Goal: Task Accomplishment & Management: Use online tool/utility

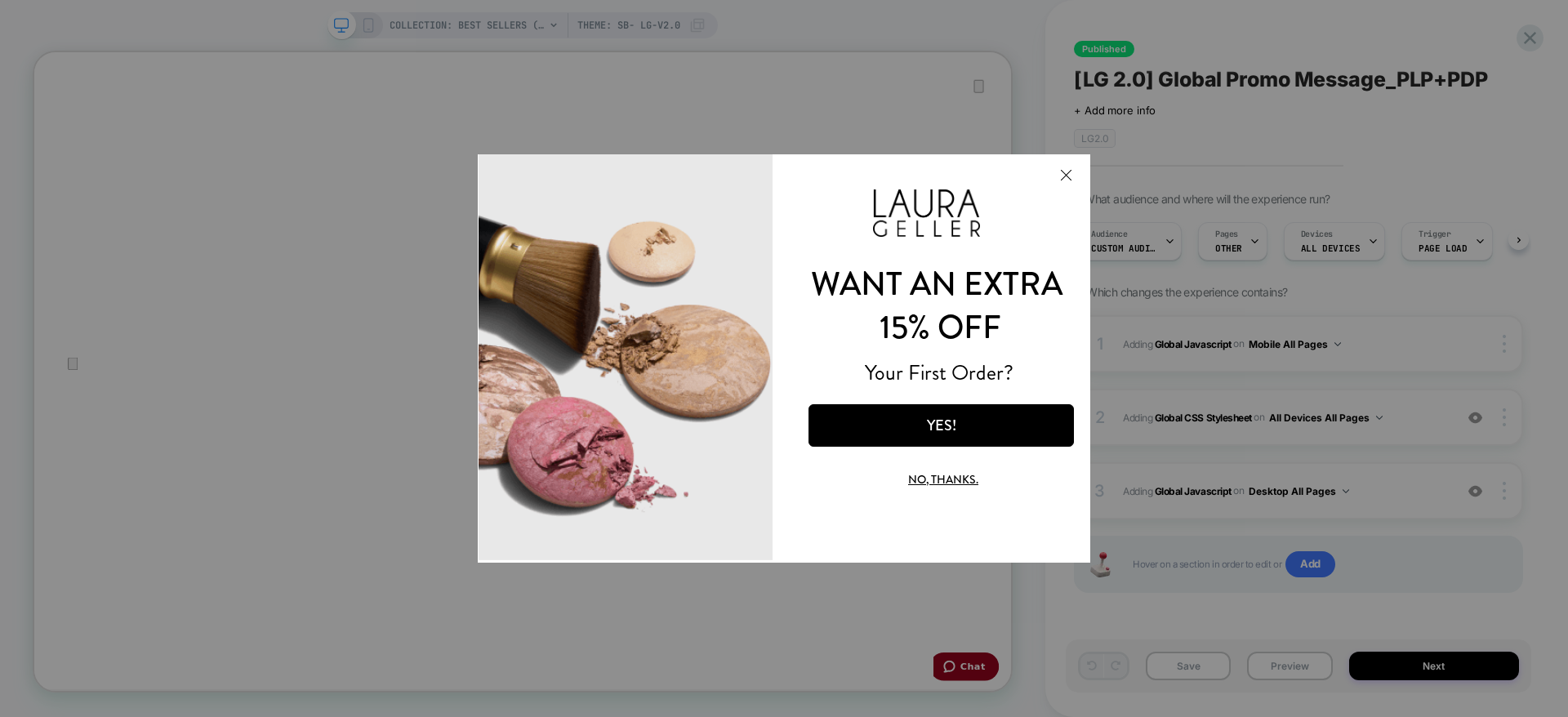
scroll to position [0, 2]
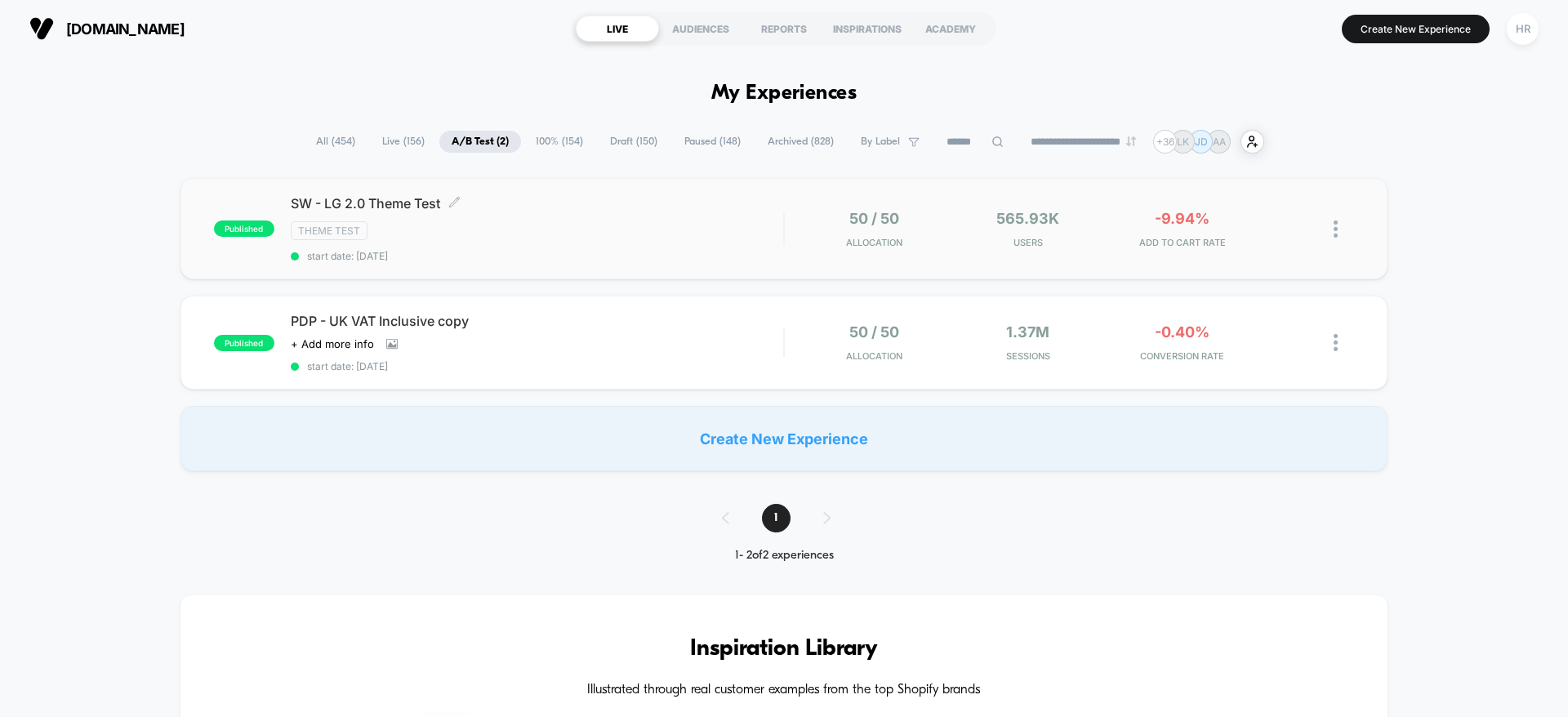
click at [633, 221] on div "Theme Test" at bounding box center [537, 230] width 493 height 19
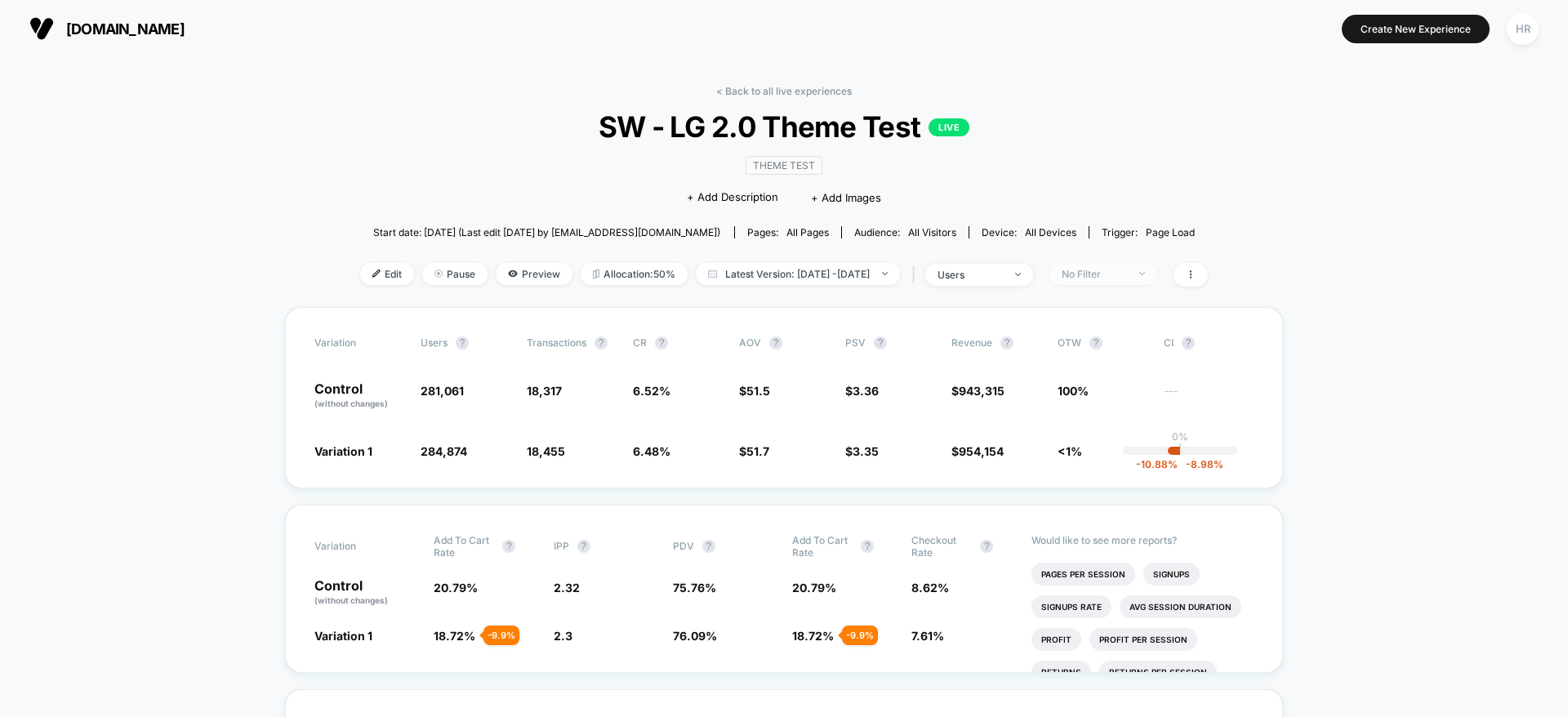
click at [1143, 266] on span "No Filter" at bounding box center [1104, 274] width 108 height 22
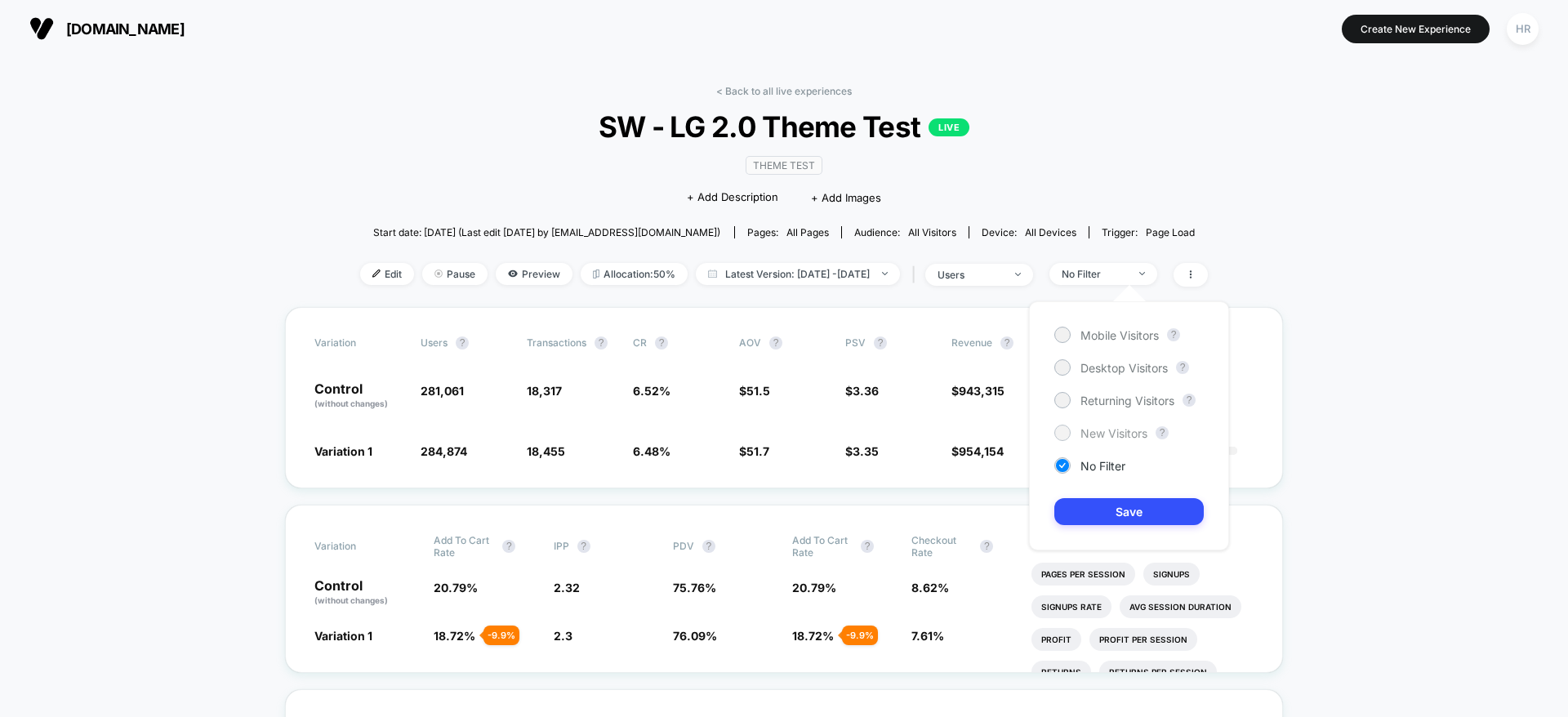
click at [1124, 428] on span "New Visitors" at bounding box center [1114, 433] width 67 height 14
click at [1103, 507] on button "Save" at bounding box center [1129, 512] width 150 height 27
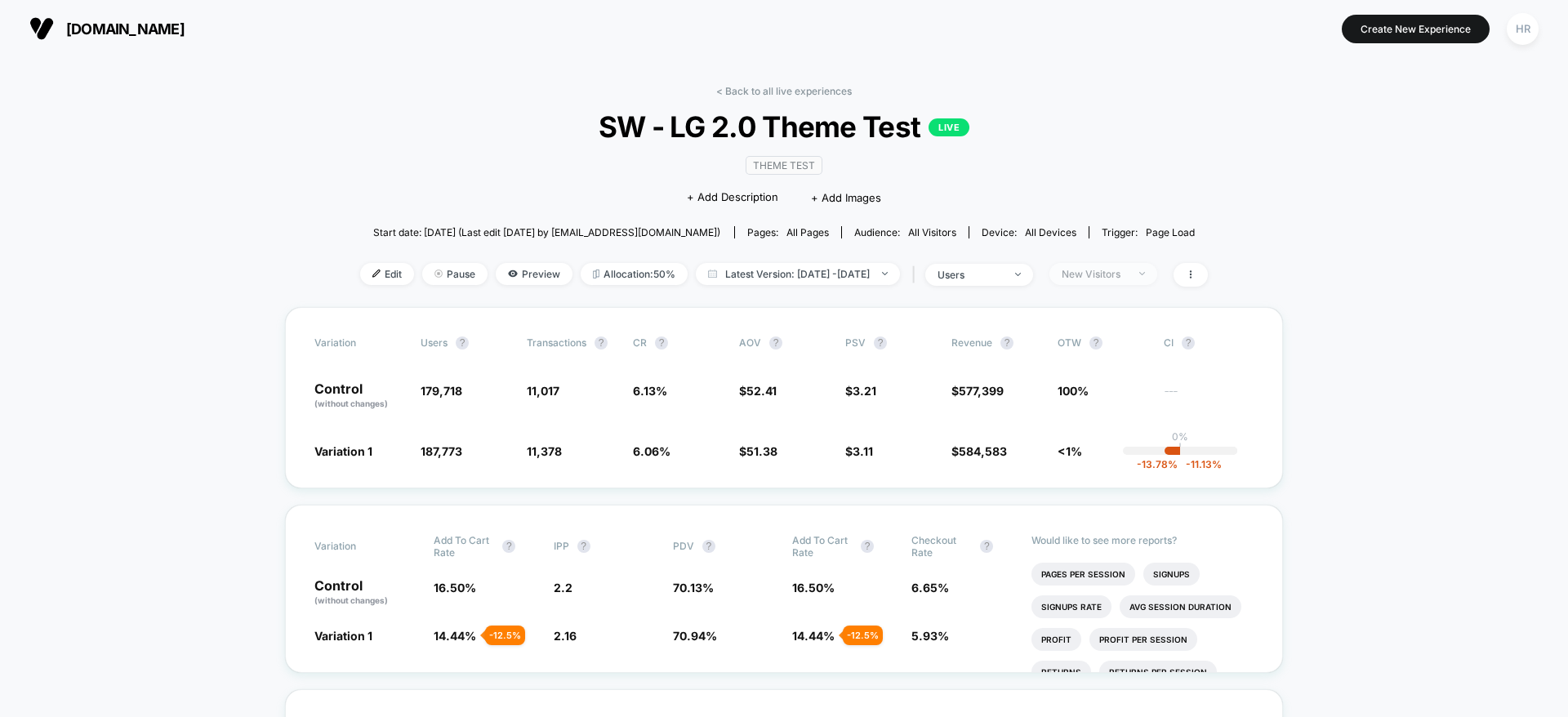
click at [1124, 265] on span "New Visitors" at bounding box center [1104, 274] width 108 height 22
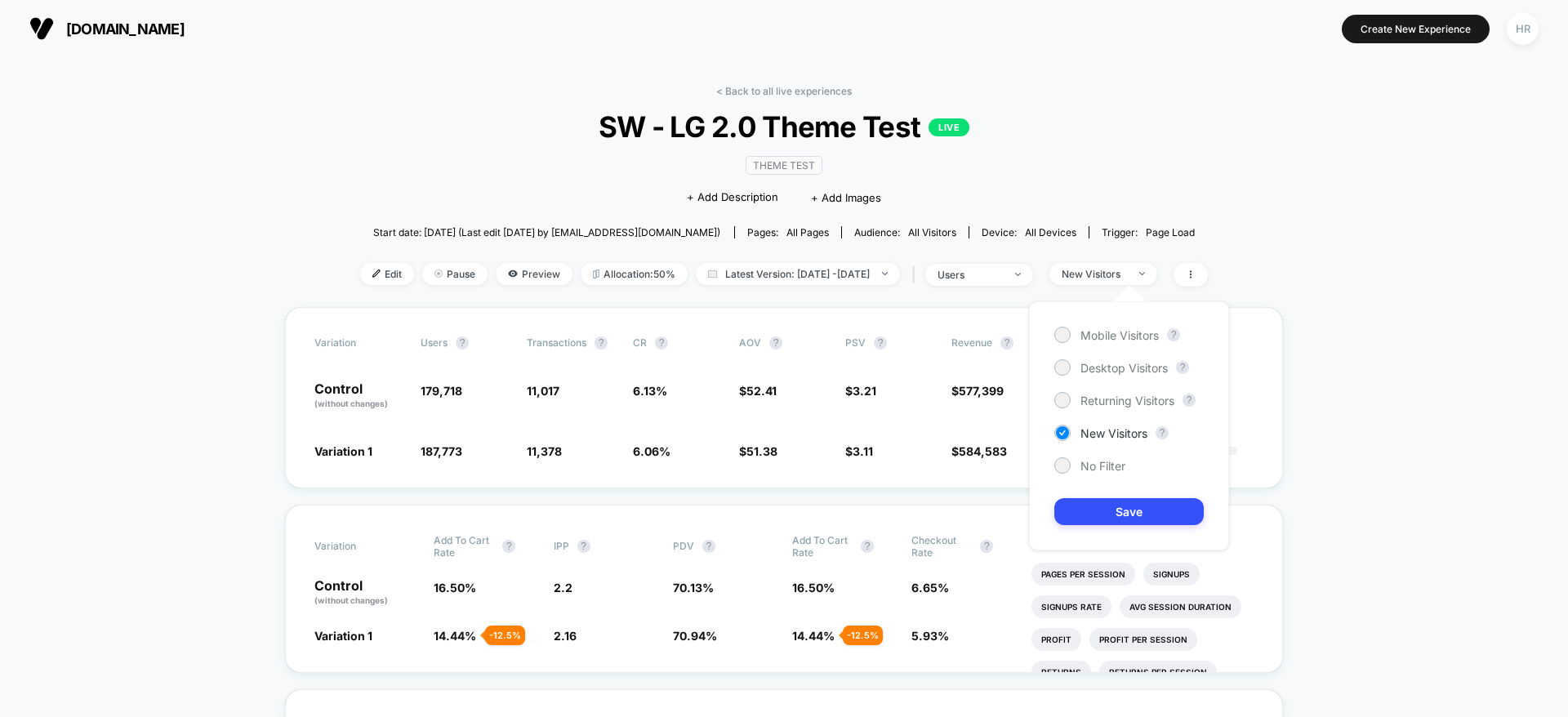
click at [1087, 409] on div "Mobile Visitors ? Desktop Visitors ? Returning Visitors ? New Visitors ? No Fil…" at bounding box center [1129, 425] width 200 height 249
click at [1090, 404] on span "Returning Visitors" at bounding box center [1127, 400] width 94 height 14
click at [1100, 510] on button "Save" at bounding box center [1129, 512] width 150 height 27
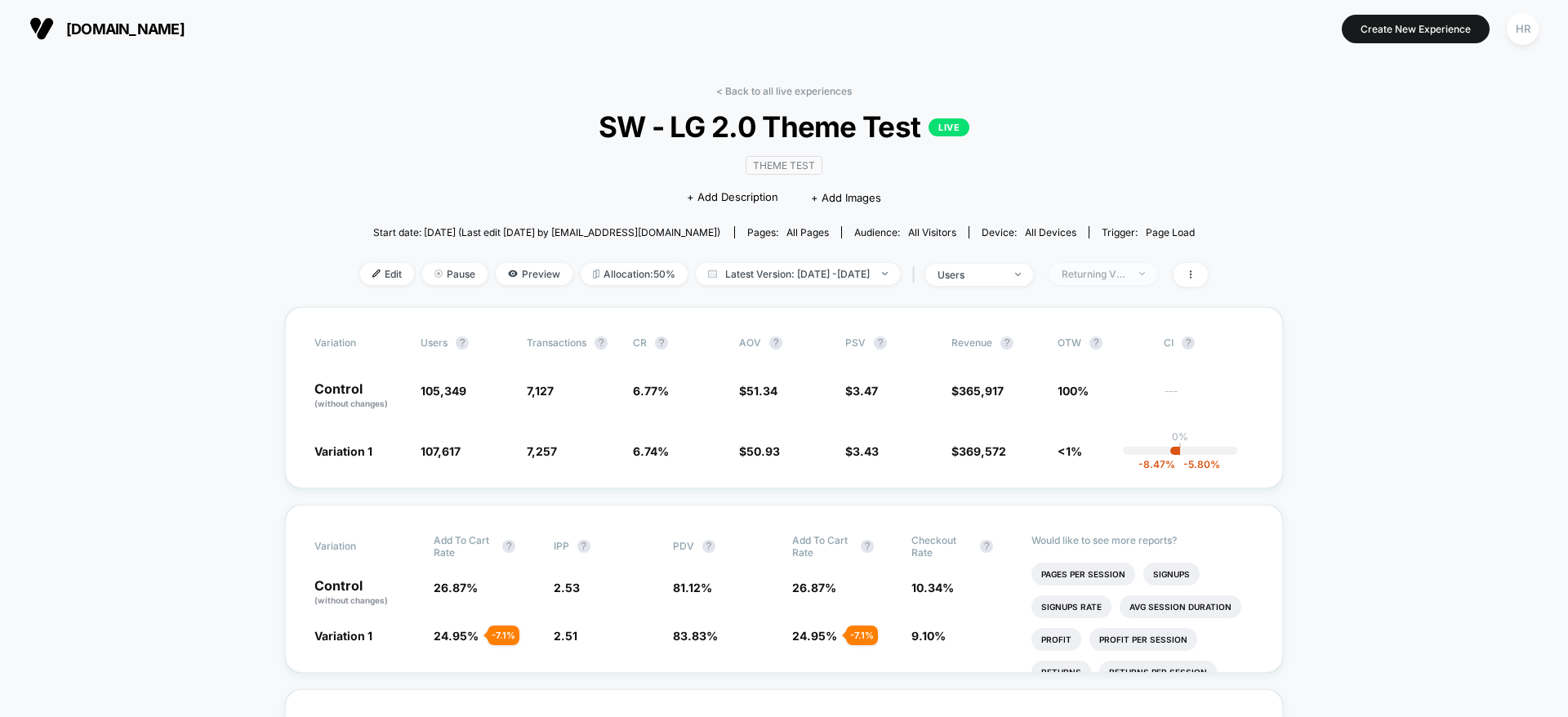
click at [1157, 265] on span "Returning Visitors" at bounding box center [1104, 274] width 108 height 22
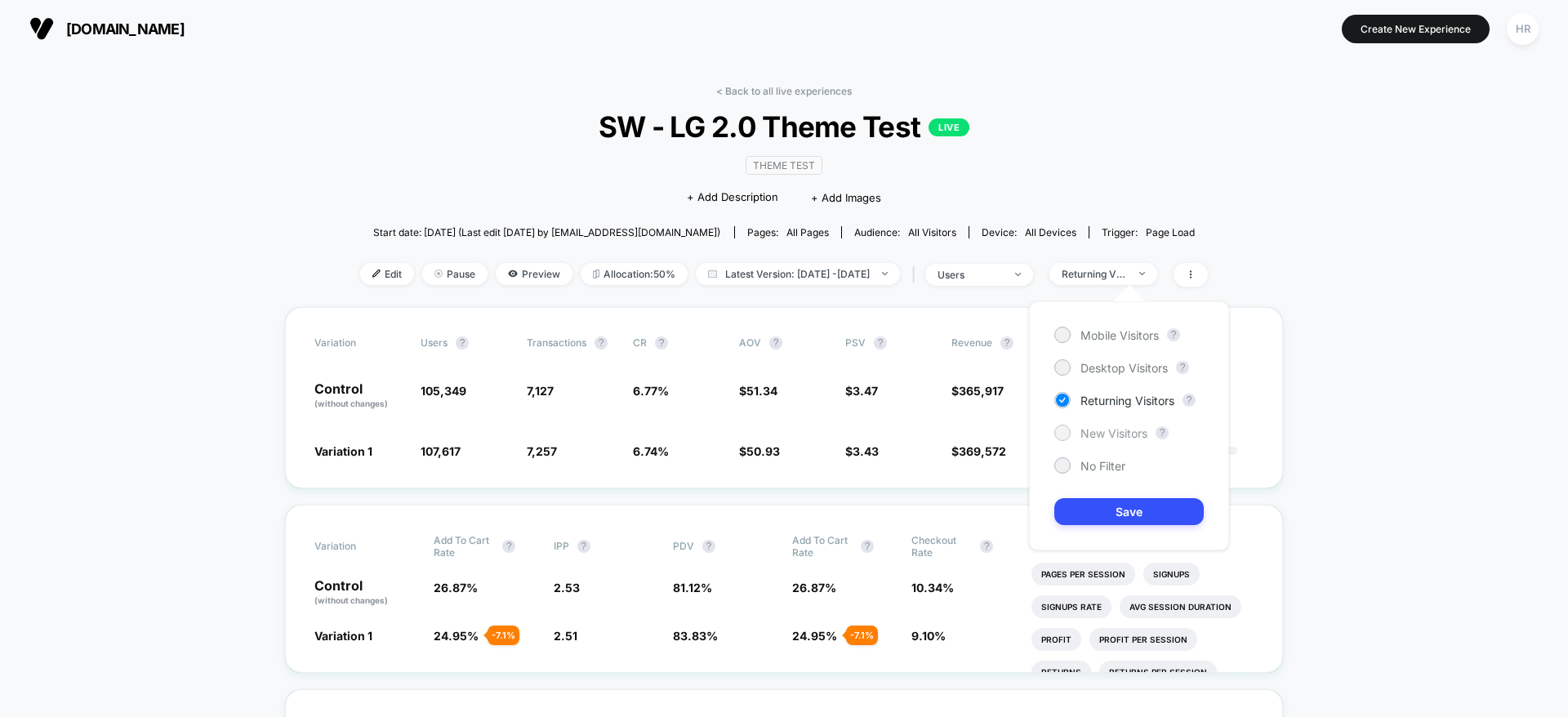
drag, startPoint x: 1096, startPoint y: 428, endPoint x: 1074, endPoint y: 434, distance: 22.8
click at [1074, 434] on div "New Visitors" at bounding box center [1101, 433] width 93 height 17
click at [1089, 507] on button "Save" at bounding box center [1129, 512] width 150 height 27
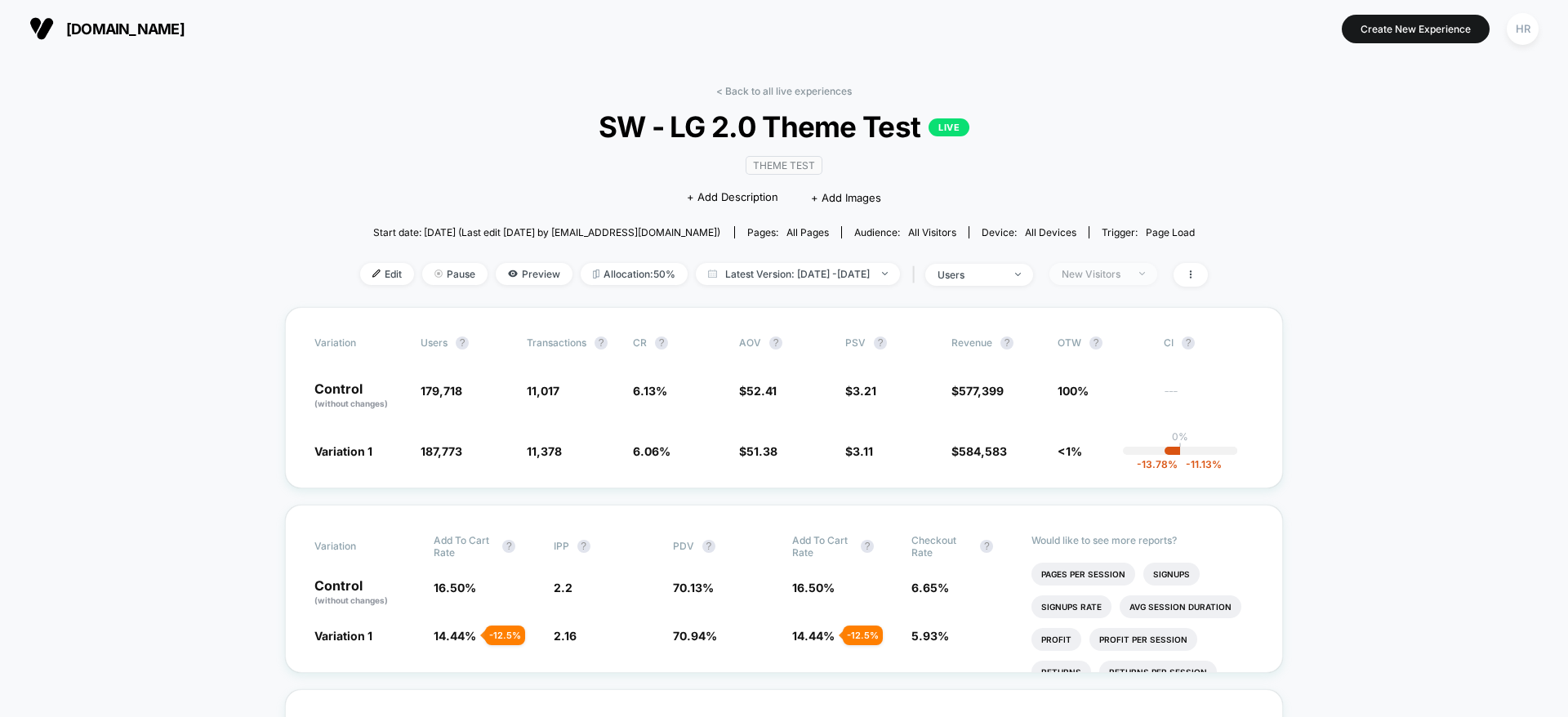
click at [1127, 270] on div "New Visitors" at bounding box center [1094, 274] width 66 height 12
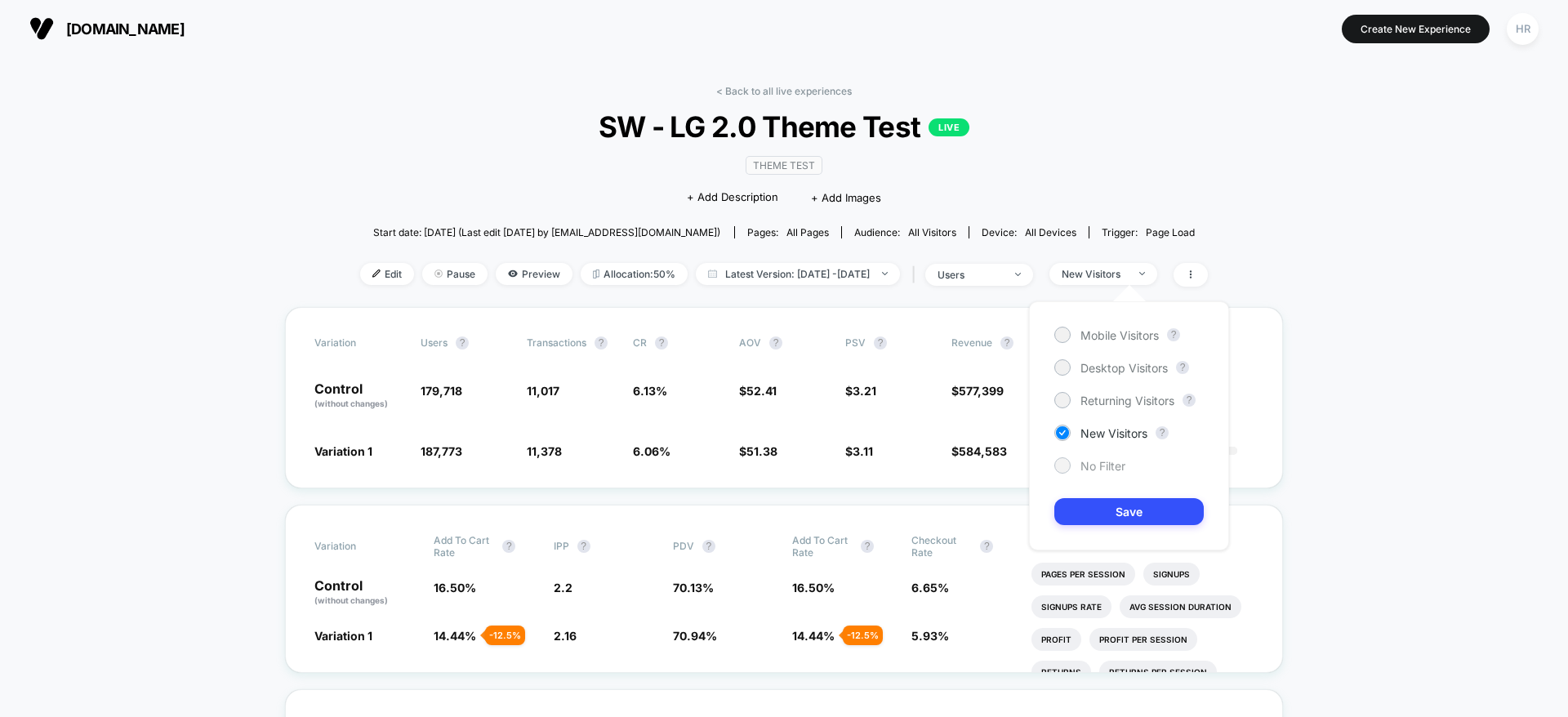
click at [1094, 462] on span "No Filter" at bounding box center [1103, 466] width 45 height 14
click at [1109, 515] on button "Save" at bounding box center [1129, 512] width 150 height 27
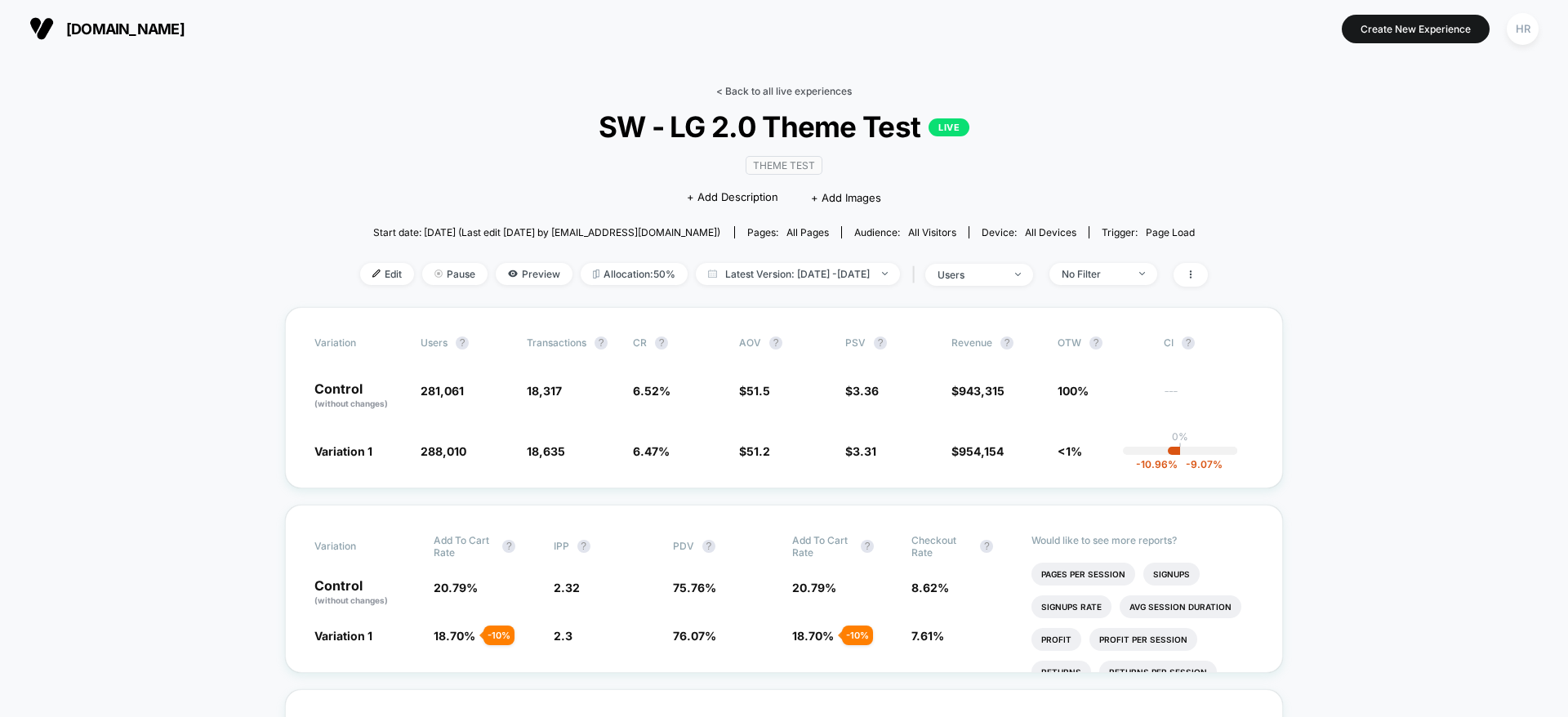
click at [762, 88] on link "< Back to all live experiences" at bounding box center [784, 91] width 136 height 12
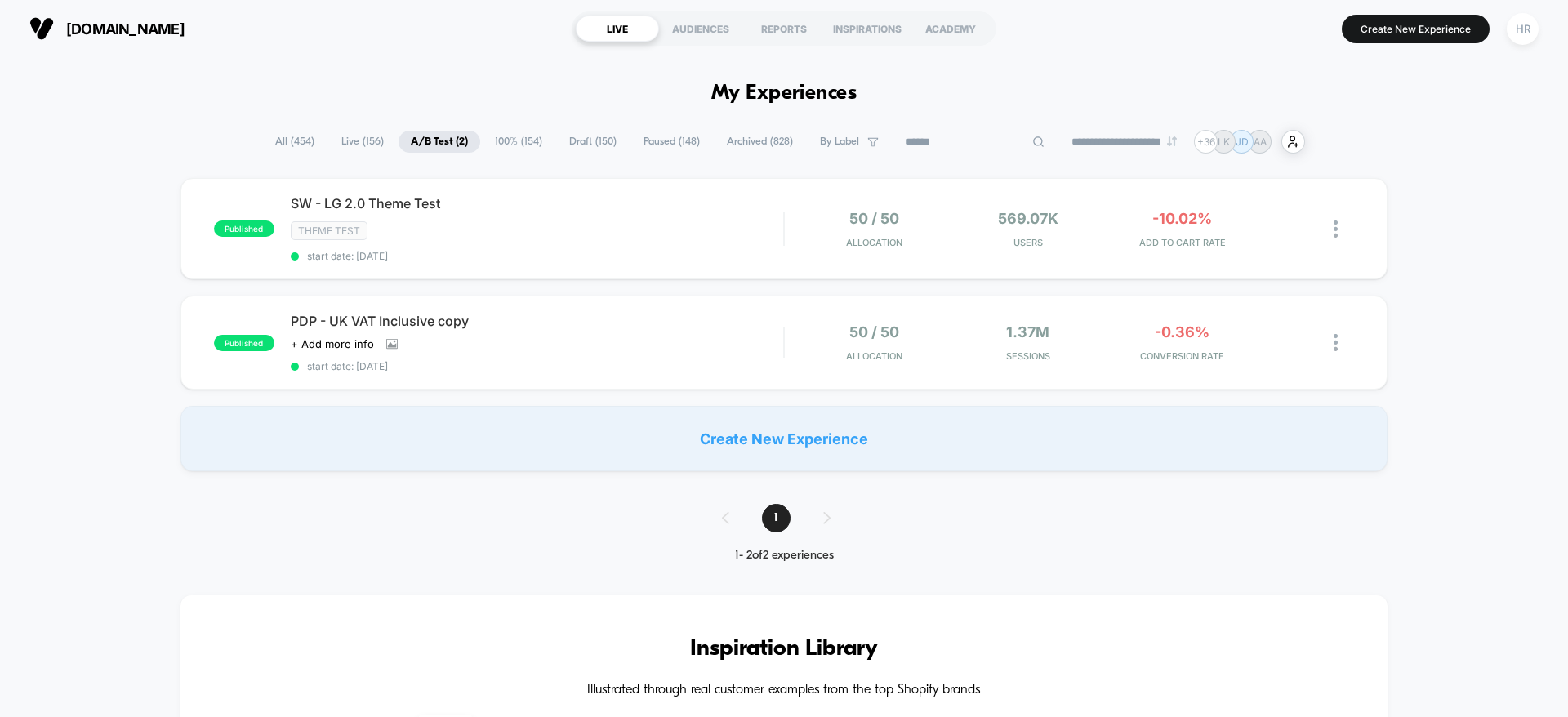
click at [966, 146] on input at bounding box center [975, 142] width 163 height 20
click at [598, 140] on span "Draft ( 150 )" at bounding box center [633, 141] width 72 height 22
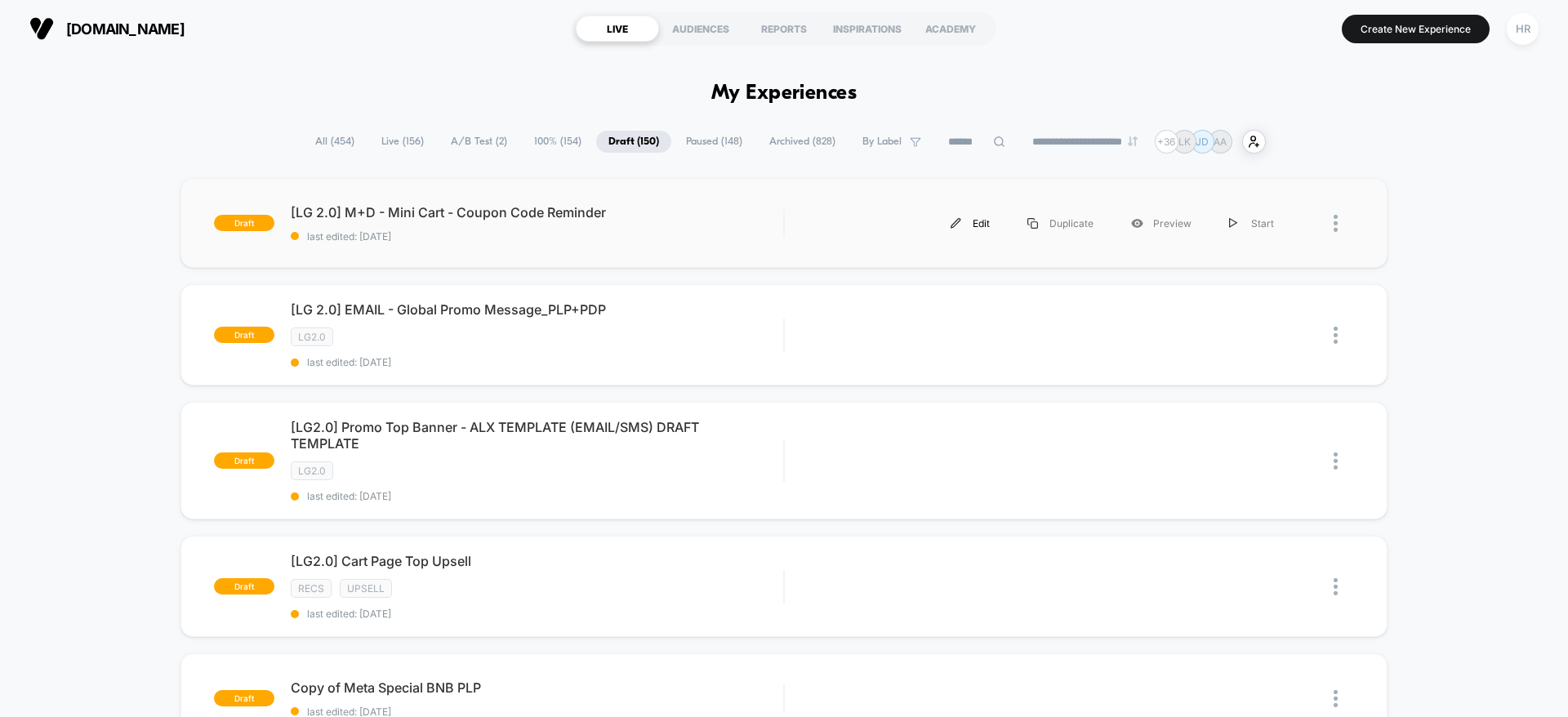
click at [984, 224] on div "Edit" at bounding box center [970, 223] width 77 height 37
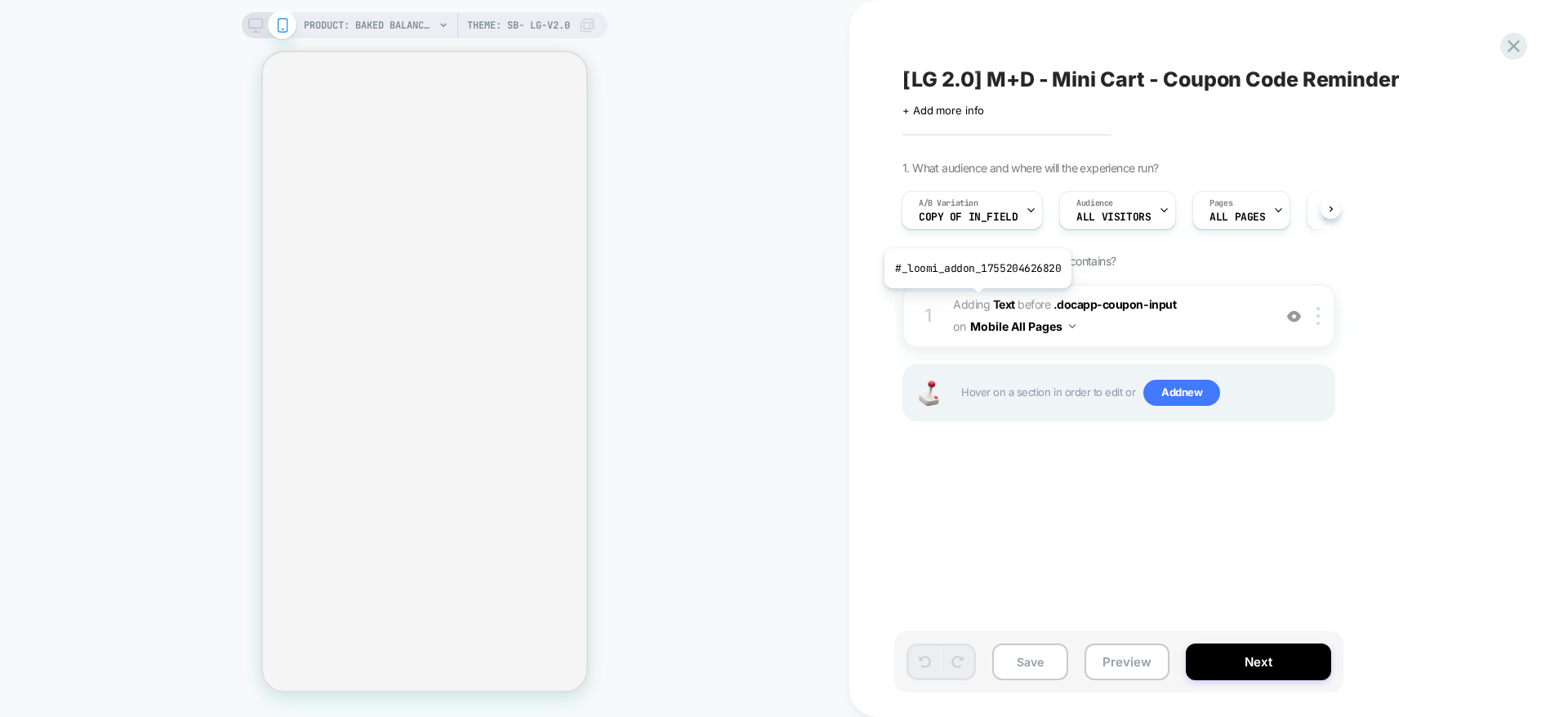
scroll to position [0, 2]
click at [1004, 207] on div "A/B Variation Copy of In_Field" at bounding box center [968, 210] width 131 height 37
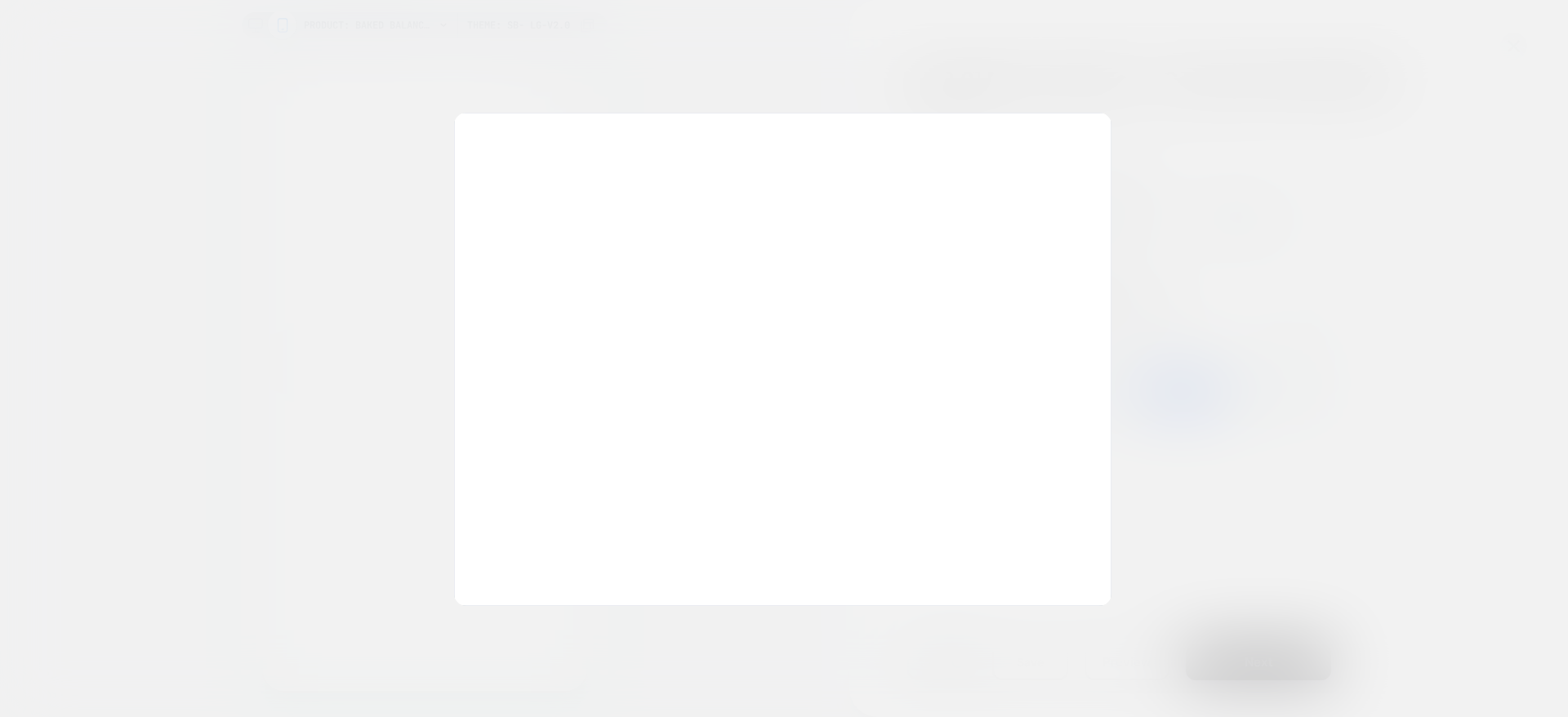
scroll to position [0, 0]
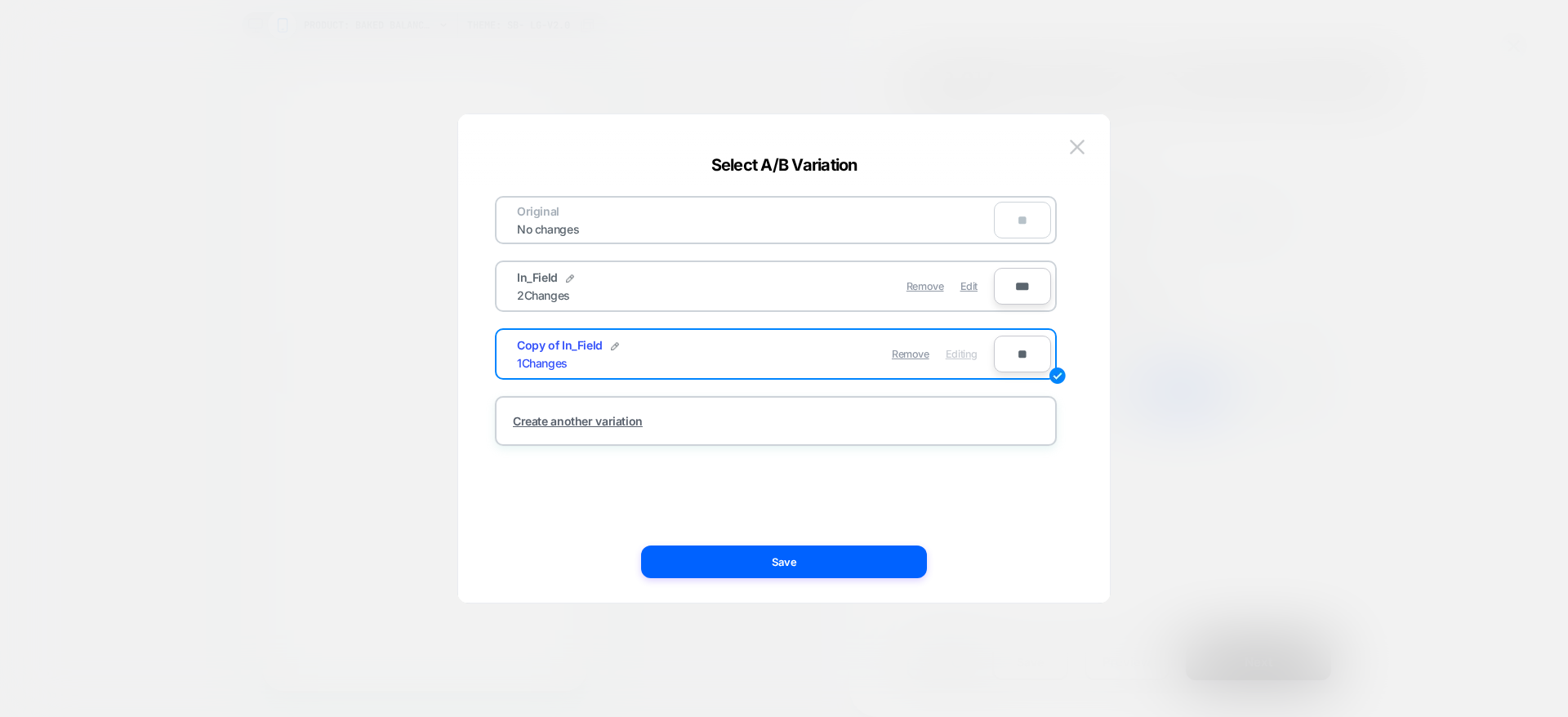
click at [1249, 198] on div at bounding box center [784, 358] width 1568 height 717
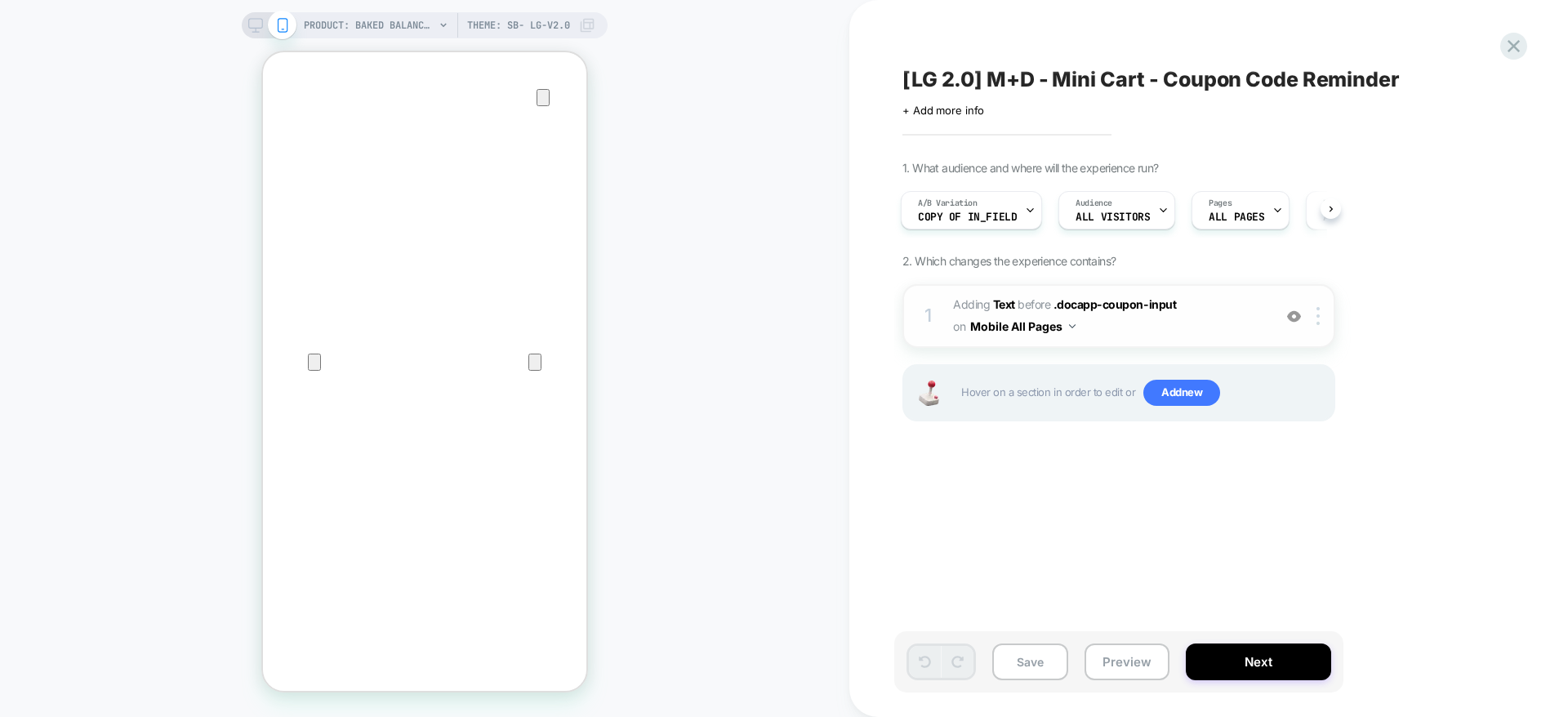
click at [1222, 319] on span "#_loomi_addon_1755204626820 Adding Text BEFORE .docapp-coupon-input .docapp-cou…" at bounding box center [1109, 315] width 311 height 44
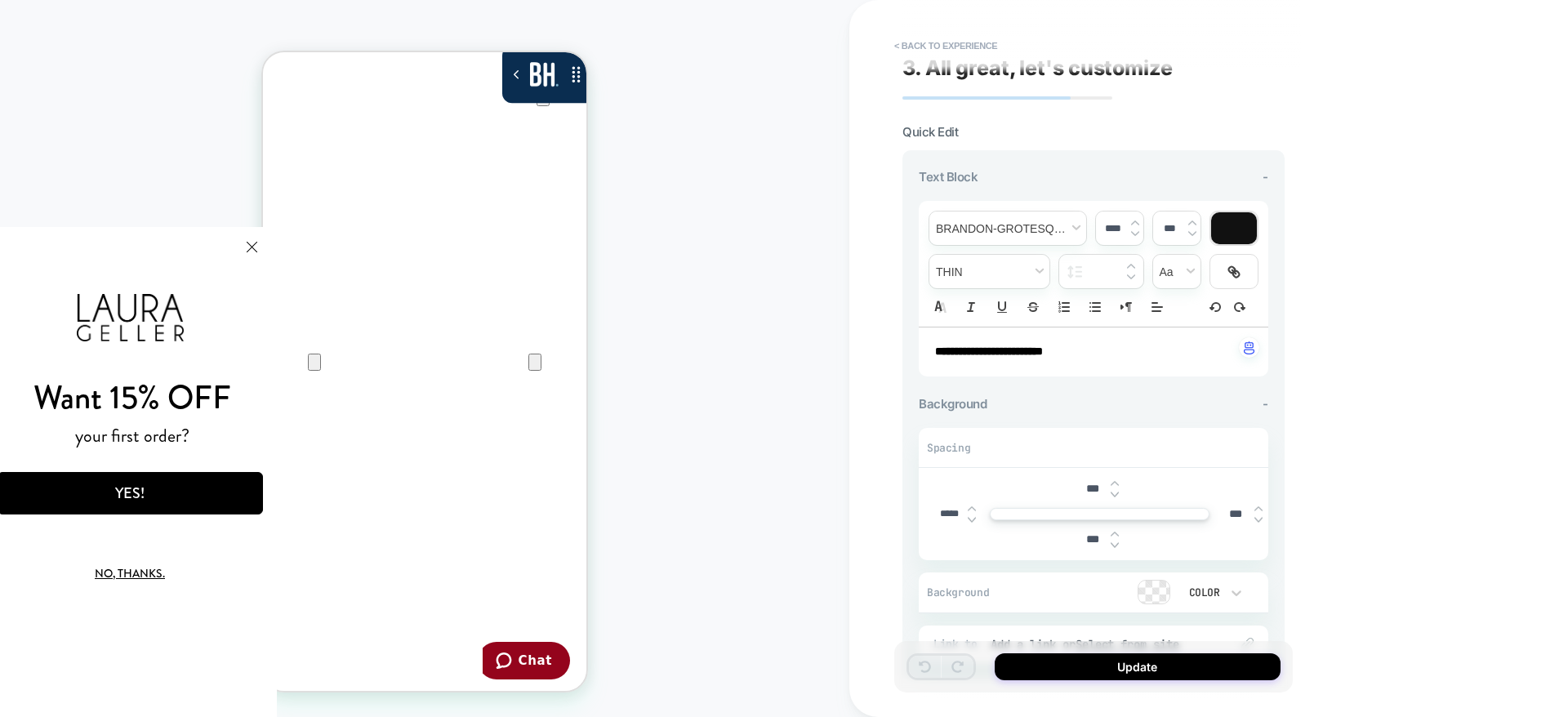
click at [1008, 352] on strong "**********" at bounding box center [990, 351] width 108 height 12
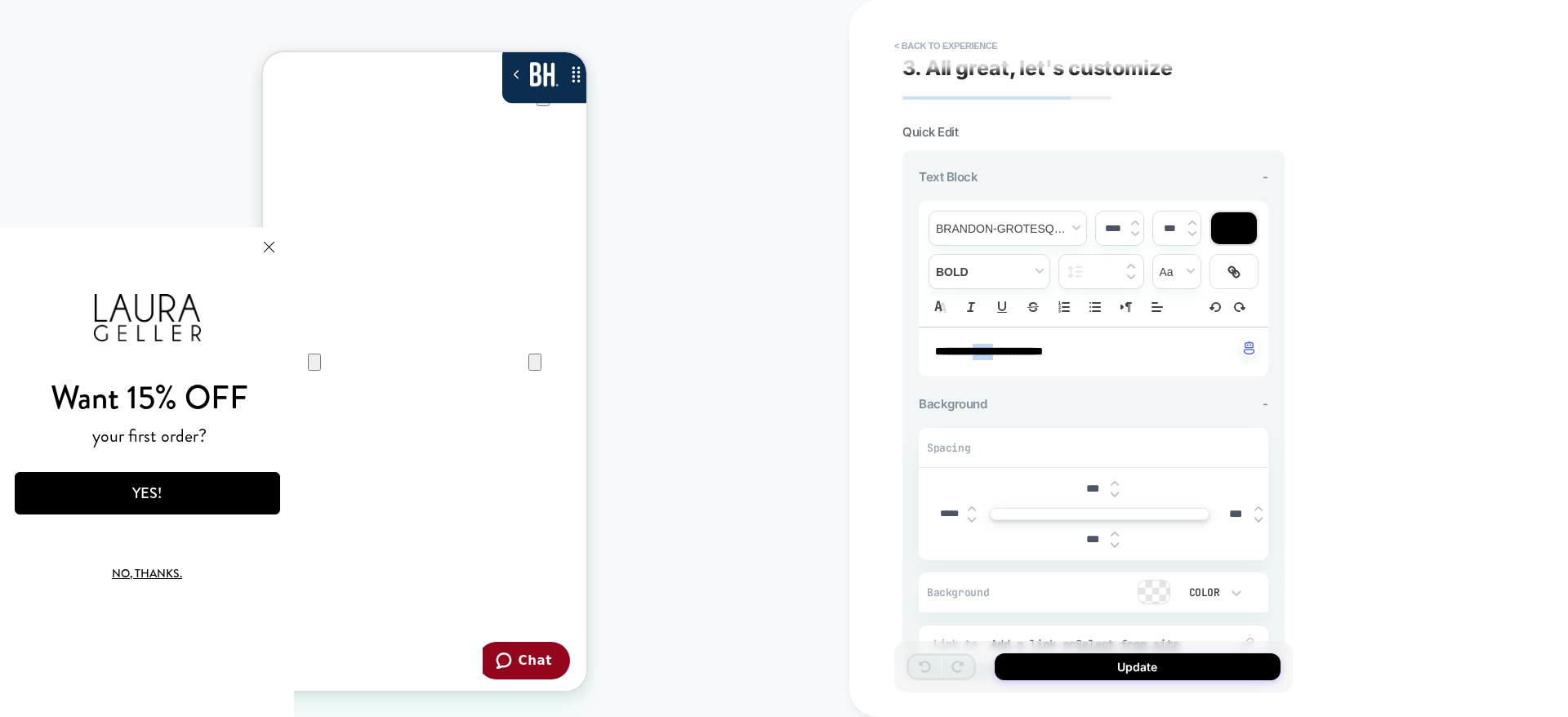
click at [1008, 352] on strong "**********" at bounding box center [990, 351] width 108 height 12
click at [1230, 238] on div at bounding box center [1233, 228] width 46 height 32
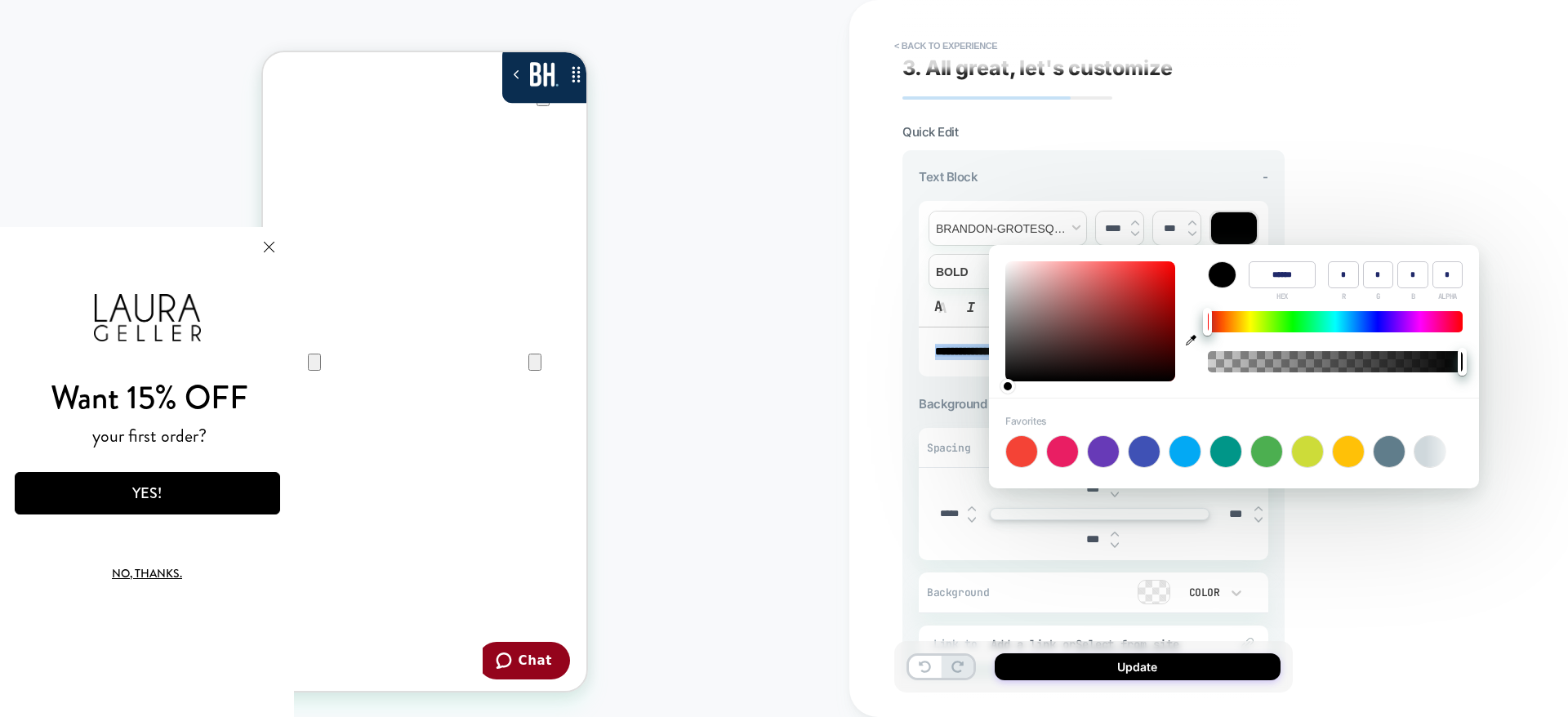
click at [1268, 274] on input "******" at bounding box center [1283, 274] width 67 height 27
paste input
type input "******"
type input "***"
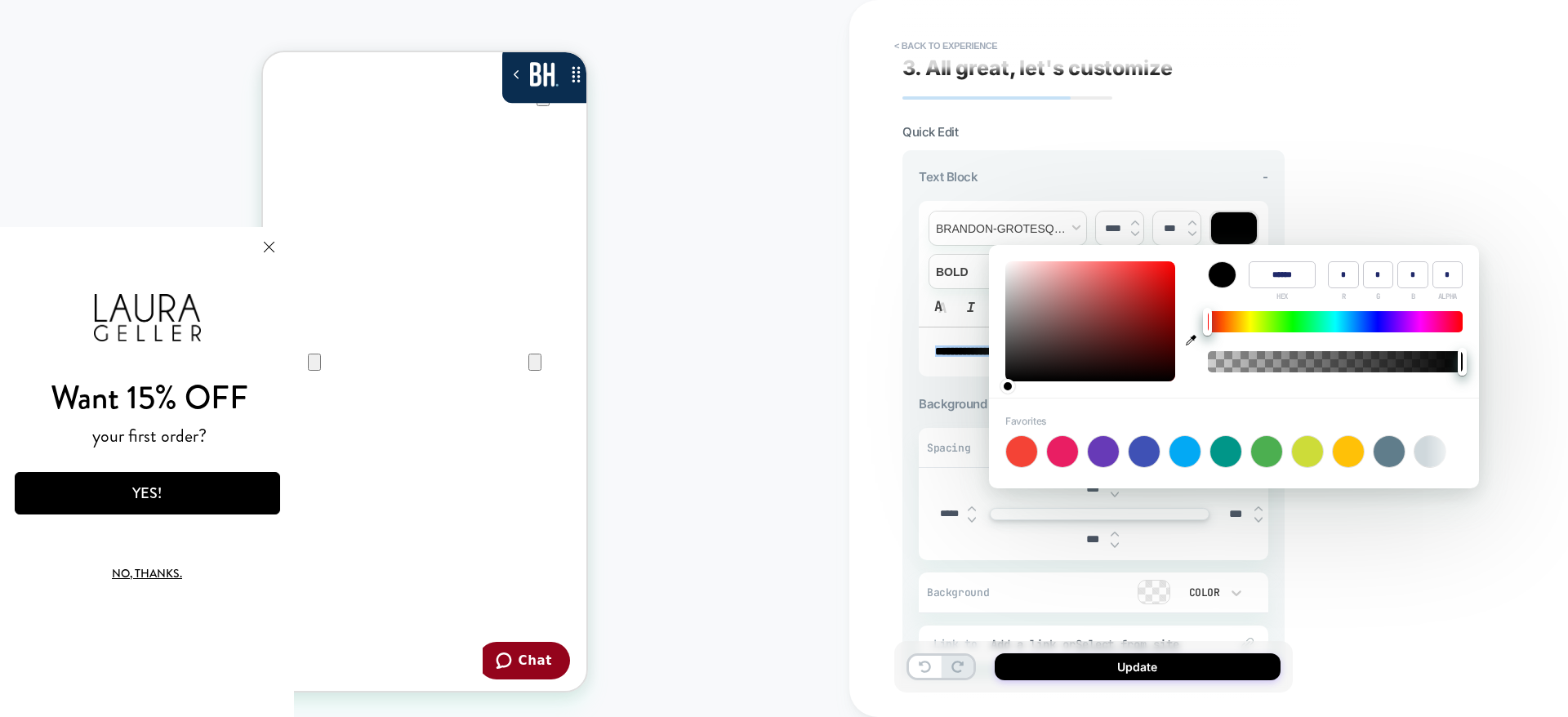
type input "*"
type input "**"
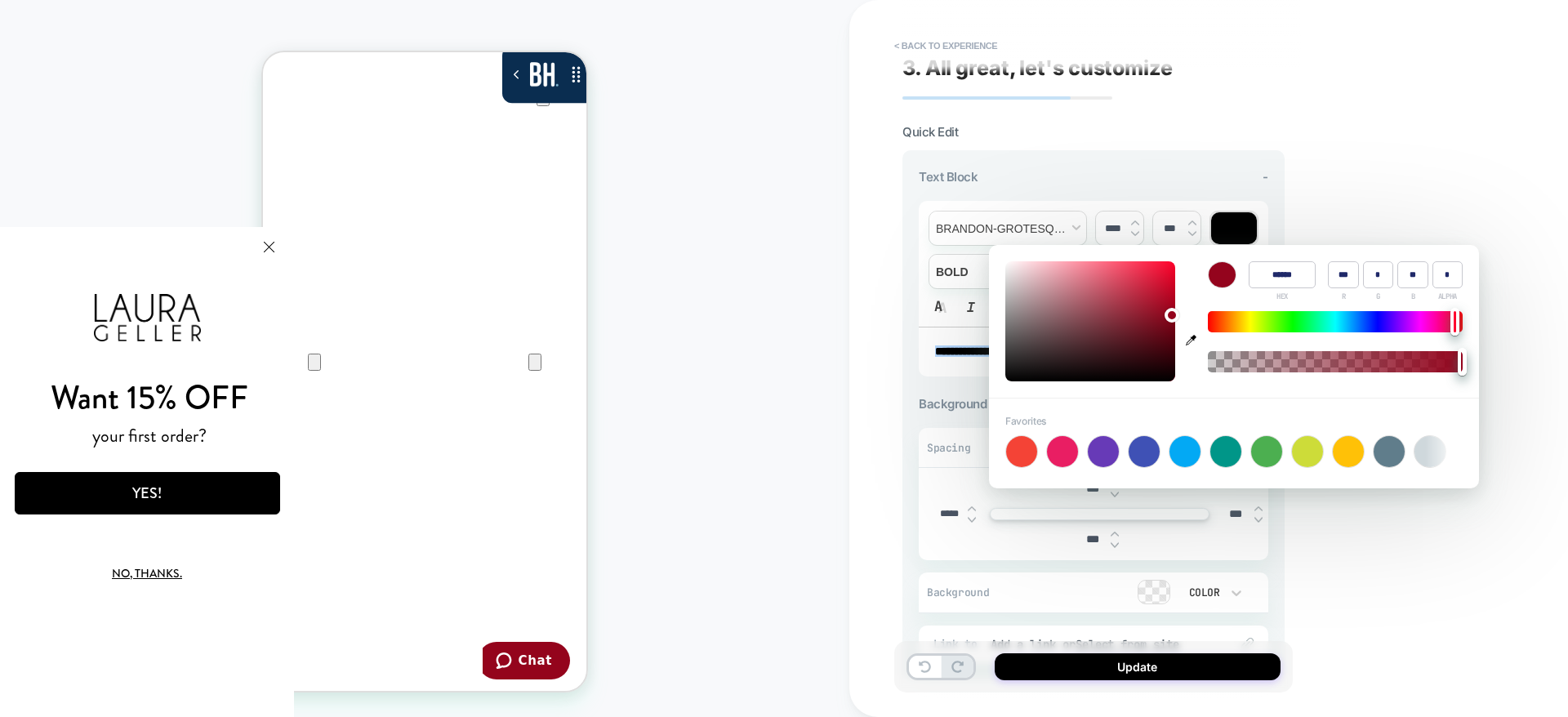
type input "******"
click at [1349, 179] on div "**********" at bounding box center [1209, 358] width 719 height 717
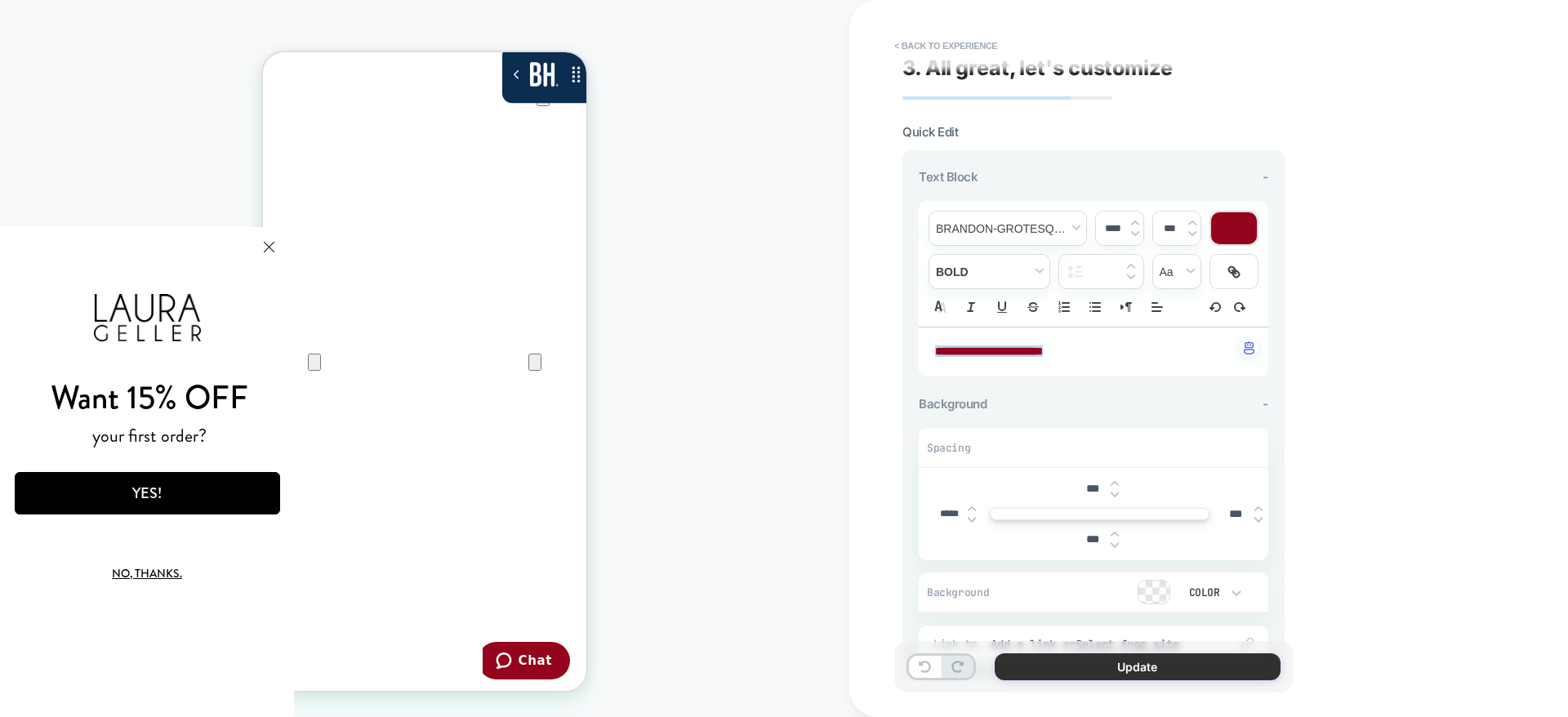
click at [1099, 657] on button "Update" at bounding box center [1138, 666] width 286 height 27
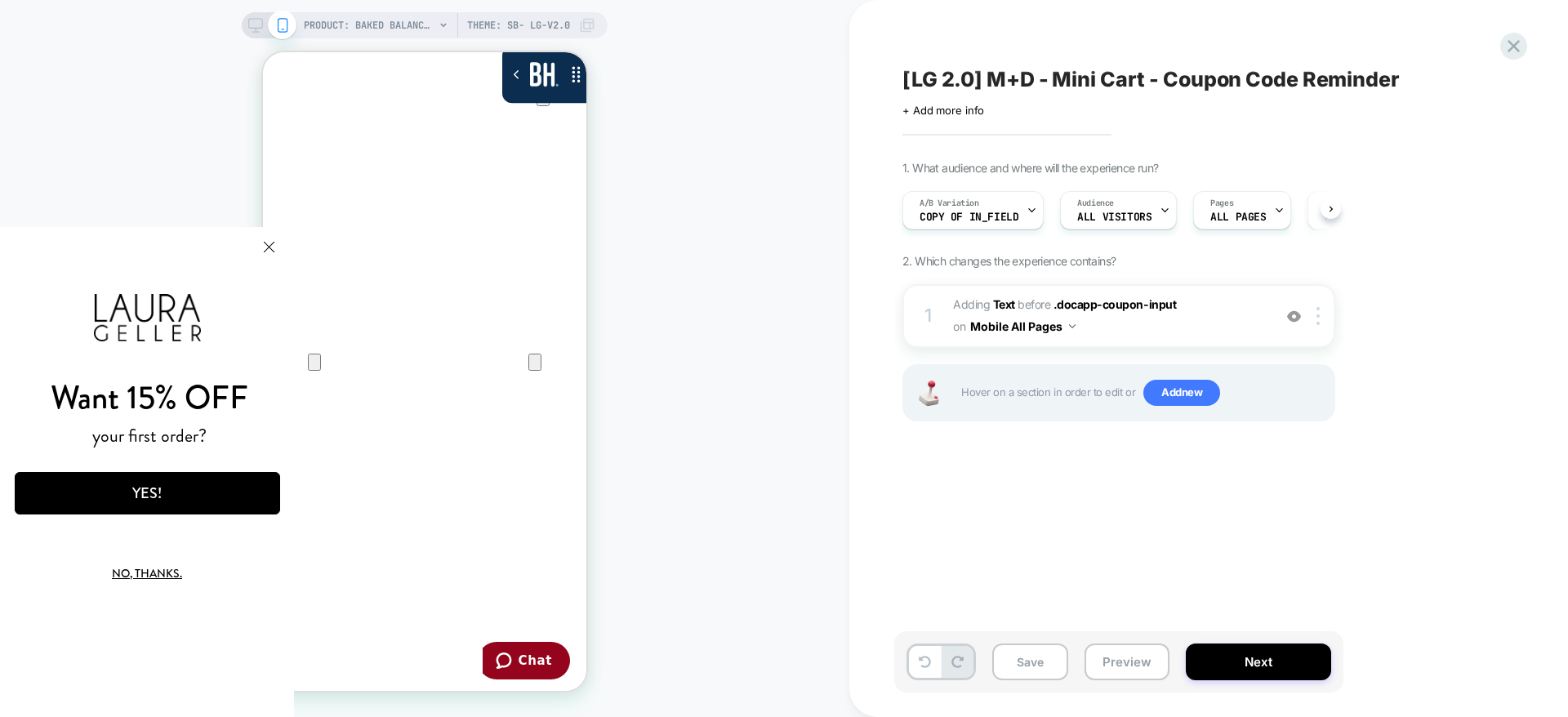
click at [1021, 669] on button "Save" at bounding box center [1030, 661] width 76 height 37
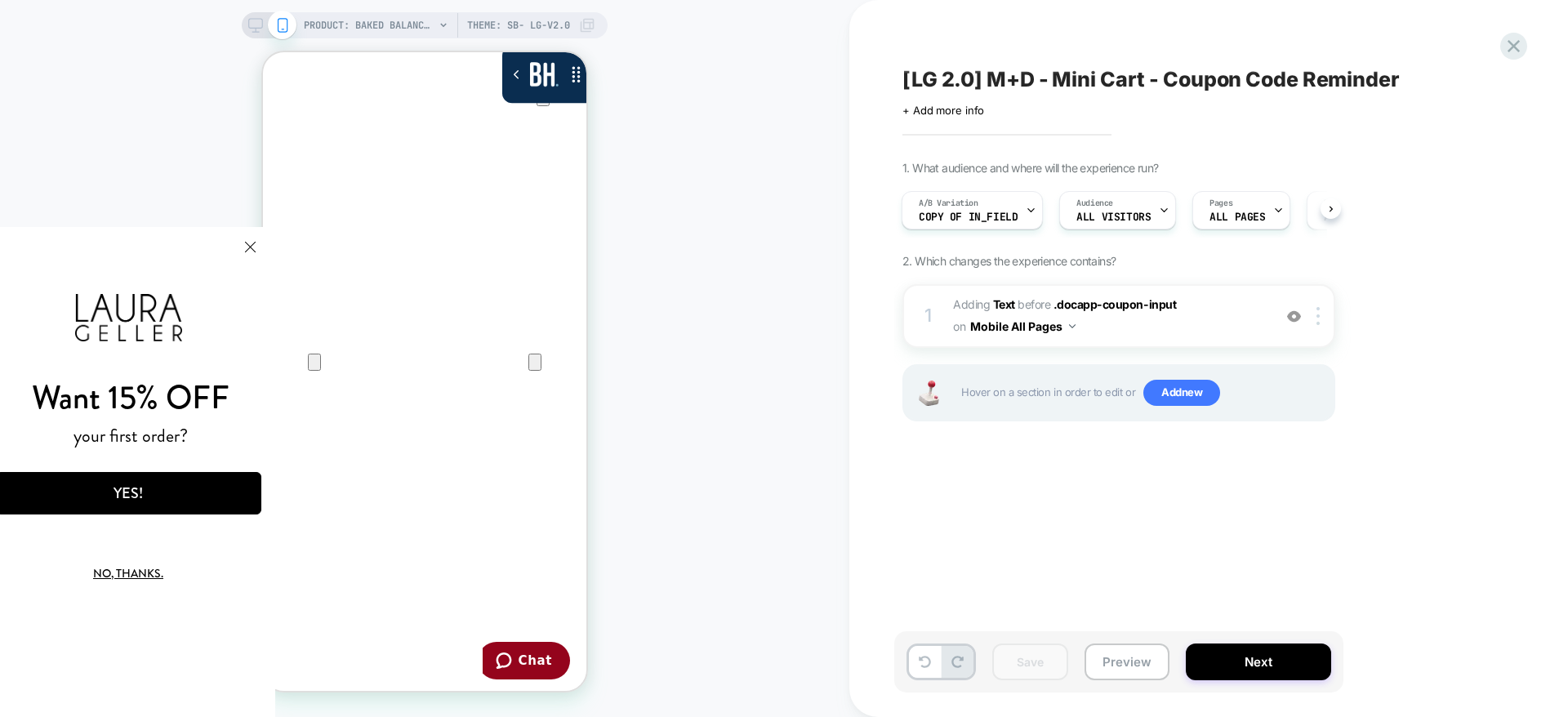
click html "Want 15% OFF your first order? YES! No, thanks. We've added your code to your c…"
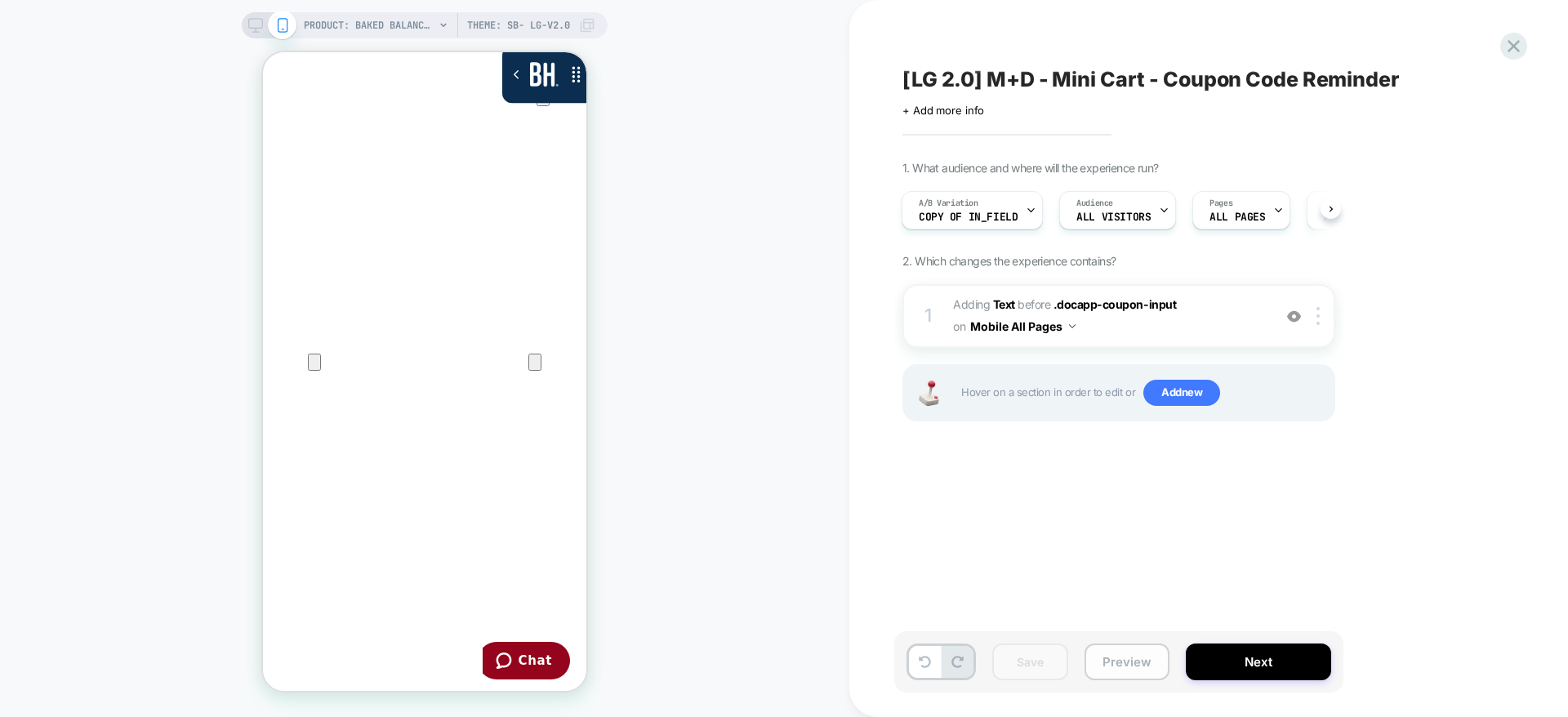
click at [1129, 652] on button "Preview" at bounding box center [1127, 661] width 85 height 37
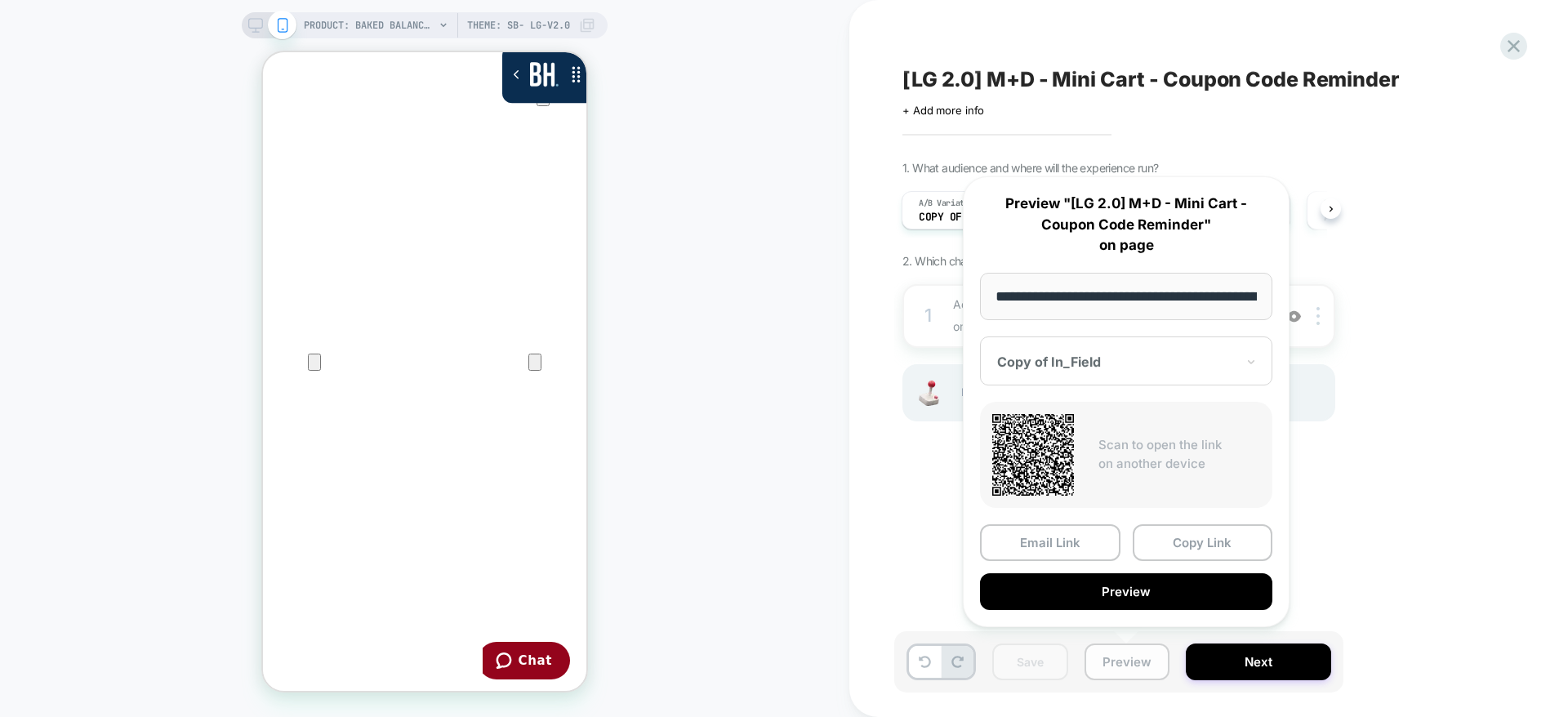
scroll to position [0, 563]
click at [1135, 588] on button "Preview" at bounding box center [1126, 592] width 292 height 37
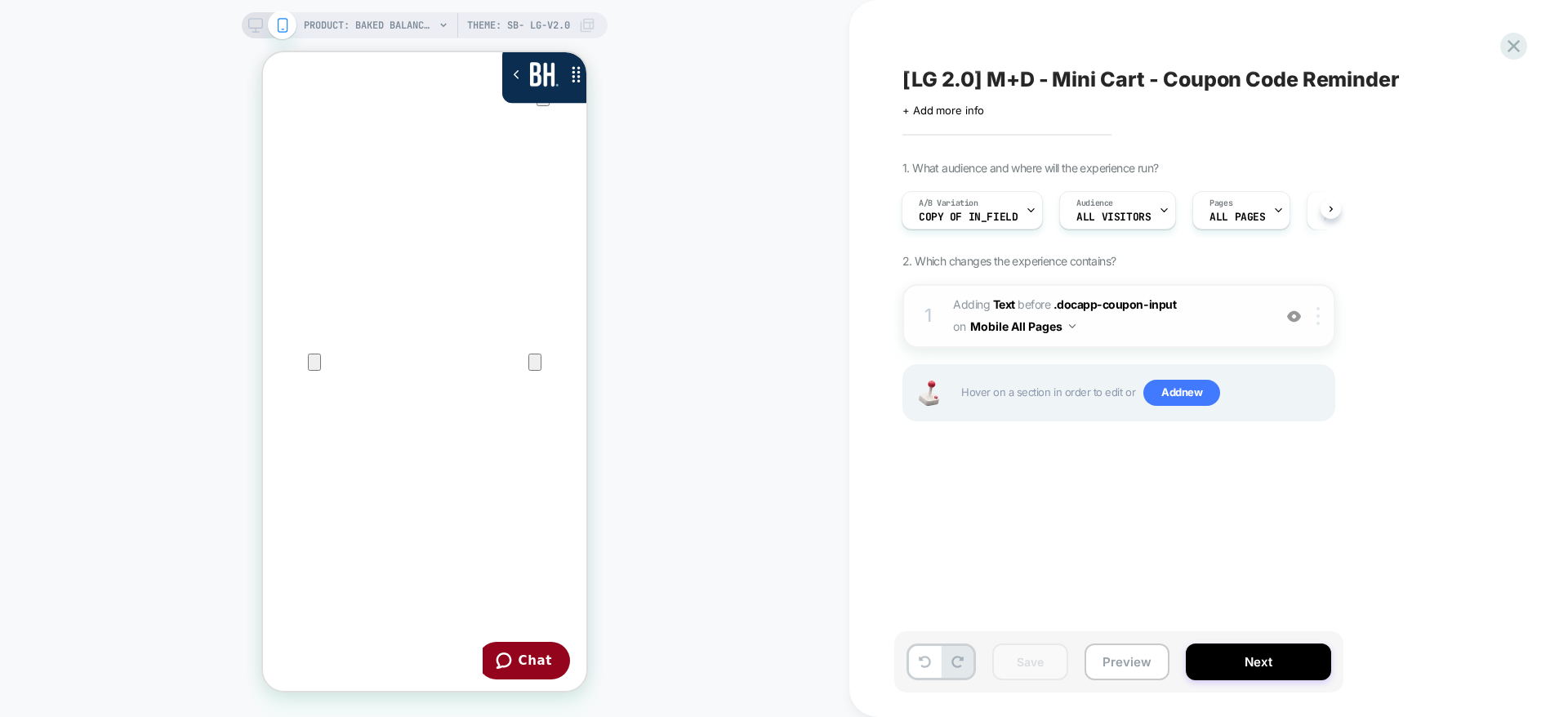
click at [1325, 319] on div at bounding box center [1321, 316] width 27 height 18
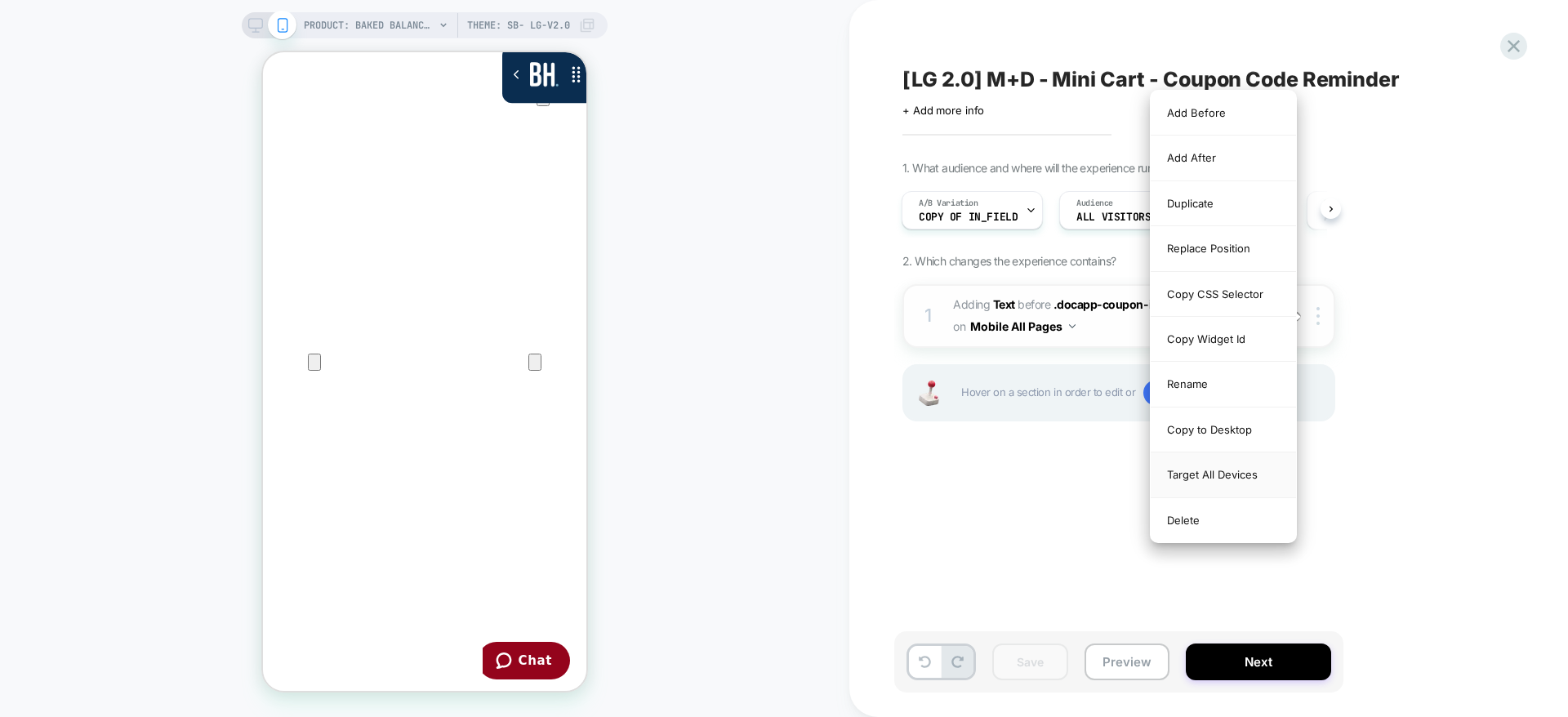
click at [1224, 471] on div "Target All Devices" at bounding box center [1223, 475] width 146 height 45
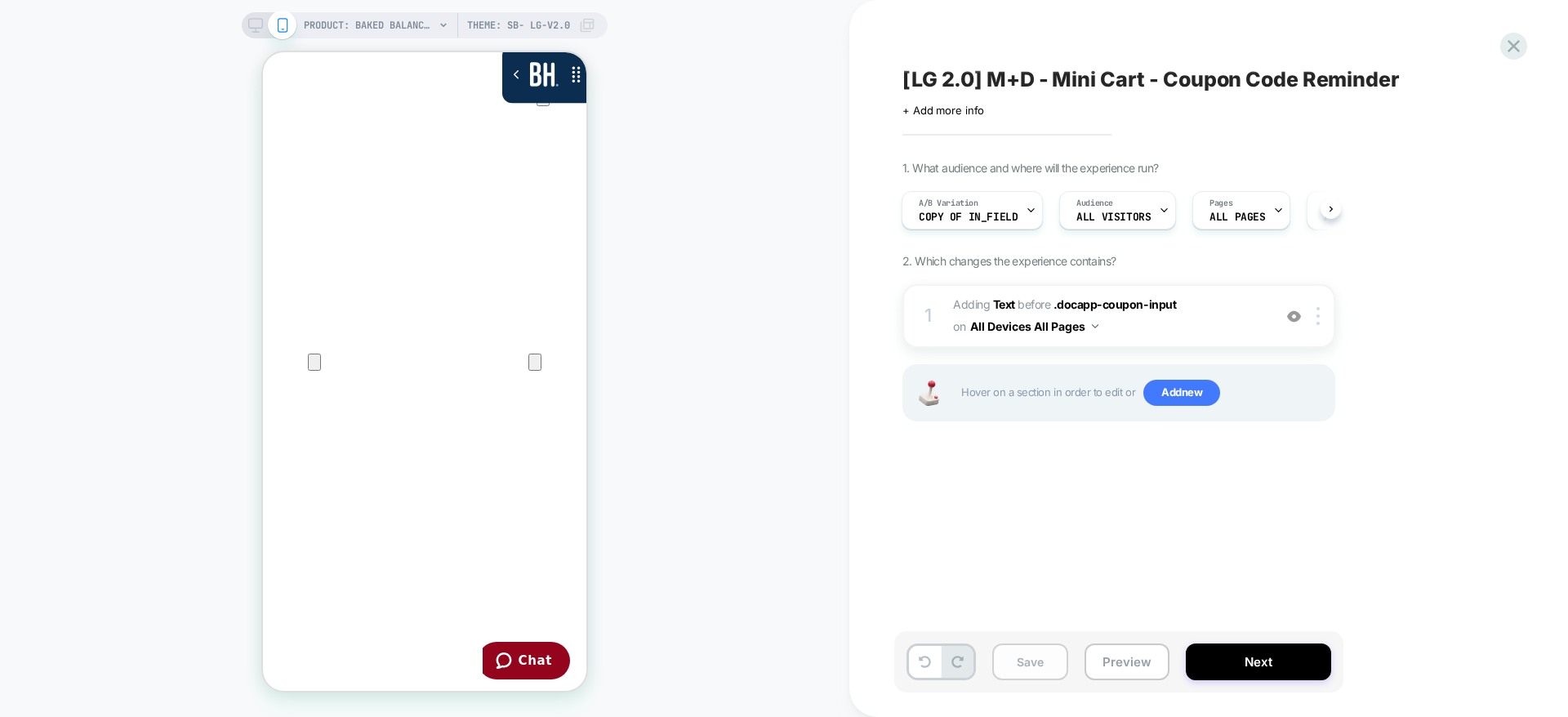
click at [1031, 673] on button "Save" at bounding box center [1030, 661] width 76 height 37
click at [1107, 673] on button "Preview" at bounding box center [1127, 661] width 85 height 37
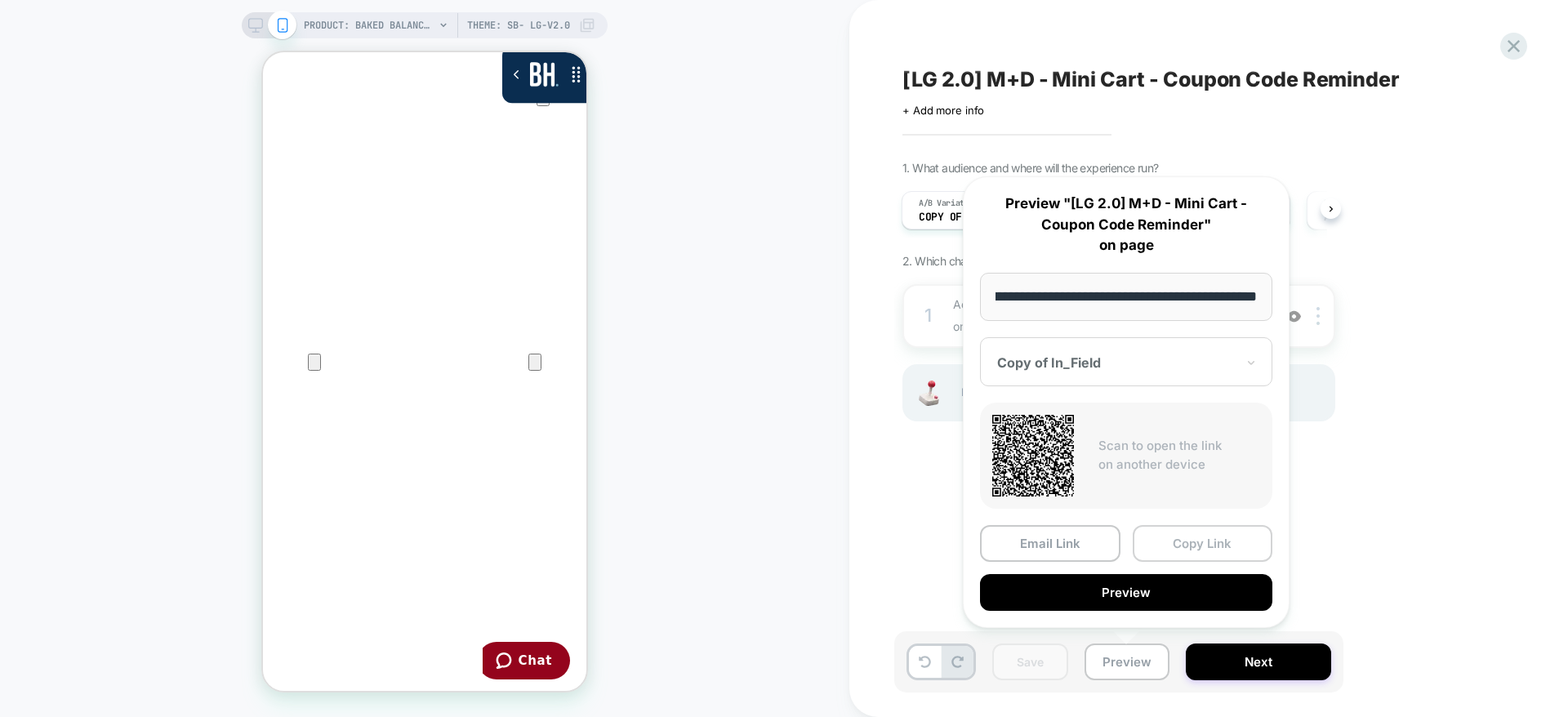
click at [1183, 546] on button "Copy Link" at bounding box center [1203, 543] width 141 height 37
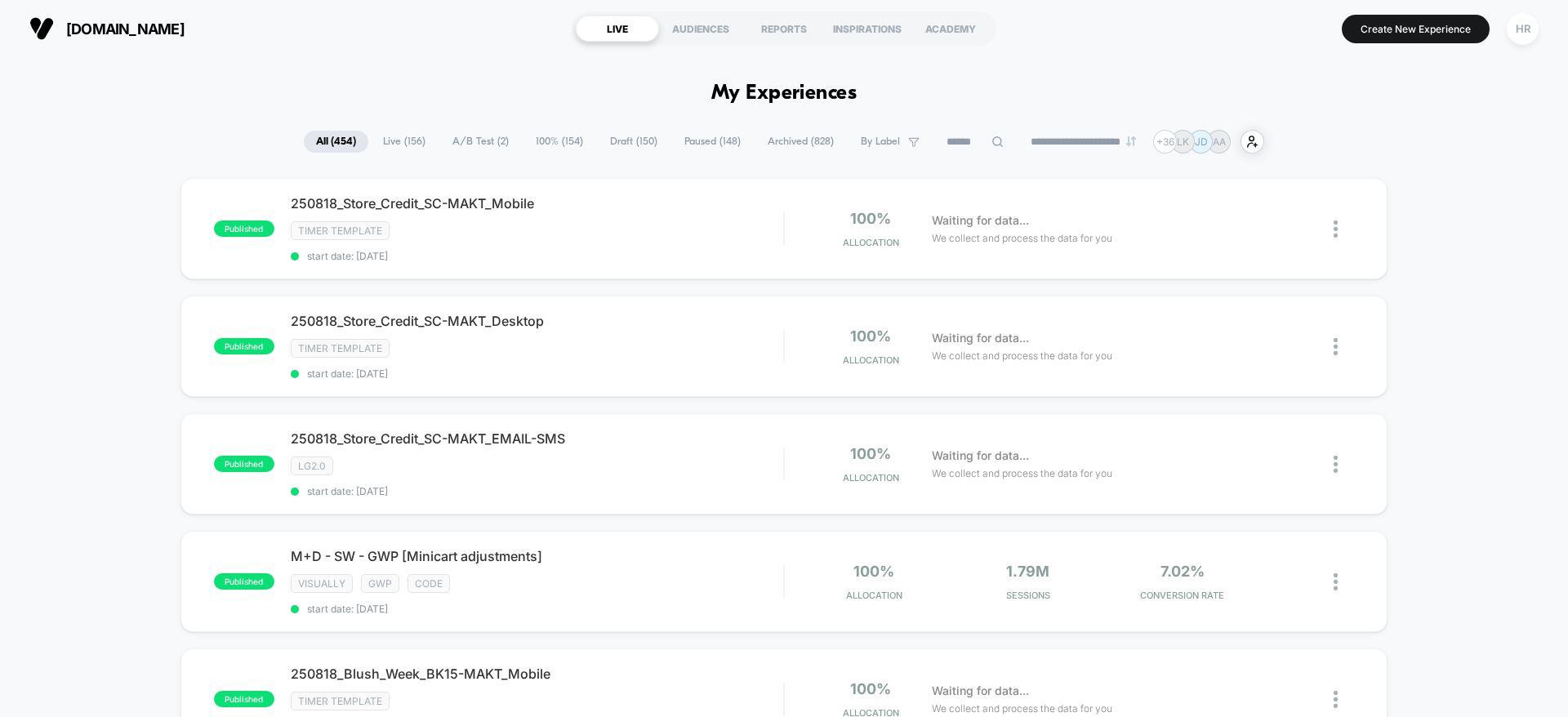
click at [484, 146] on span "A/B Test ( 2 )" at bounding box center [480, 141] width 81 height 22
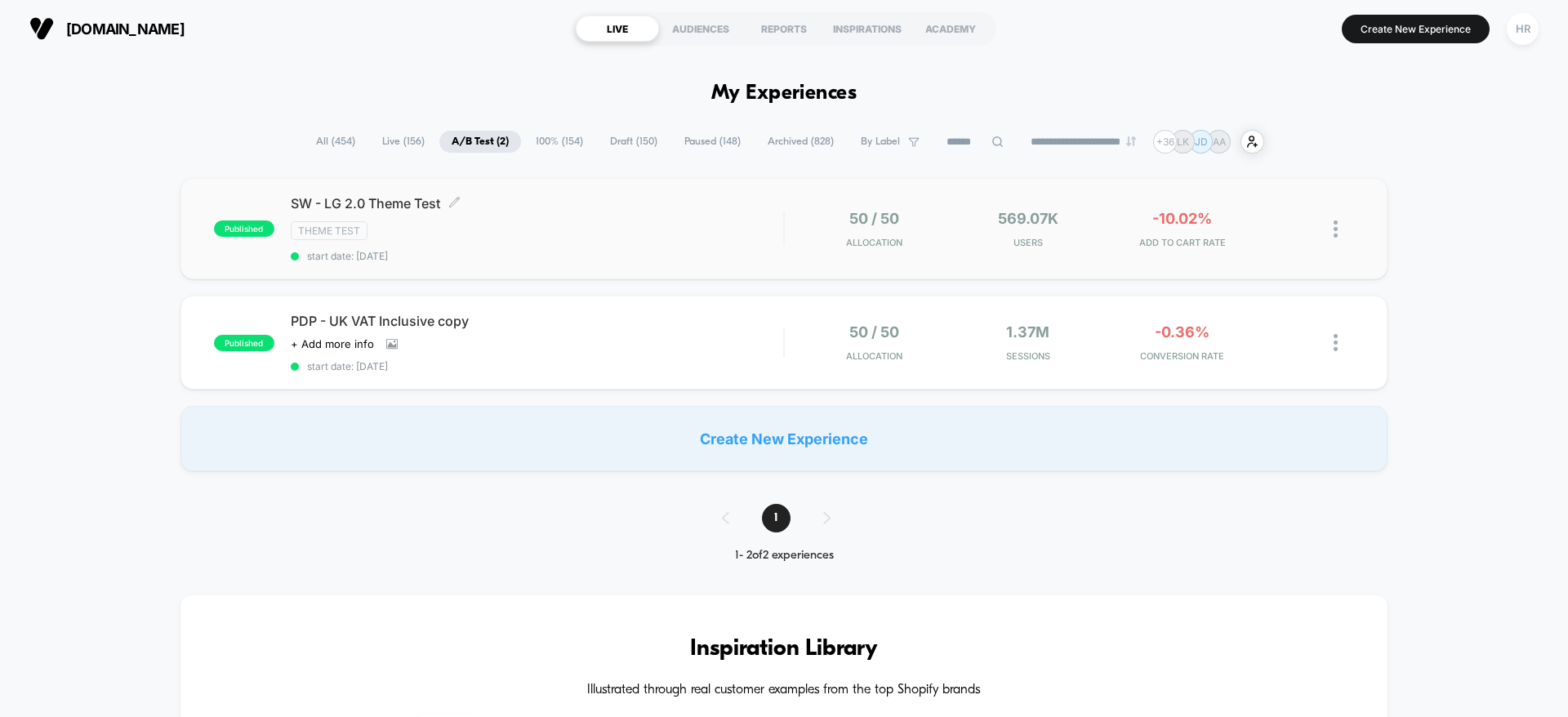
click at [676, 225] on div "Theme Test" at bounding box center [537, 230] width 493 height 19
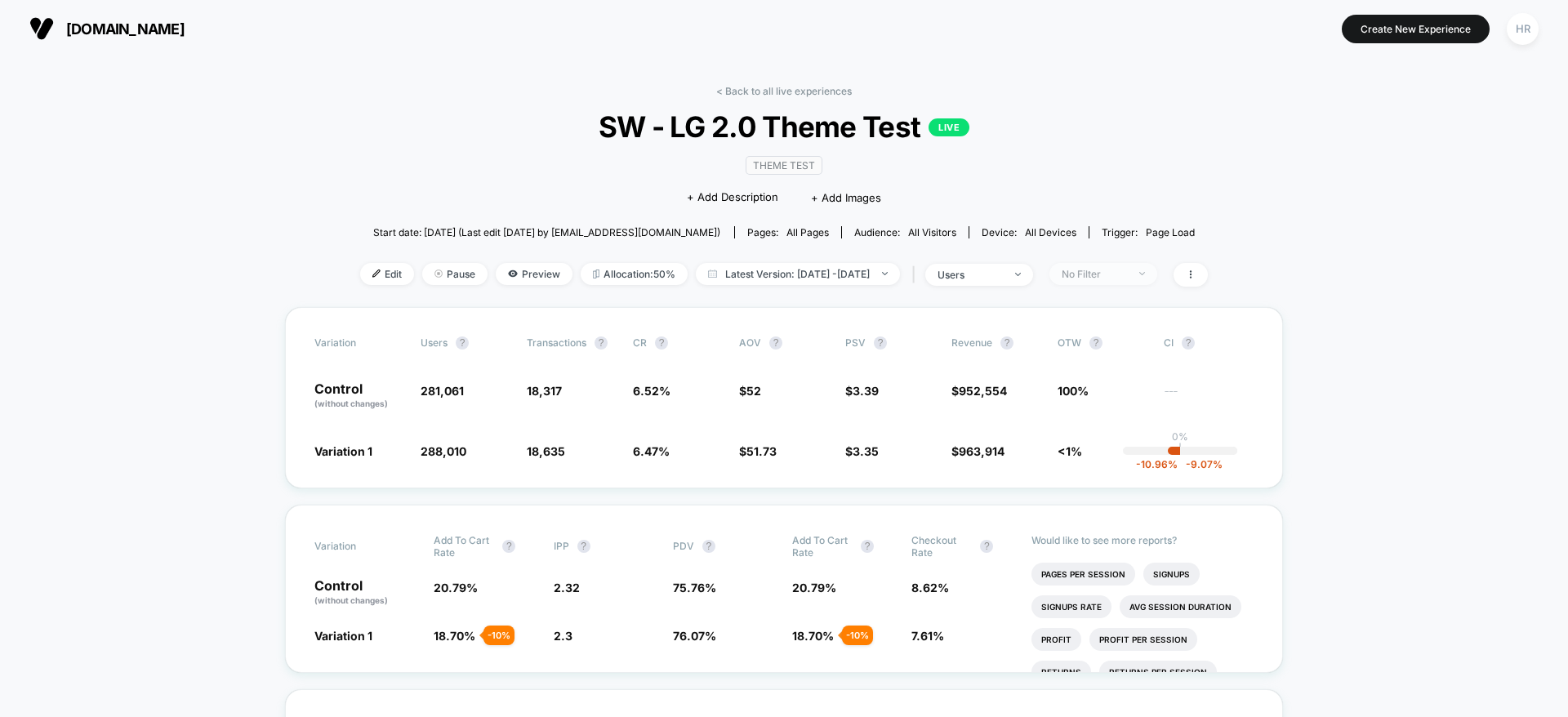
click at [1091, 272] on span "No Filter" at bounding box center [1104, 274] width 108 height 22
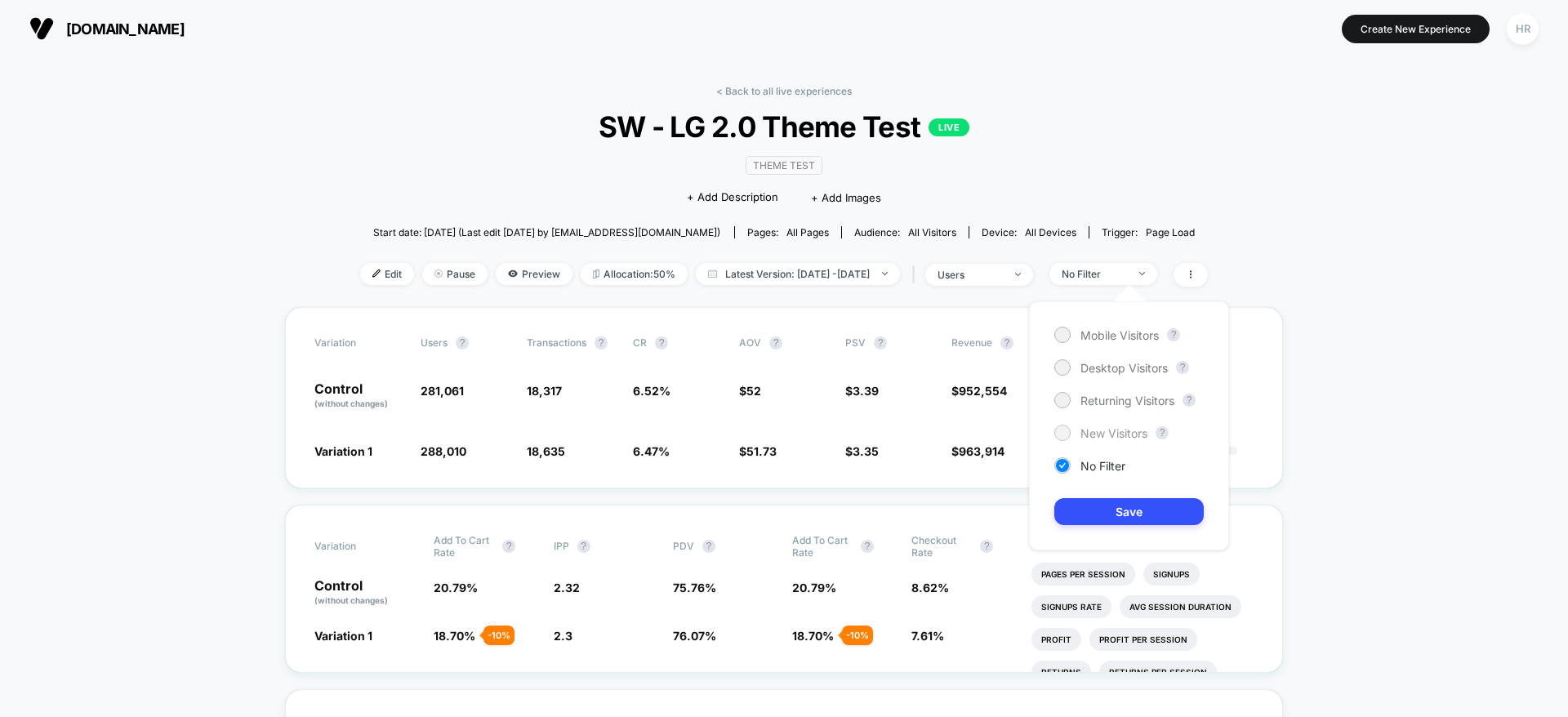
click at [1089, 428] on span "New Visitors" at bounding box center [1114, 433] width 67 height 14
click at [1114, 524] on button "Save" at bounding box center [1129, 512] width 150 height 27
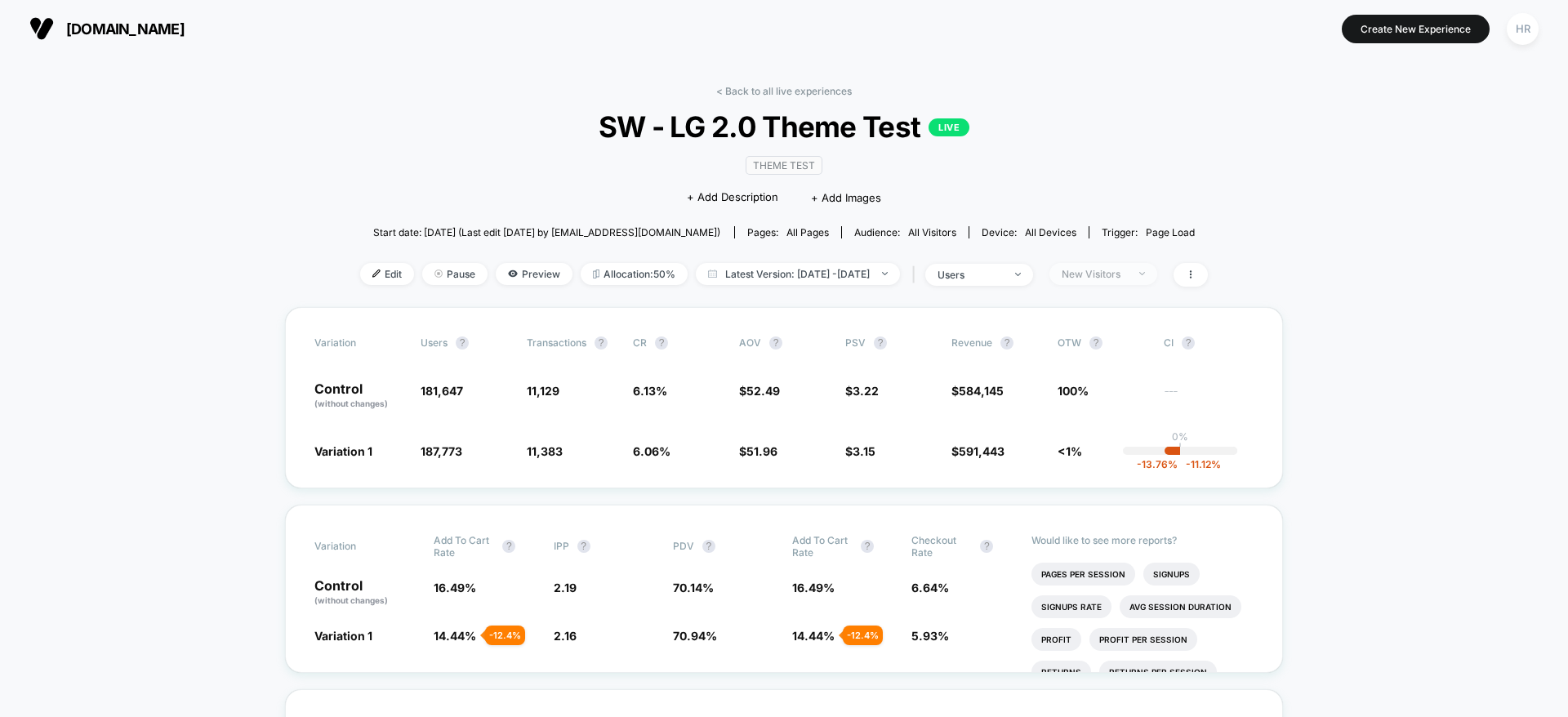
click at [1127, 276] on div "New Visitors" at bounding box center [1094, 274] width 66 height 12
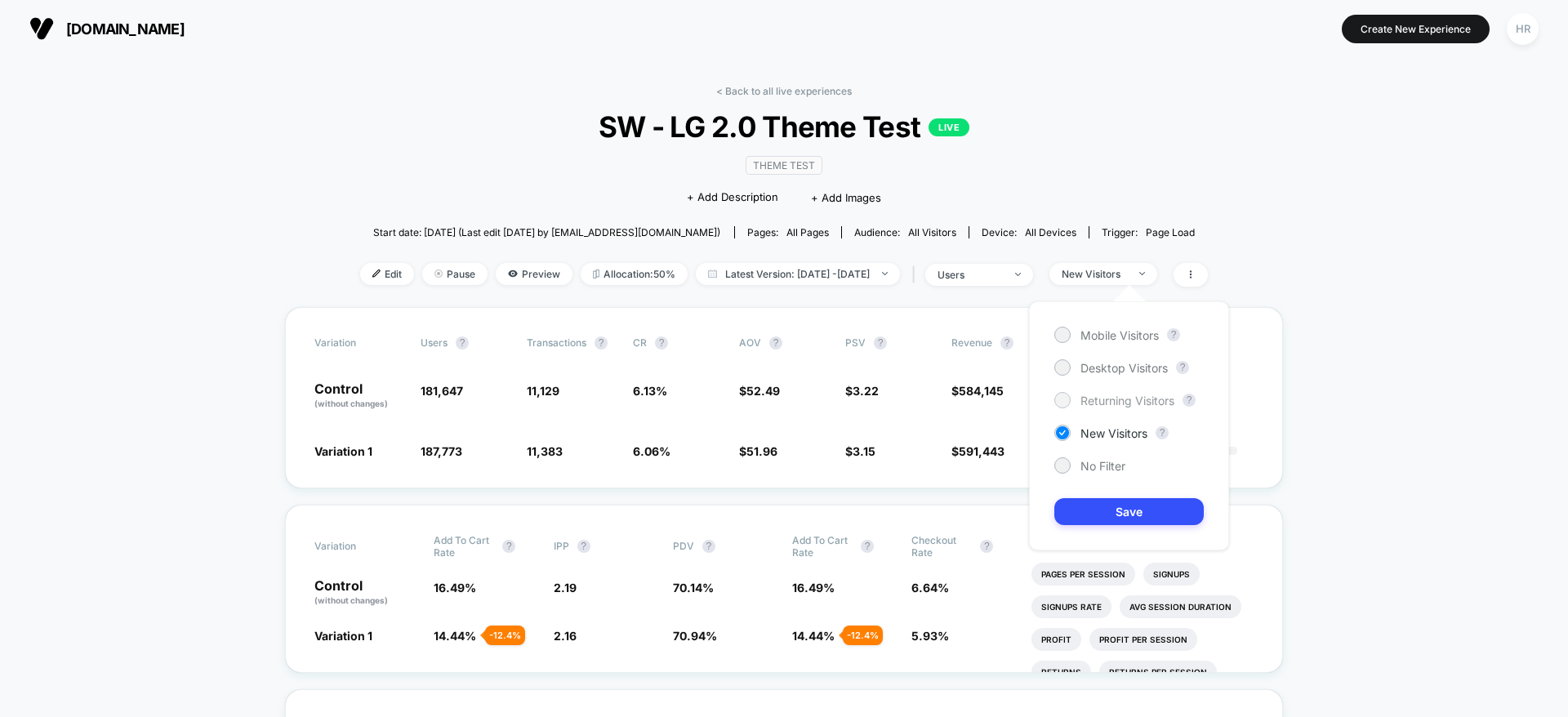
click at [1094, 398] on span "Returning Visitors" at bounding box center [1127, 400] width 94 height 14
click at [1111, 514] on button "Save" at bounding box center [1129, 512] width 150 height 27
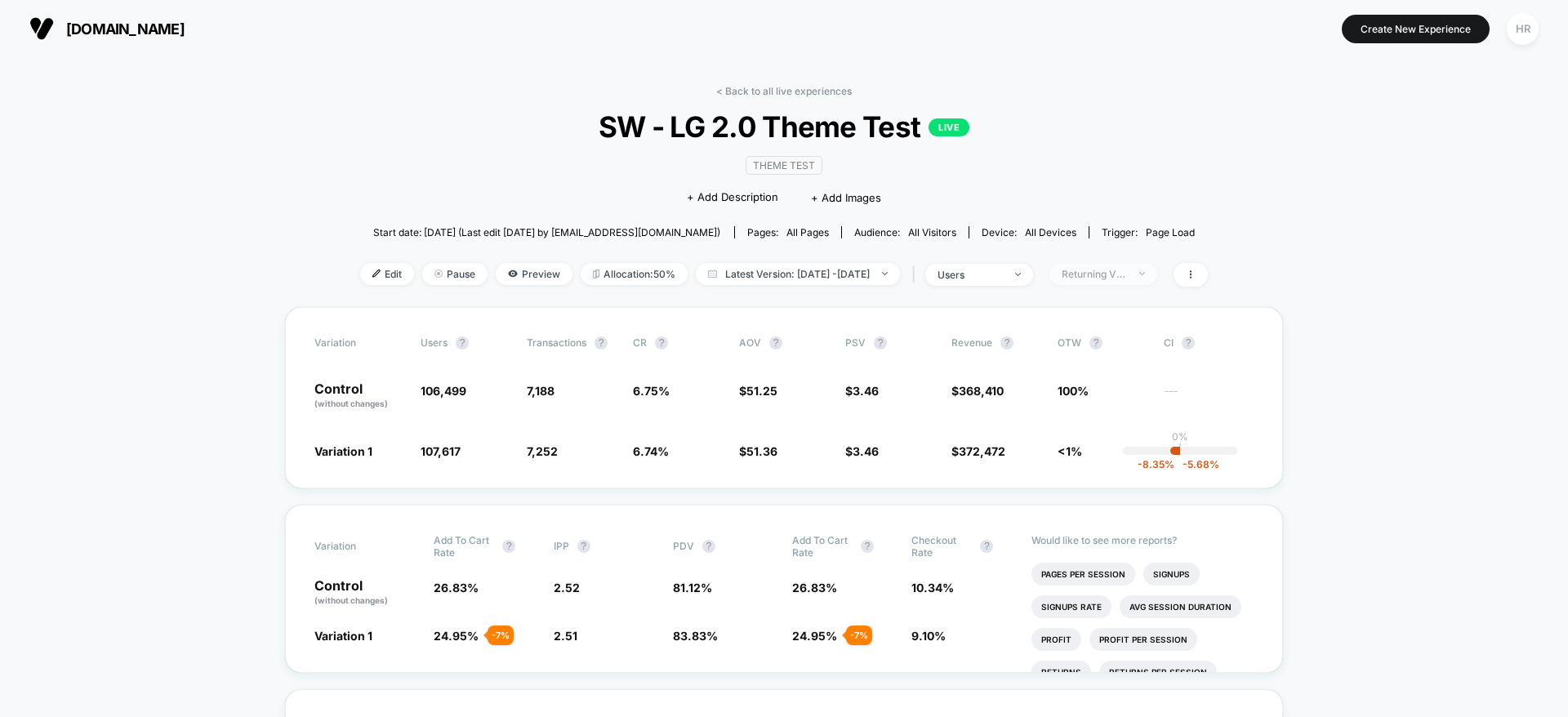
click at [1127, 278] on div "Returning Visitors" at bounding box center [1094, 274] width 66 height 12
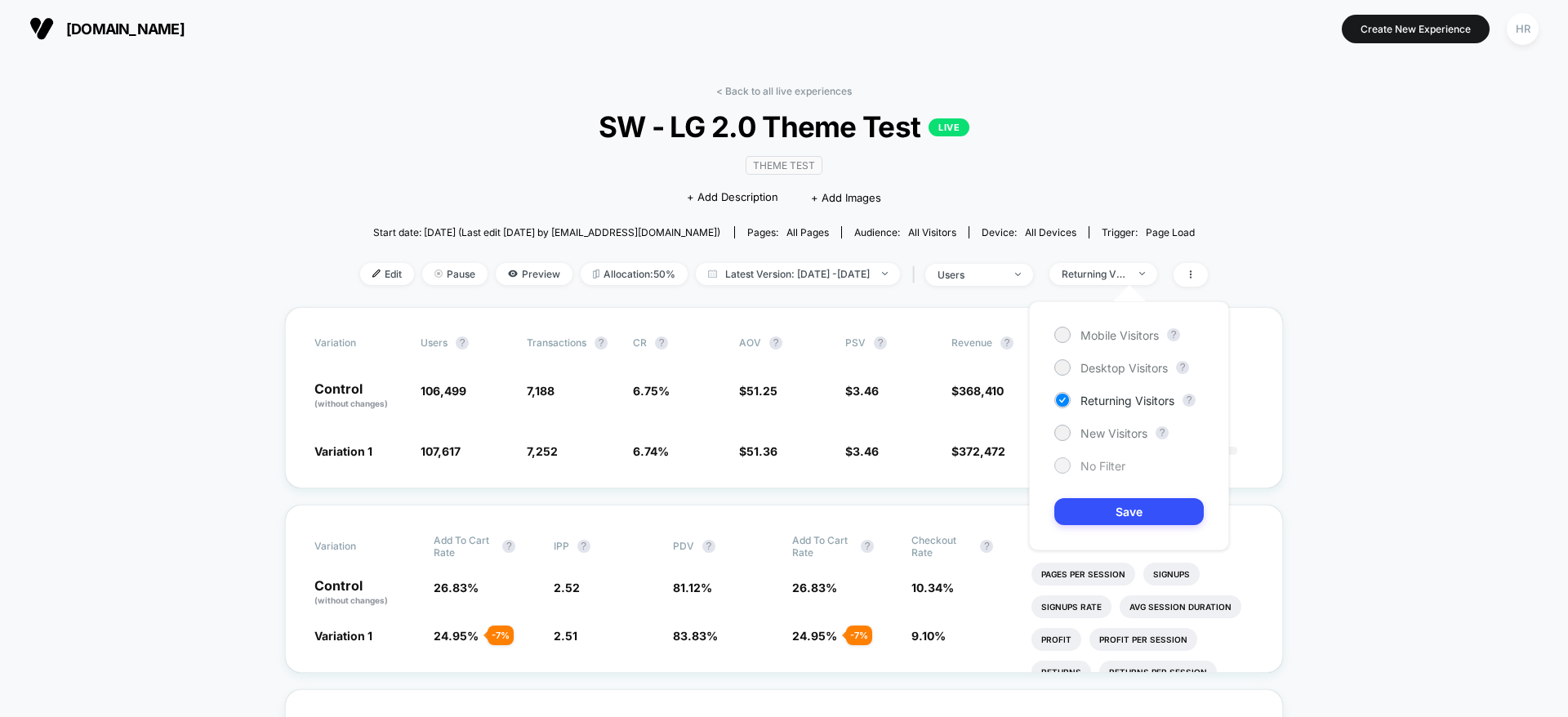
click at [1111, 469] on span "No Filter" at bounding box center [1103, 466] width 45 height 14
click at [1114, 438] on span "New Visitors" at bounding box center [1114, 433] width 67 height 14
click at [1105, 517] on button "Save" at bounding box center [1129, 512] width 150 height 27
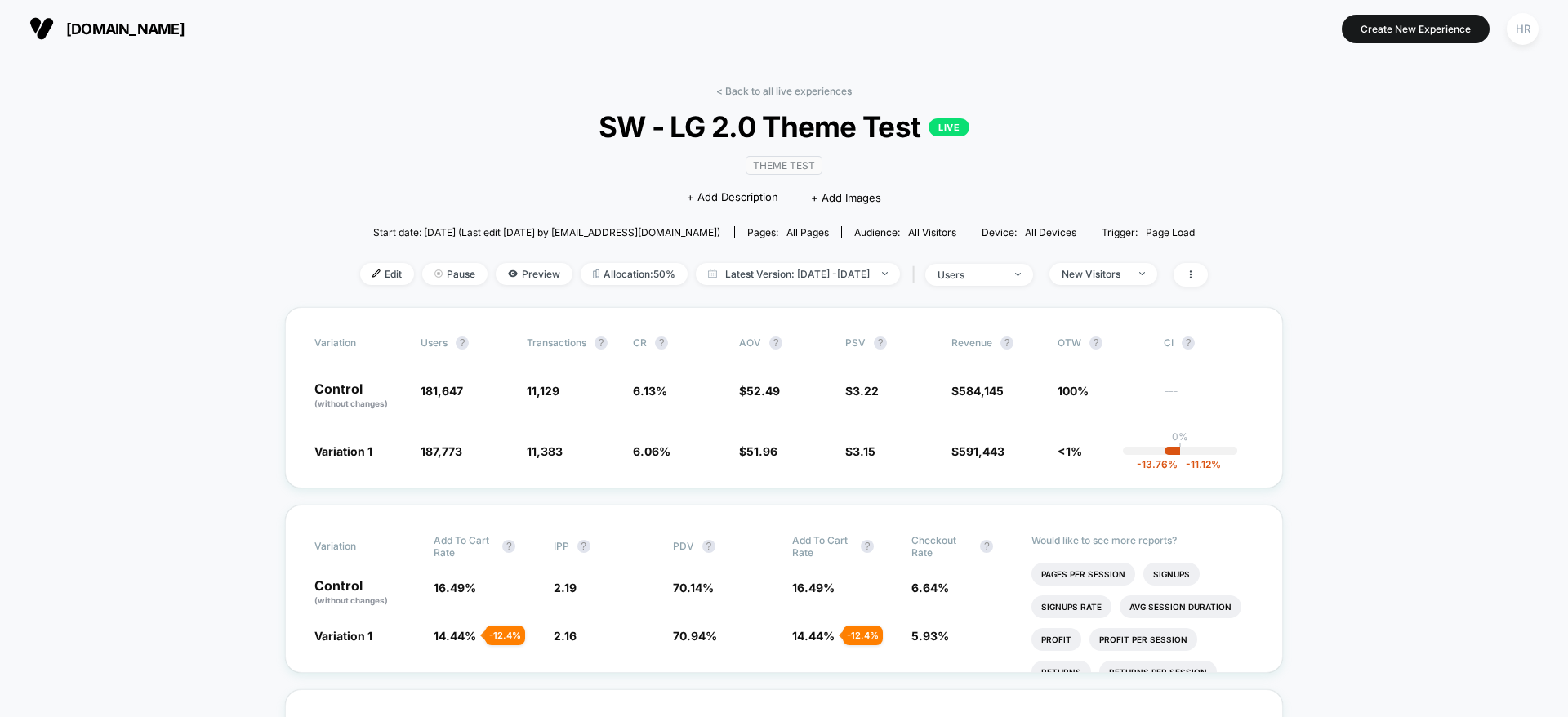
drag, startPoint x: 648, startPoint y: 445, endPoint x: 1116, endPoint y: 754, distance: 560.8
click at [1116, 716] on html "laurageller.com Create New Experience HR laurageller.com < Back to all live exp…" at bounding box center [784, 358] width 1568 height 717
click at [1111, 272] on div "New Visitors" at bounding box center [1094, 274] width 66 height 12
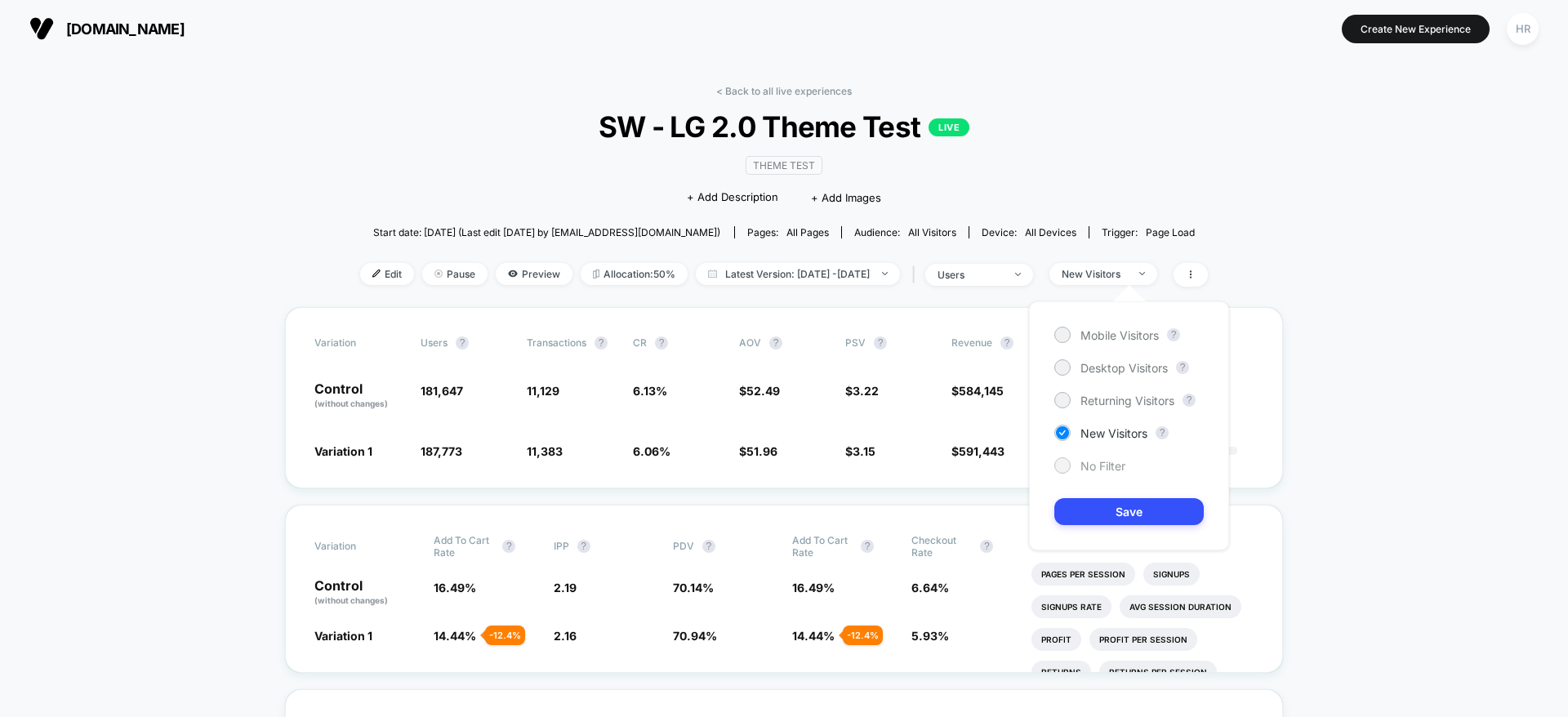
click at [1083, 471] on span "No Filter" at bounding box center [1103, 466] width 45 height 14
click at [1111, 528] on div "Mobile Visitors ? Desktop Visitors ? Returning Visitors ? New Visitors ? No Fil…" at bounding box center [1129, 425] width 200 height 249
click at [1115, 519] on button "Save" at bounding box center [1129, 512] width 150 height 27
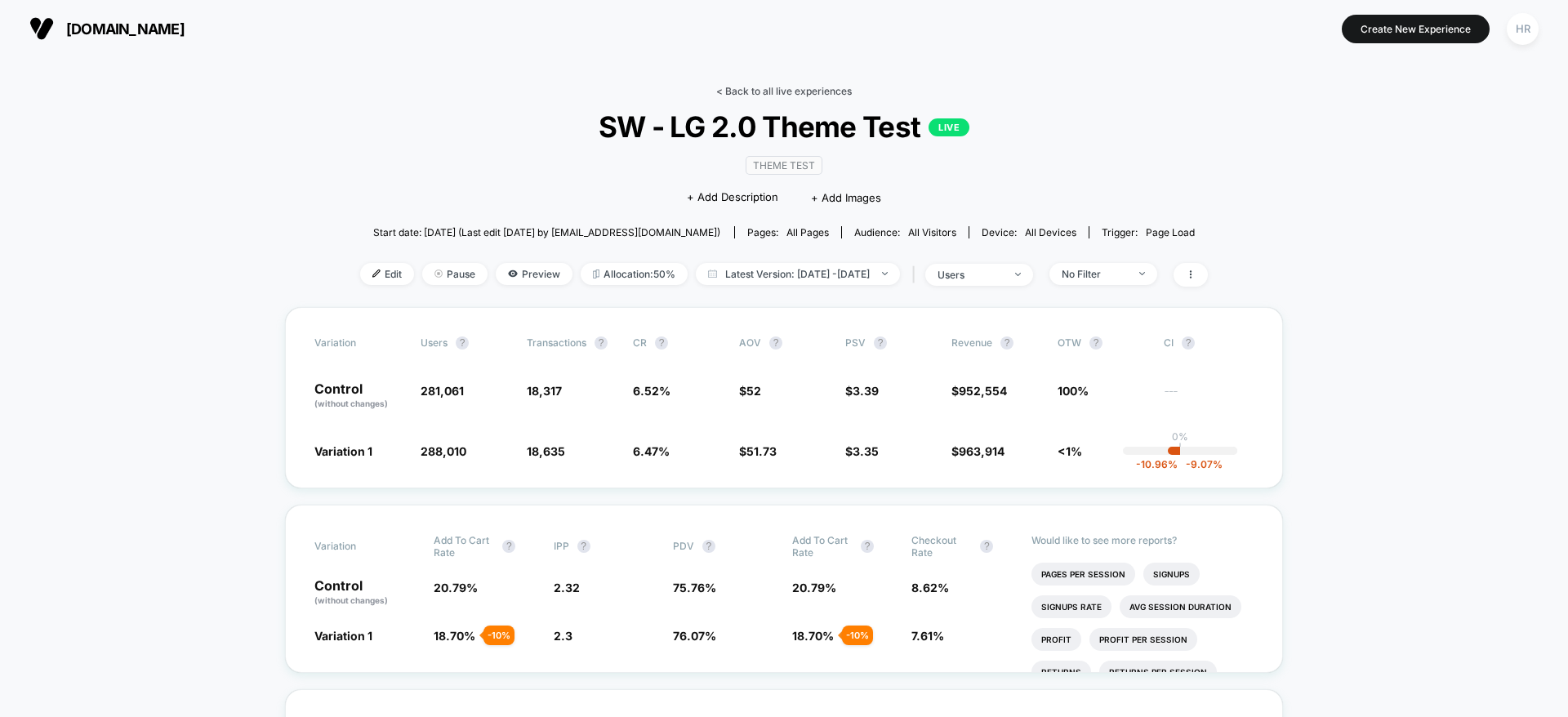
click at [777, 85] on link "< Back to all live experiences" at bounding box center [784, 91] width 136 height 12
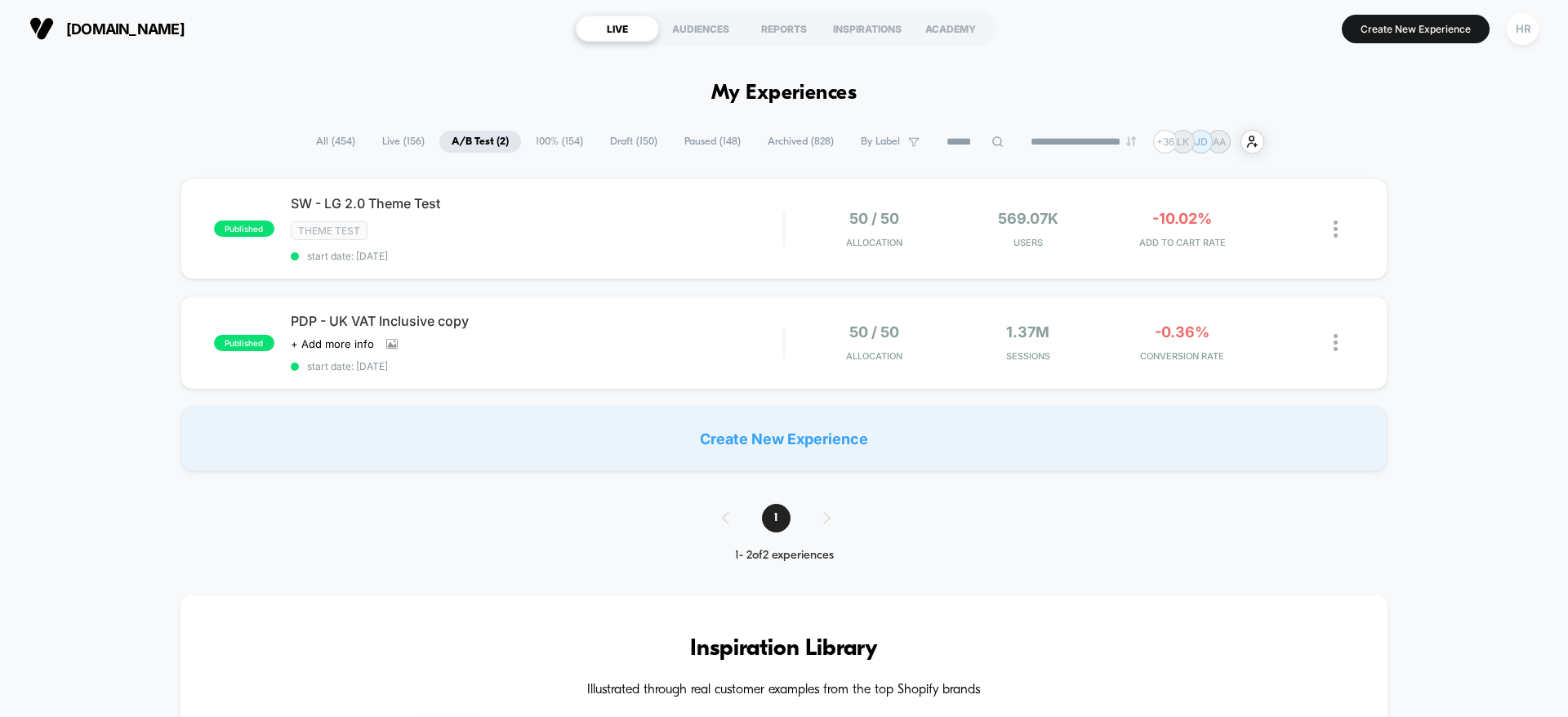
click at [547, 136] on span "100% ( 154 )" at bounding box center [559, 141] width 72 height 22
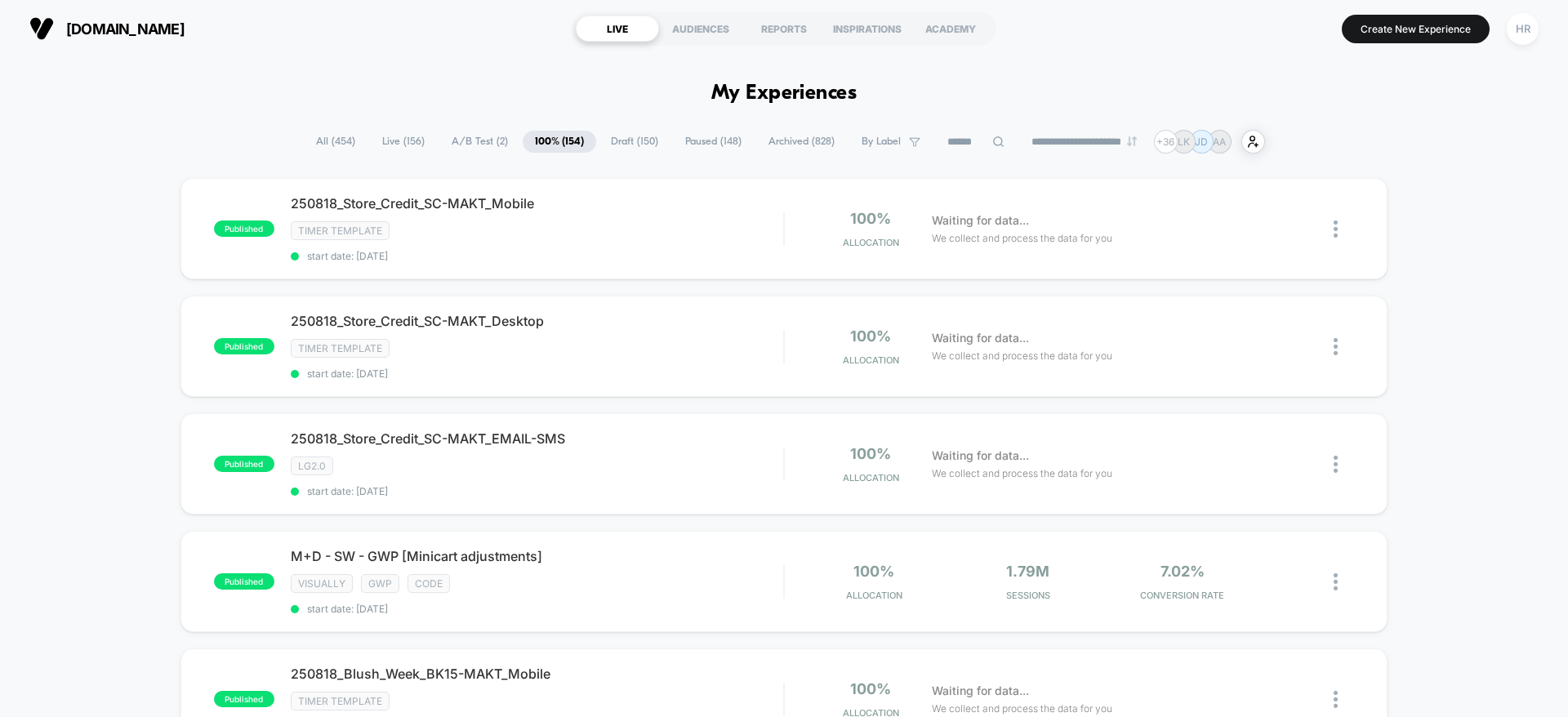
click at [344, 136] on span "All ( 454 )" at bounding box center [335, 141] width 64 height 22
click at [975, 139] on input at bounding box center [975, 142] width 82 height 20
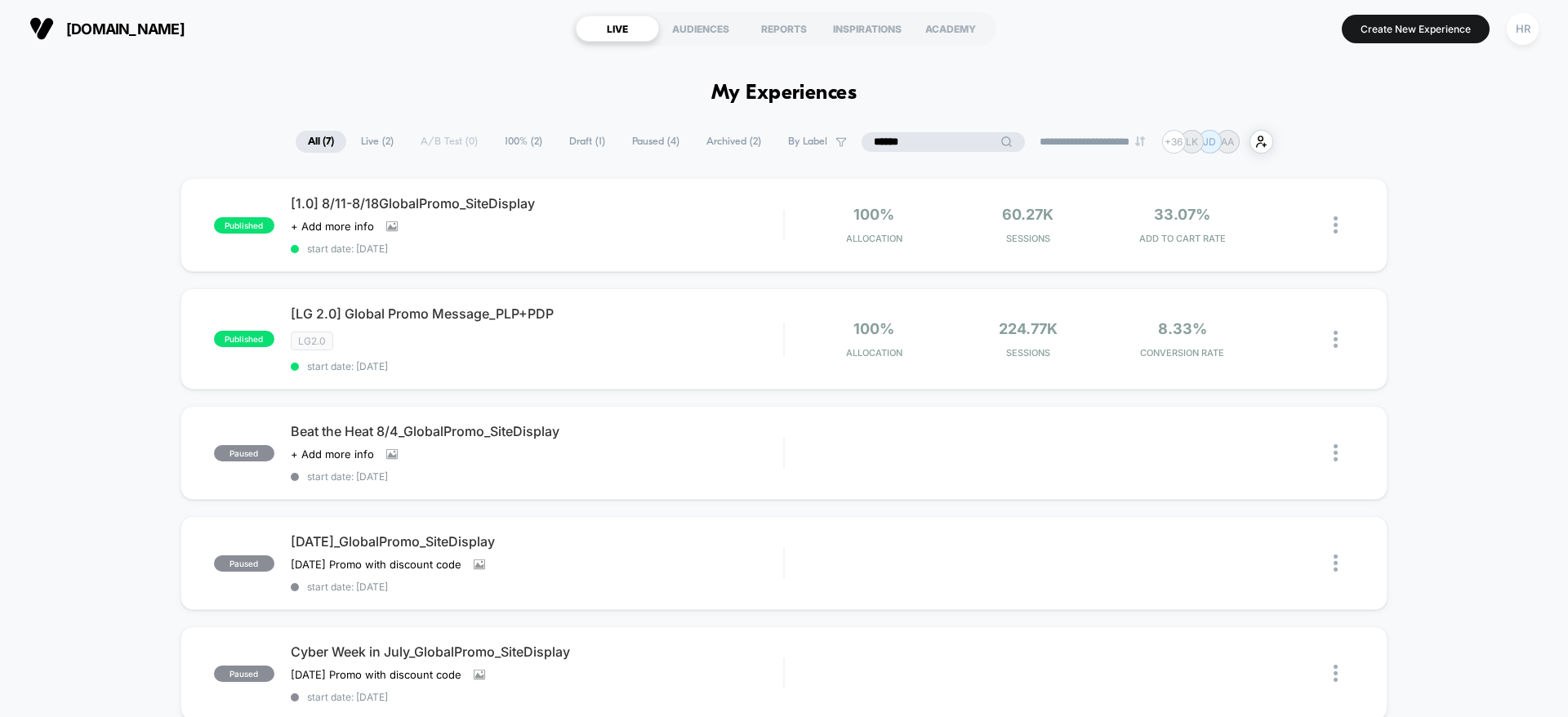
type input "******"
click at [1481, 321] on div "published [1.0] 8/11-8/18GlobalPromo_SiteDisplay Click to view images Click to …" at bounding box center [784, 714] width 1568 height 1072
click at [1296, 221] on icon at bounding box center [1293, 225] width 10 height 10
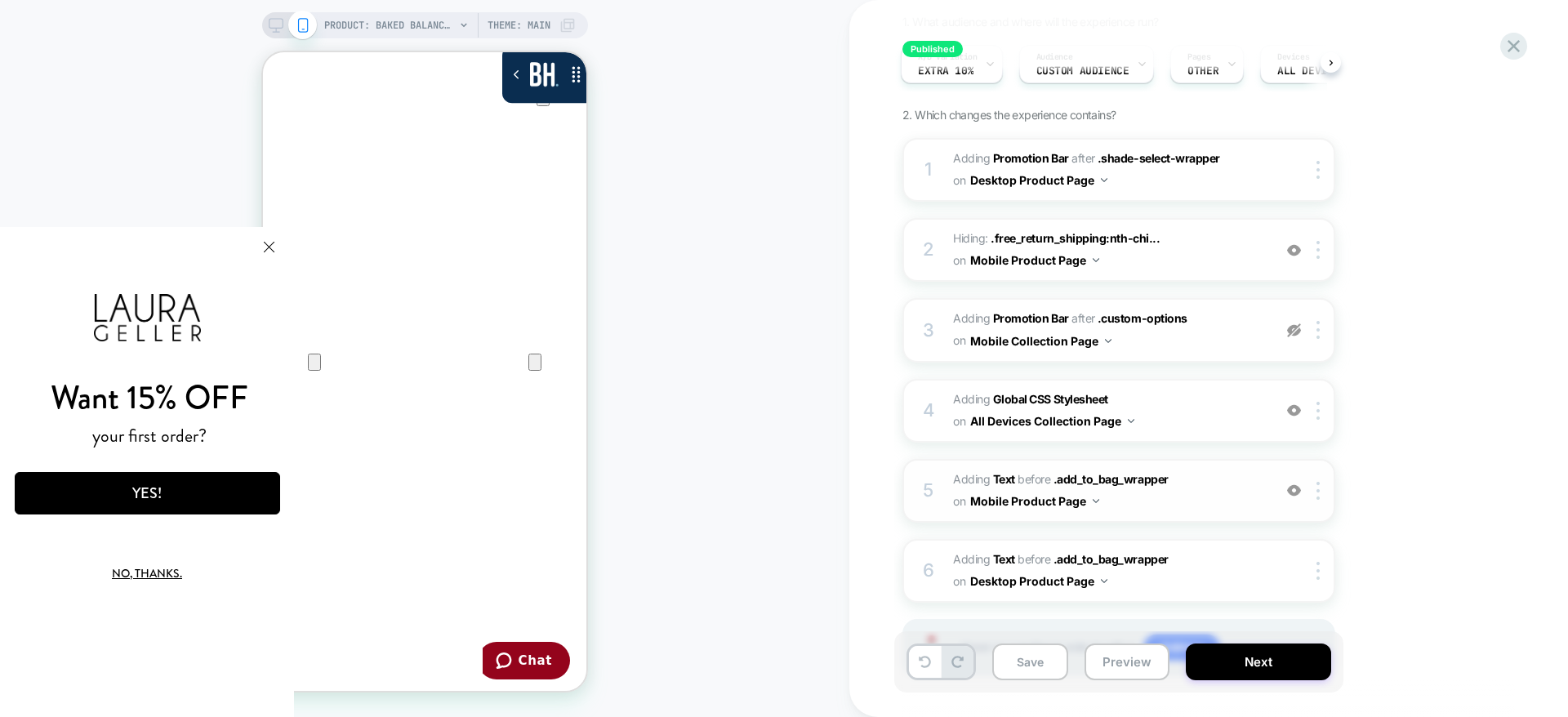
click at [1217, 480] on span "#_loomi_addon_1750952268867_dup1752162795_dup1753366240_dup1754055058_dup175431…" at bounding box center [1109, 490] width 311 height 44
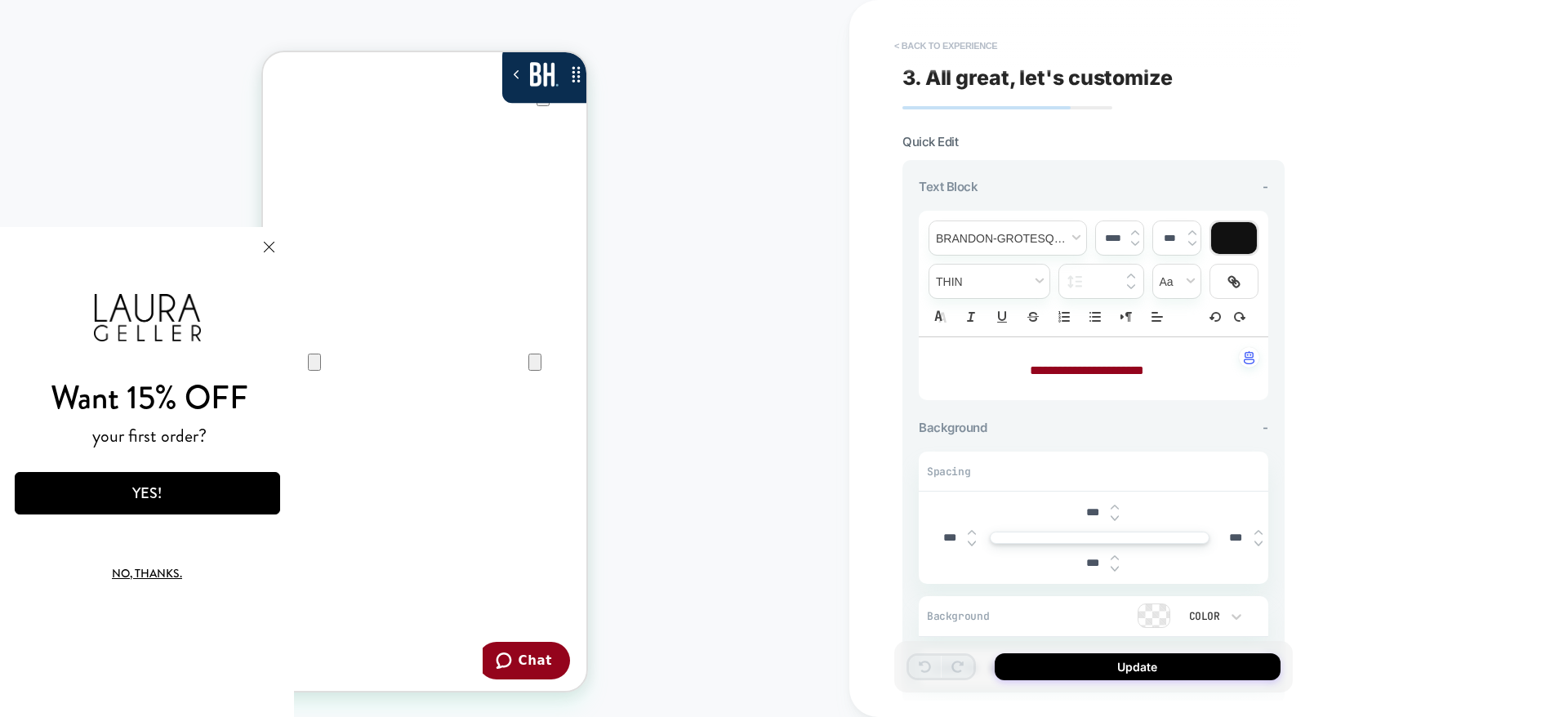
click at [940, 45] on button "< Back to experience" at bounding box center [945, 45] width 119 height 26
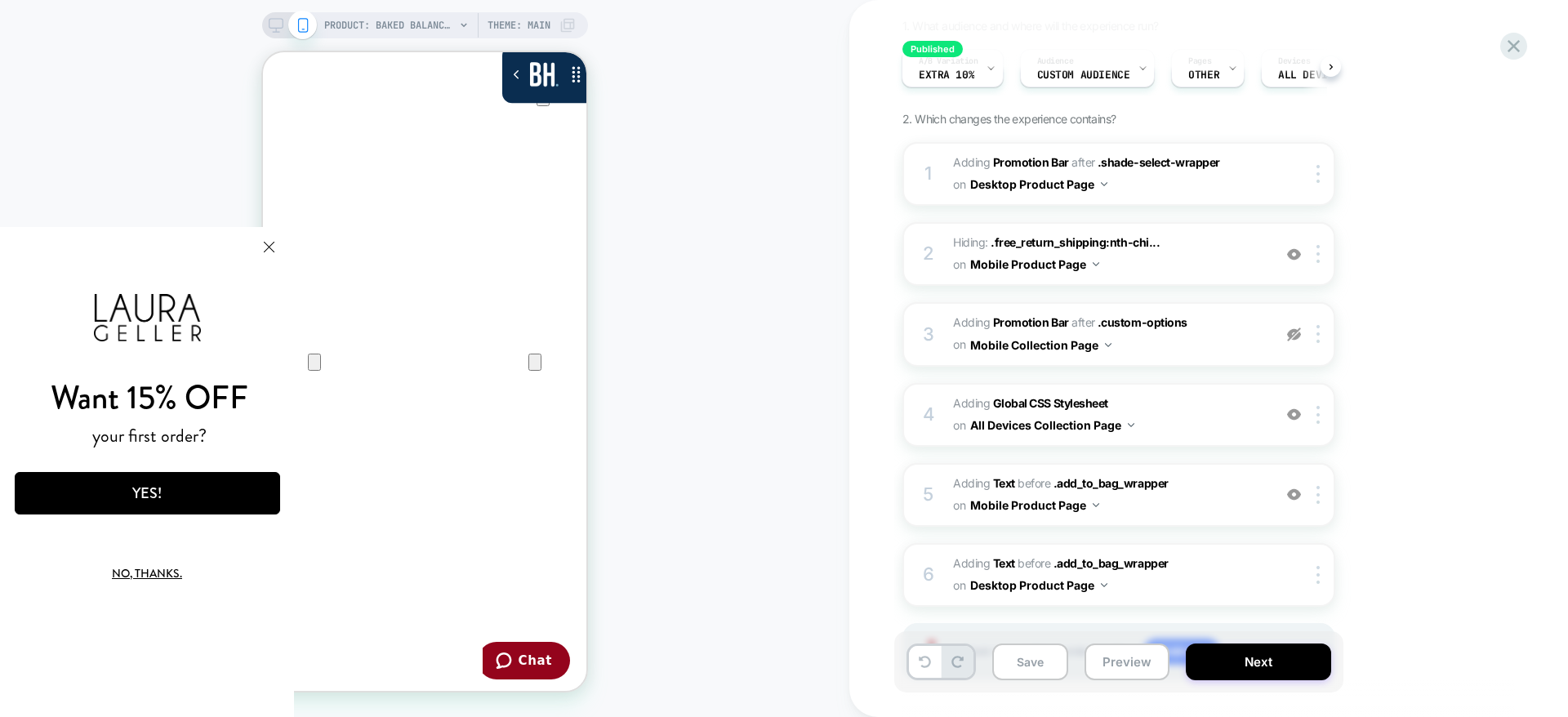
scroll to position [146, 0]
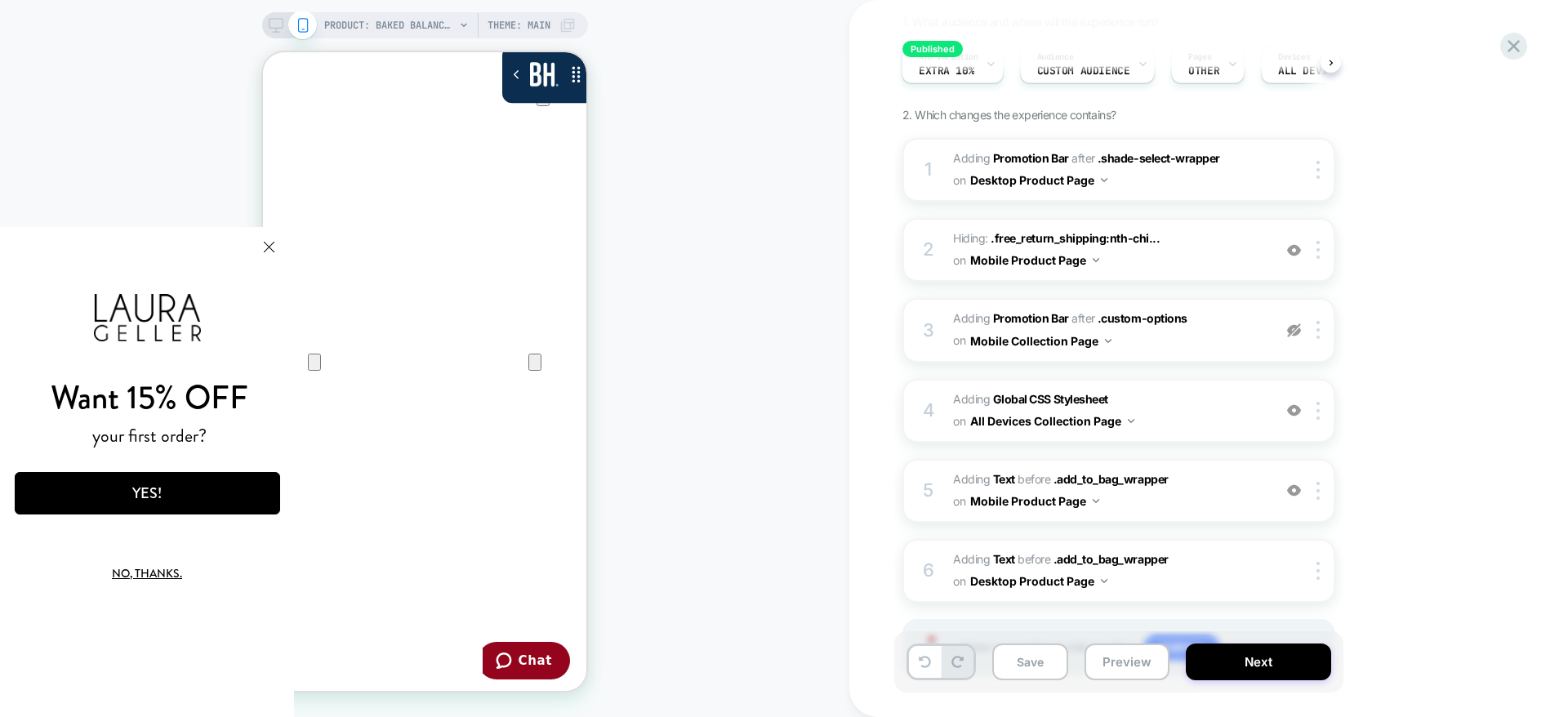
click at [269, 17] on div "PRODUCT: Baked Balance-n-Brighten Color Correcting Foundation Theme: MAIN" at bounding box center [425, 25] width 326 height 26
click at [273, 27] on icon at bounding box center [276, 26] width 15 height 15
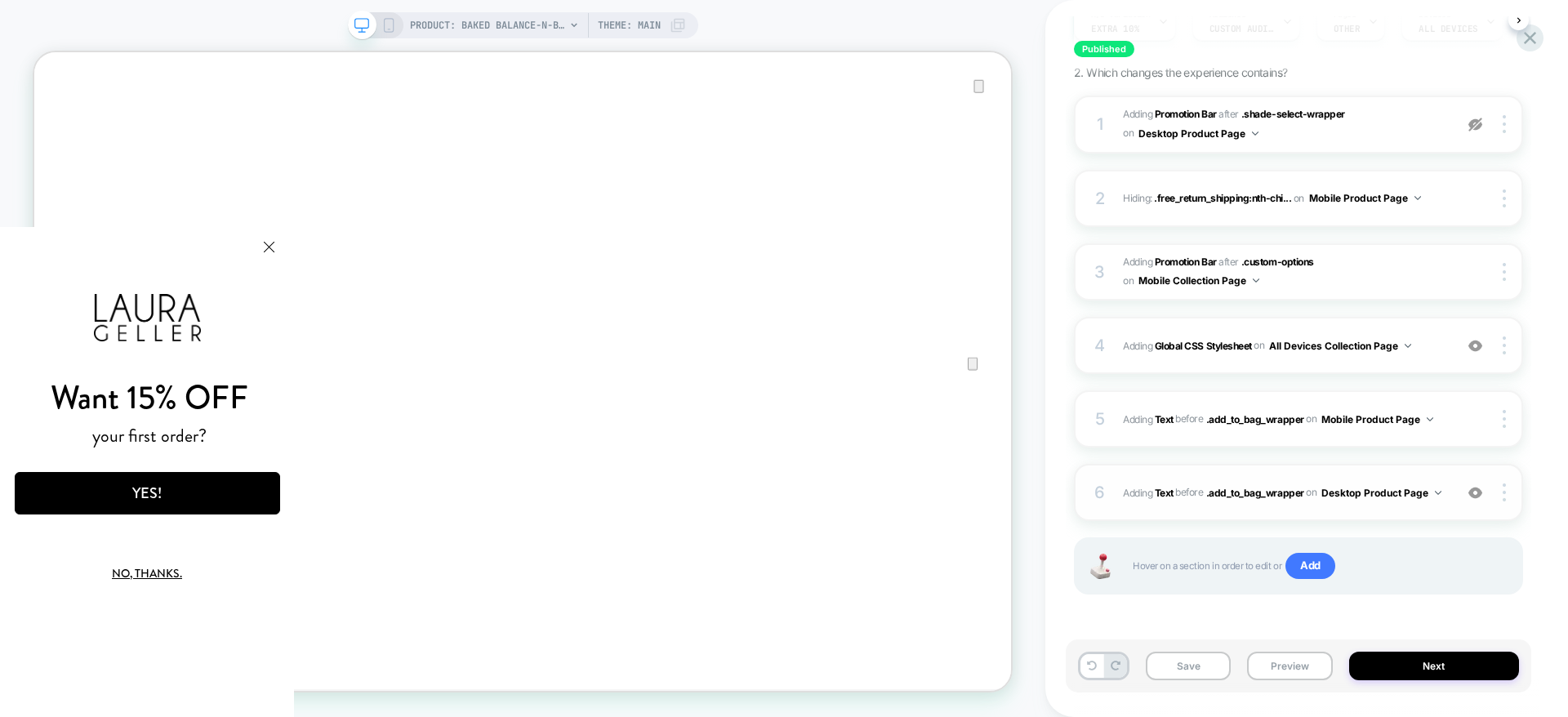
scroll to position [0, 1]
click at [1458, 506] on div "6 #_loomi_addon_1750952625339_dup1752162795_dup1753366240_dup1754055058_dup1754…" at bounding box center [1299, 492] width 449 height 57
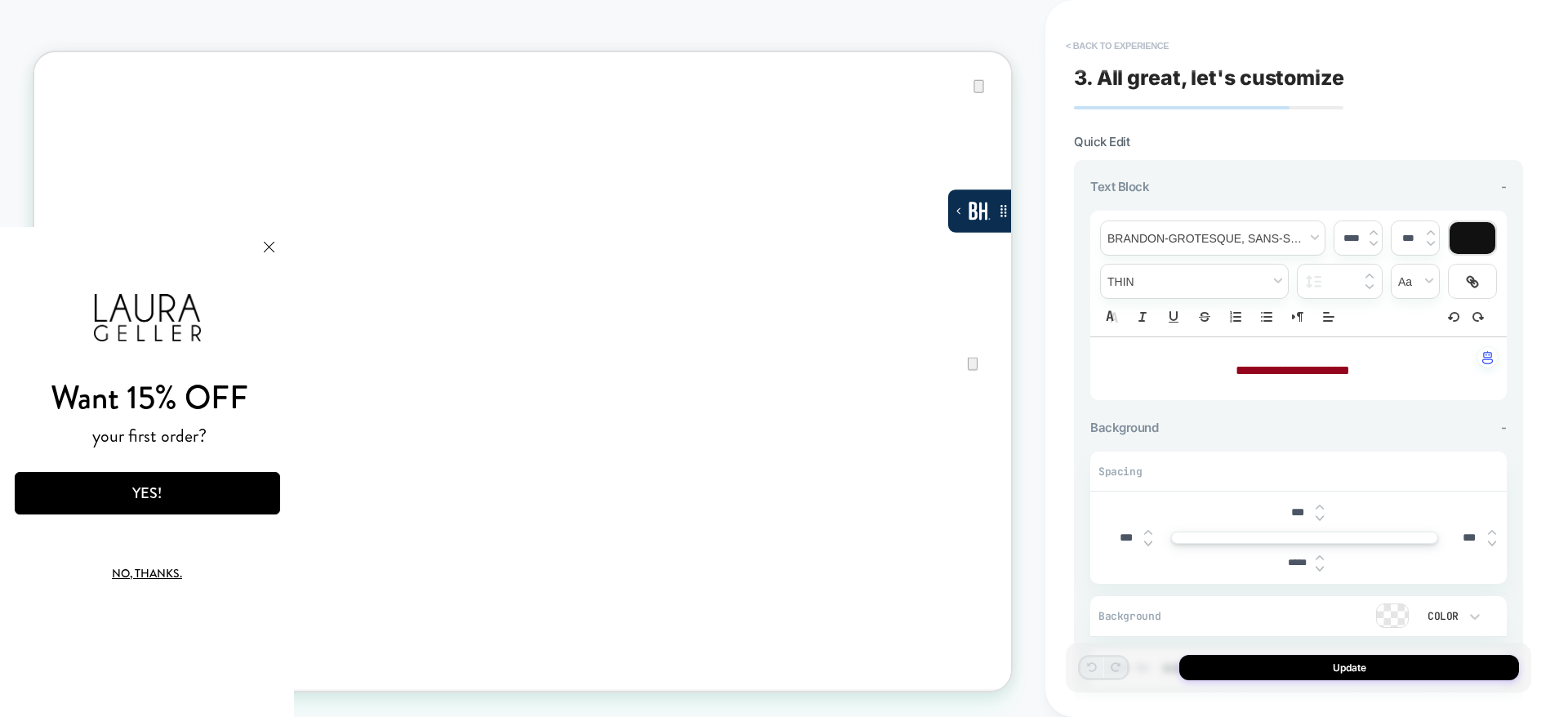
click at [1109, 42] on button "< Back to experience" at bounding box center [1117, 45] width 119 height 26
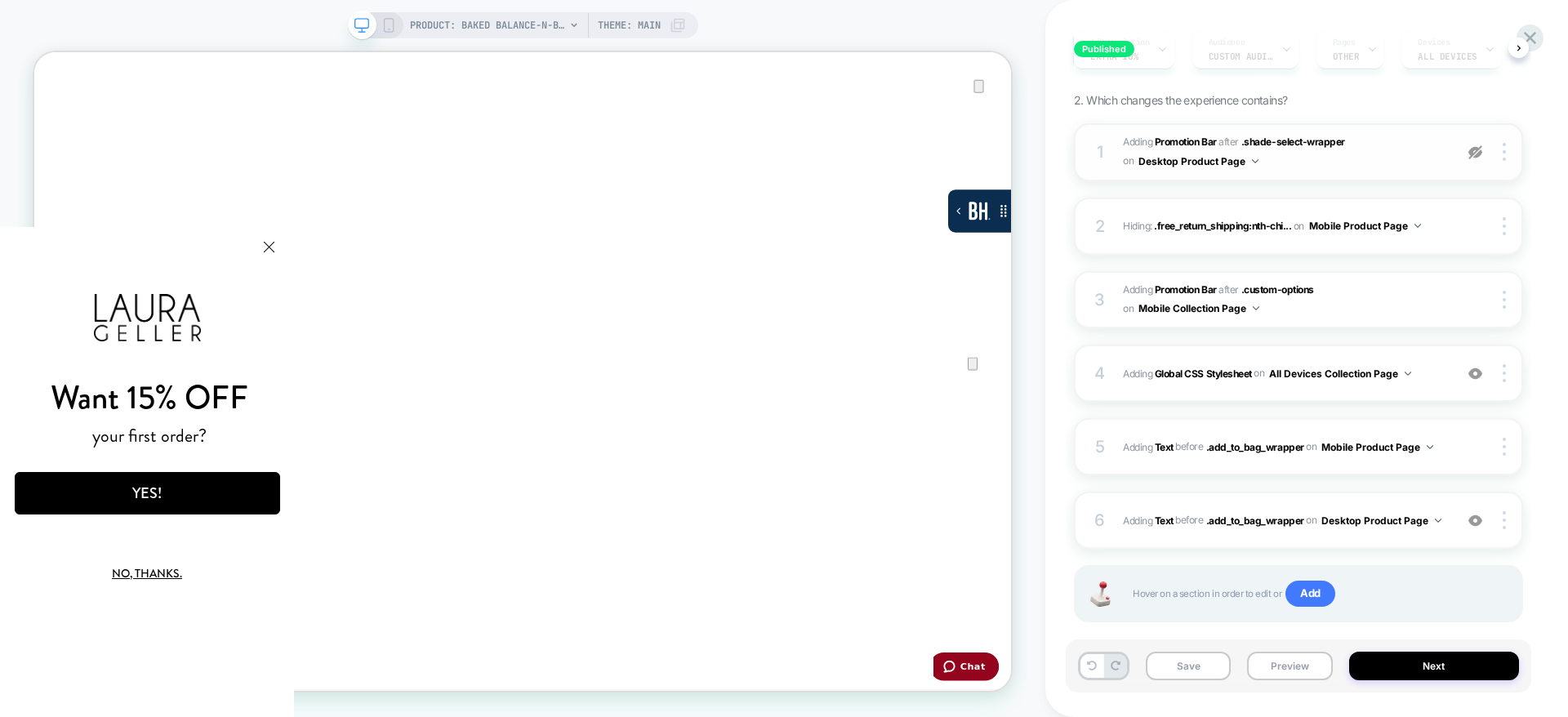
scroll to position [154, 0]
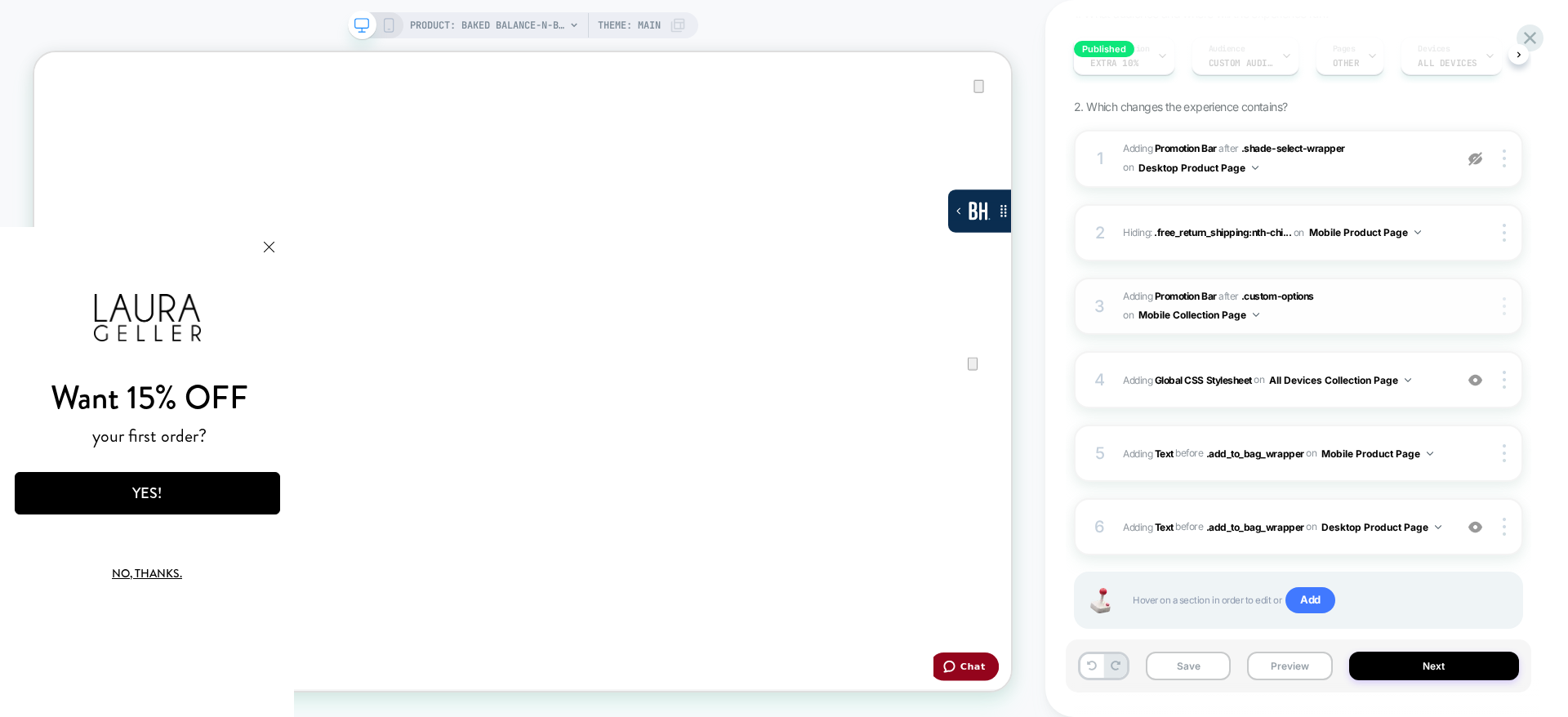
click at [1504, 303] on img at bounding box center [1505, 306] width 3 height 18
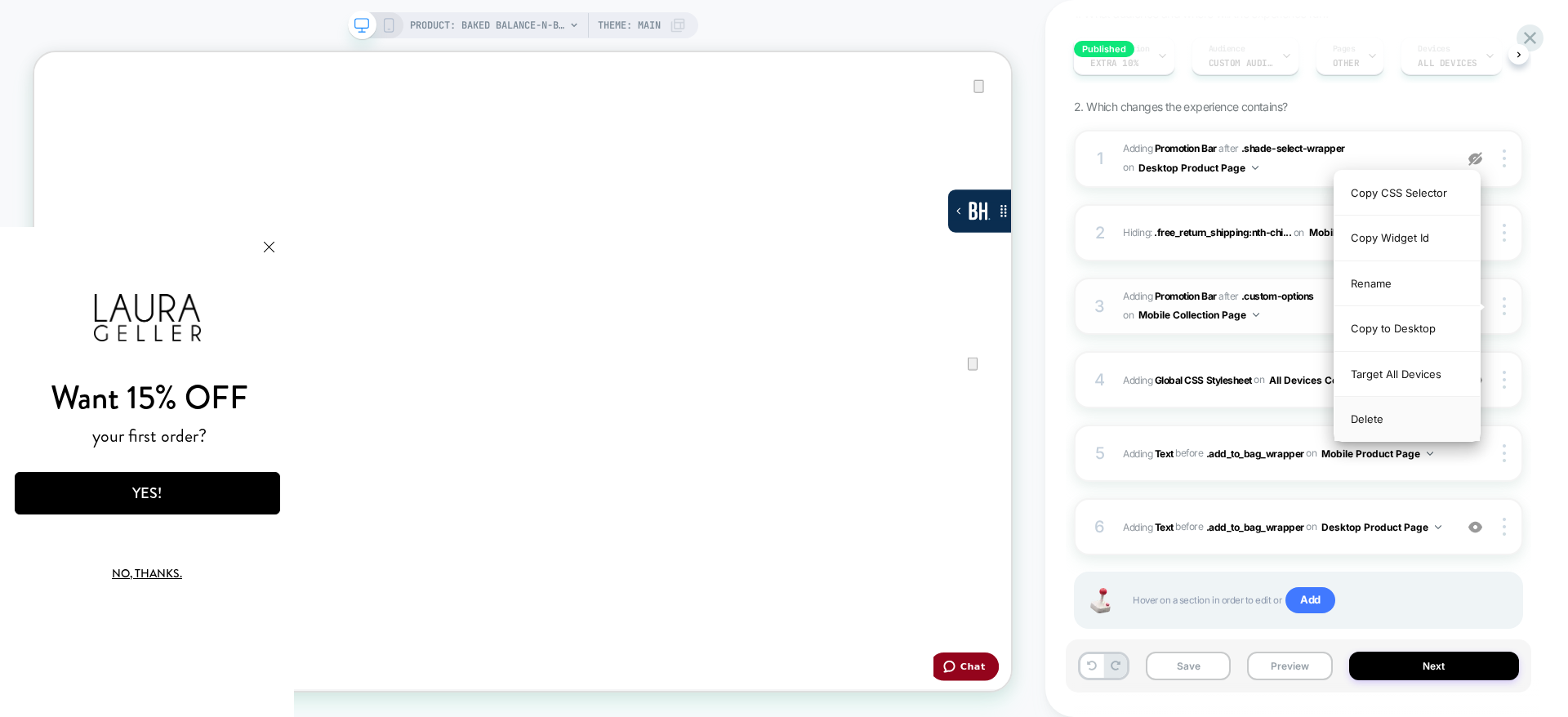
click at [1372, 421] on div "Delete" at bounding box center [1407, 418] width 146 height 44
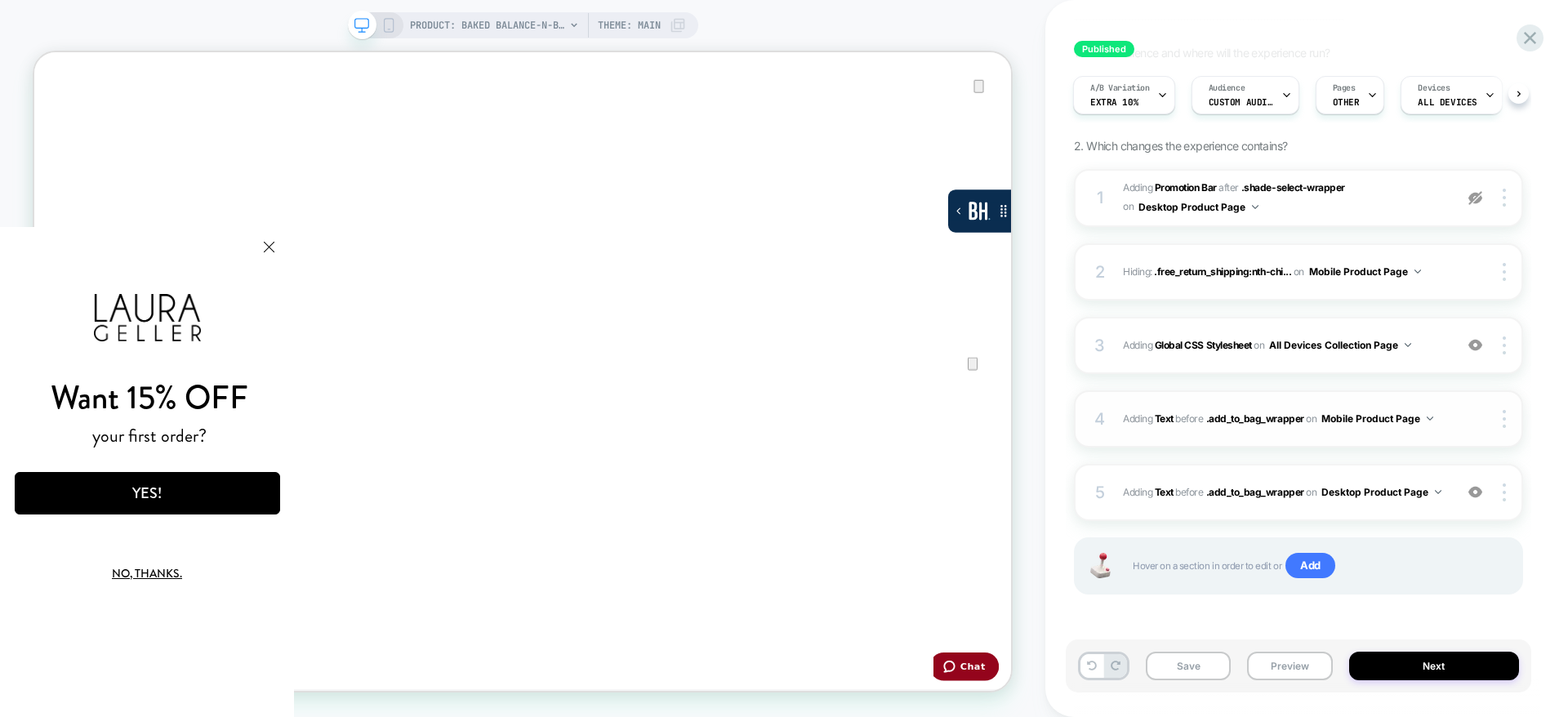
scroll to position [114, 0]
click at [1181, 660] on button "Save" at bounding box center [1188, 665] width 85 height 28
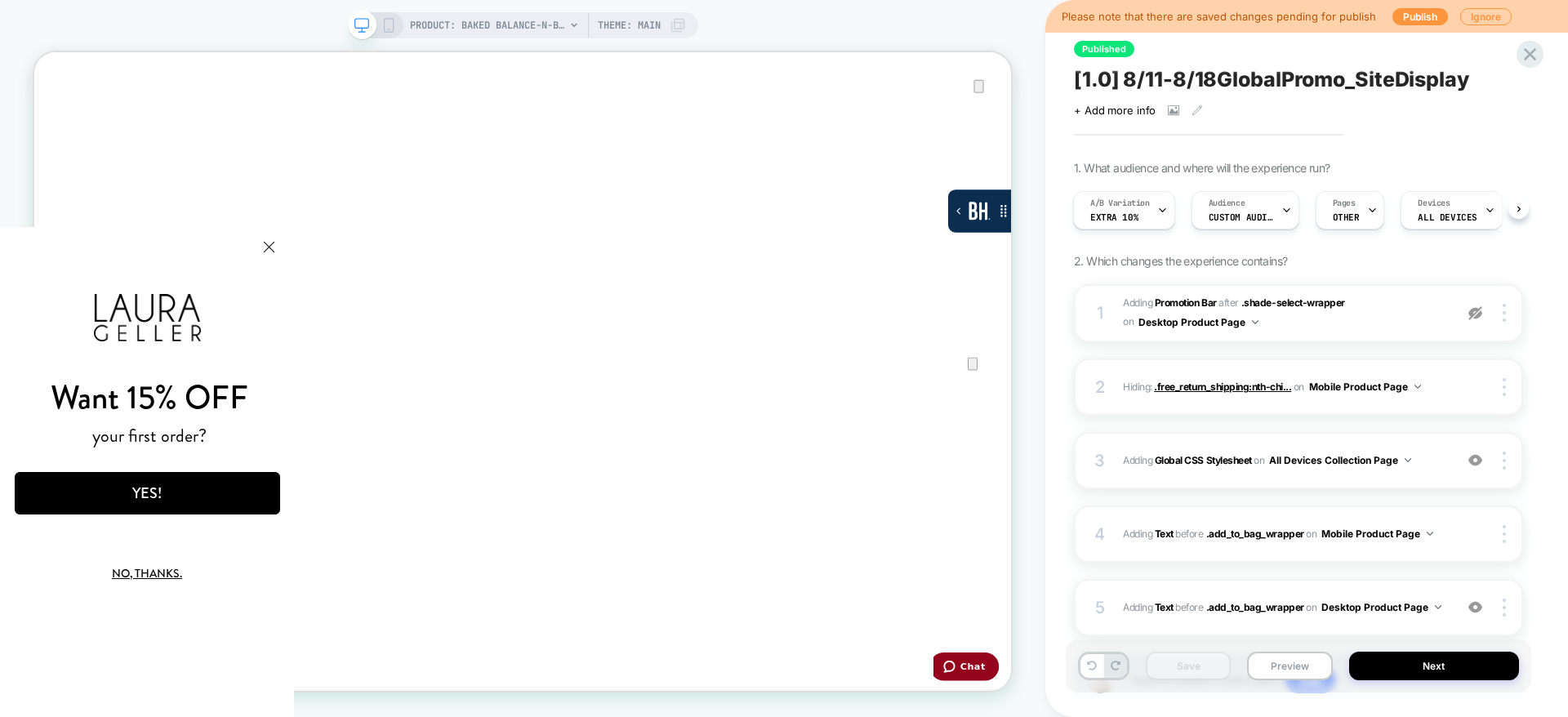
scroll to position [115, 0]
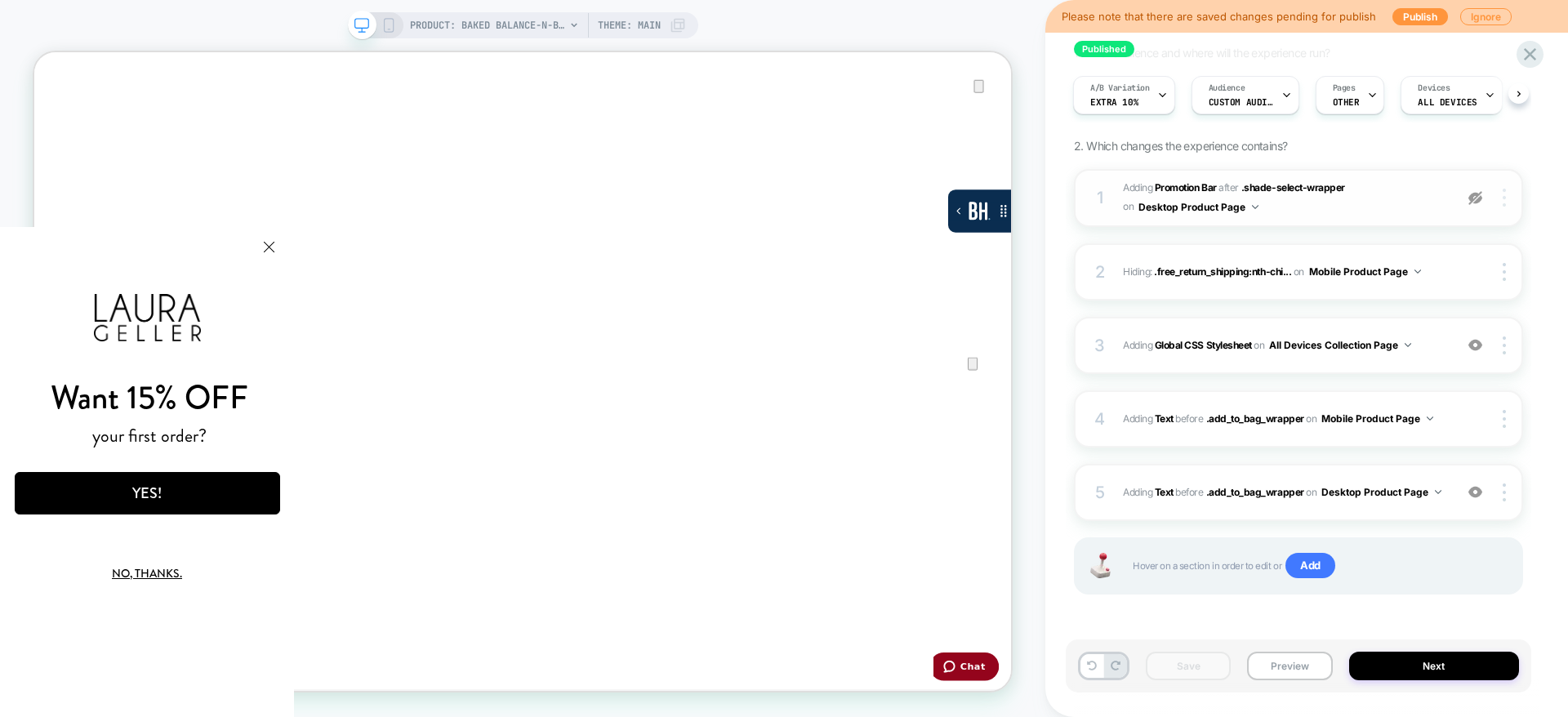
click at [1506, 200] on div at bounding box center [1506, 198] width 31 height 18
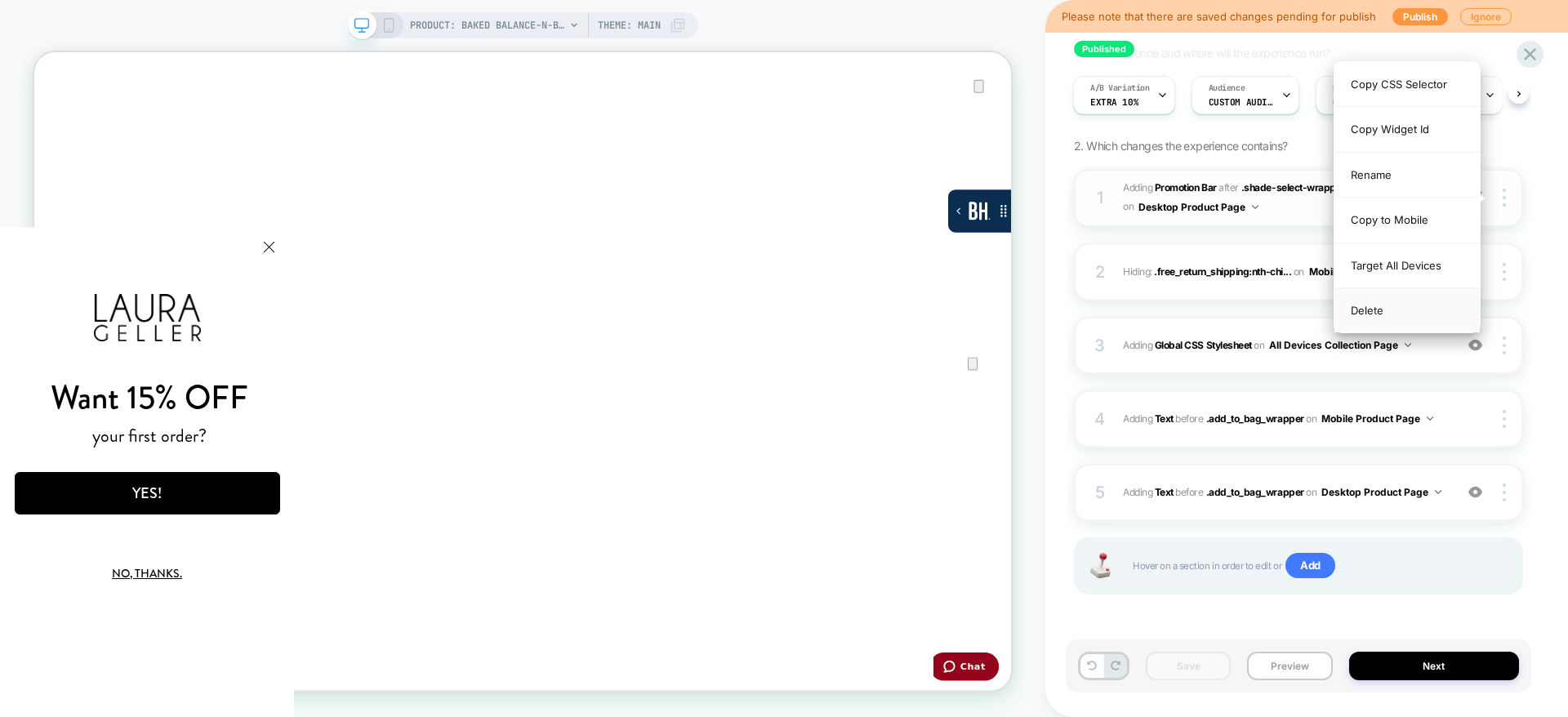
click at [1393, 313] on div "Delete" at bounding box center [1407, 309] width 146 height 44
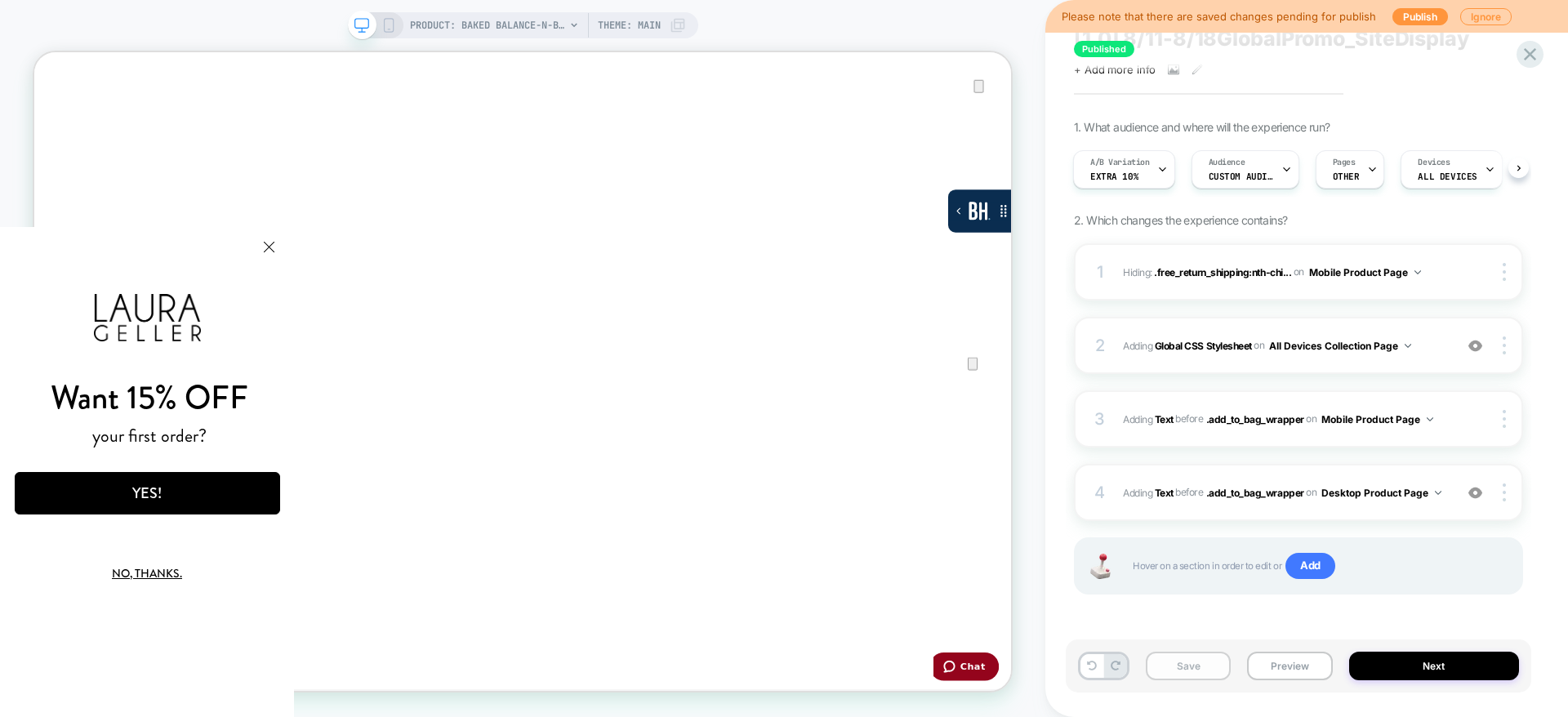
click at [1197, 661] on button "Save" at bounding box center [1188, 665] width 85 height 28
click at [388, 28] on rect at bounding box center [388, 28] width 2 height 1
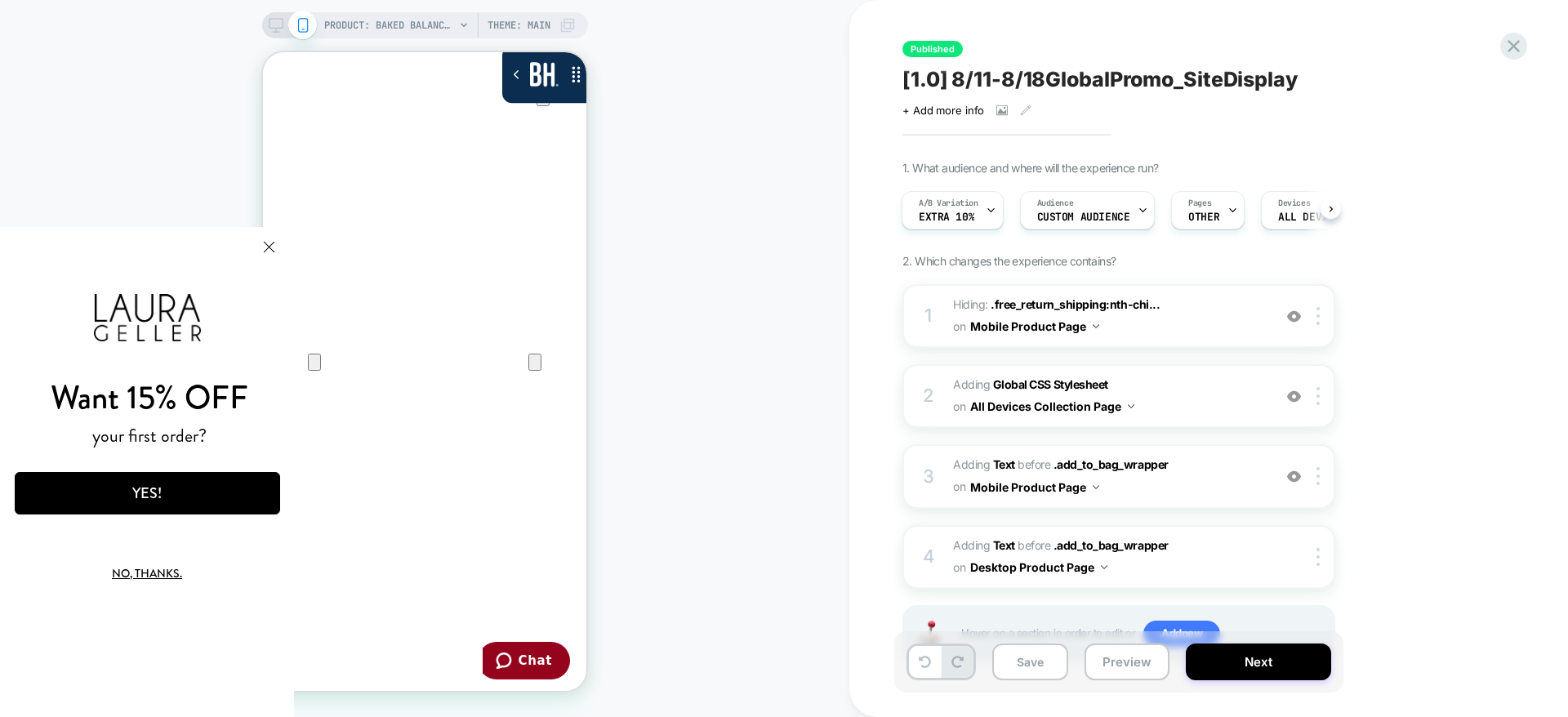
scroll to position [17, 0]
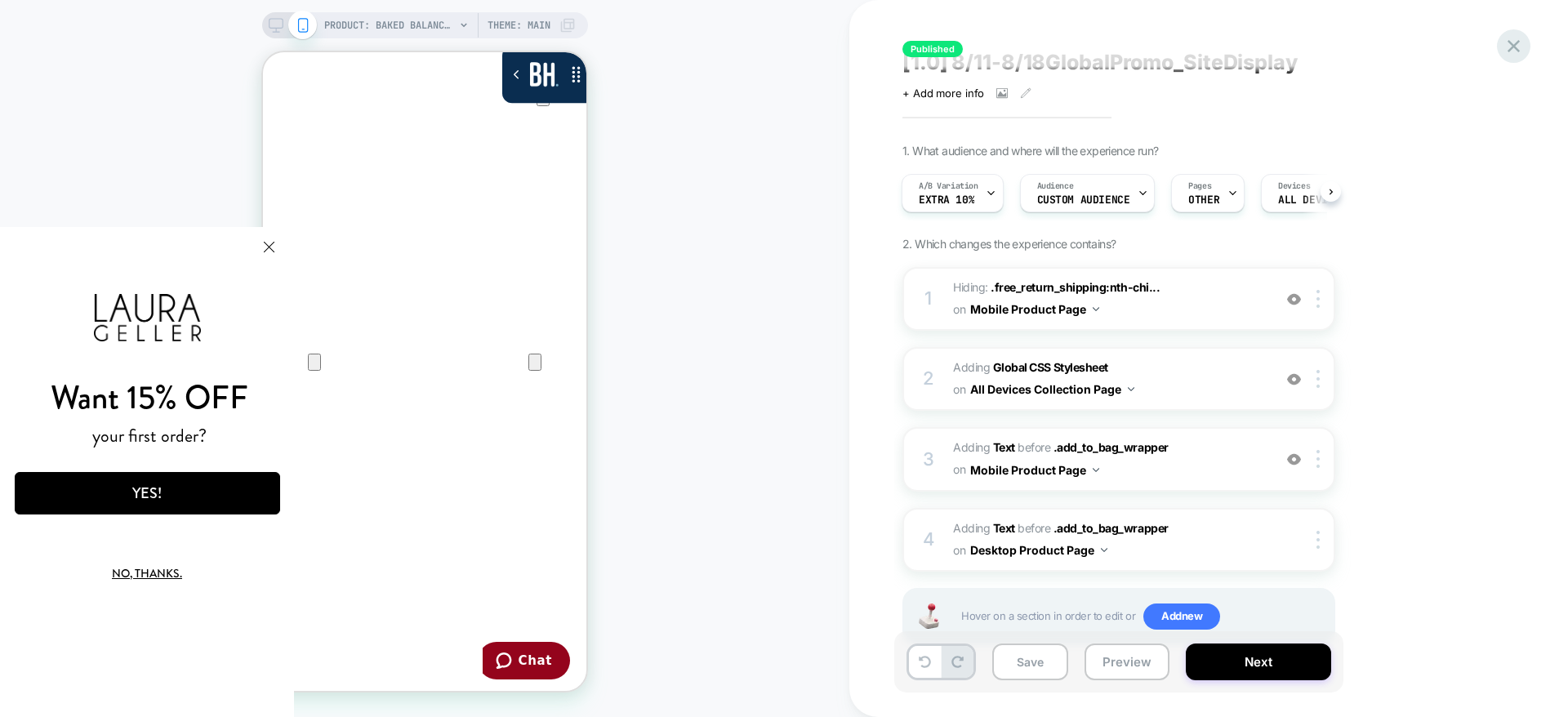
click at [1511, 51] on icon at bounding box center [1514, 46] width 22 height 22
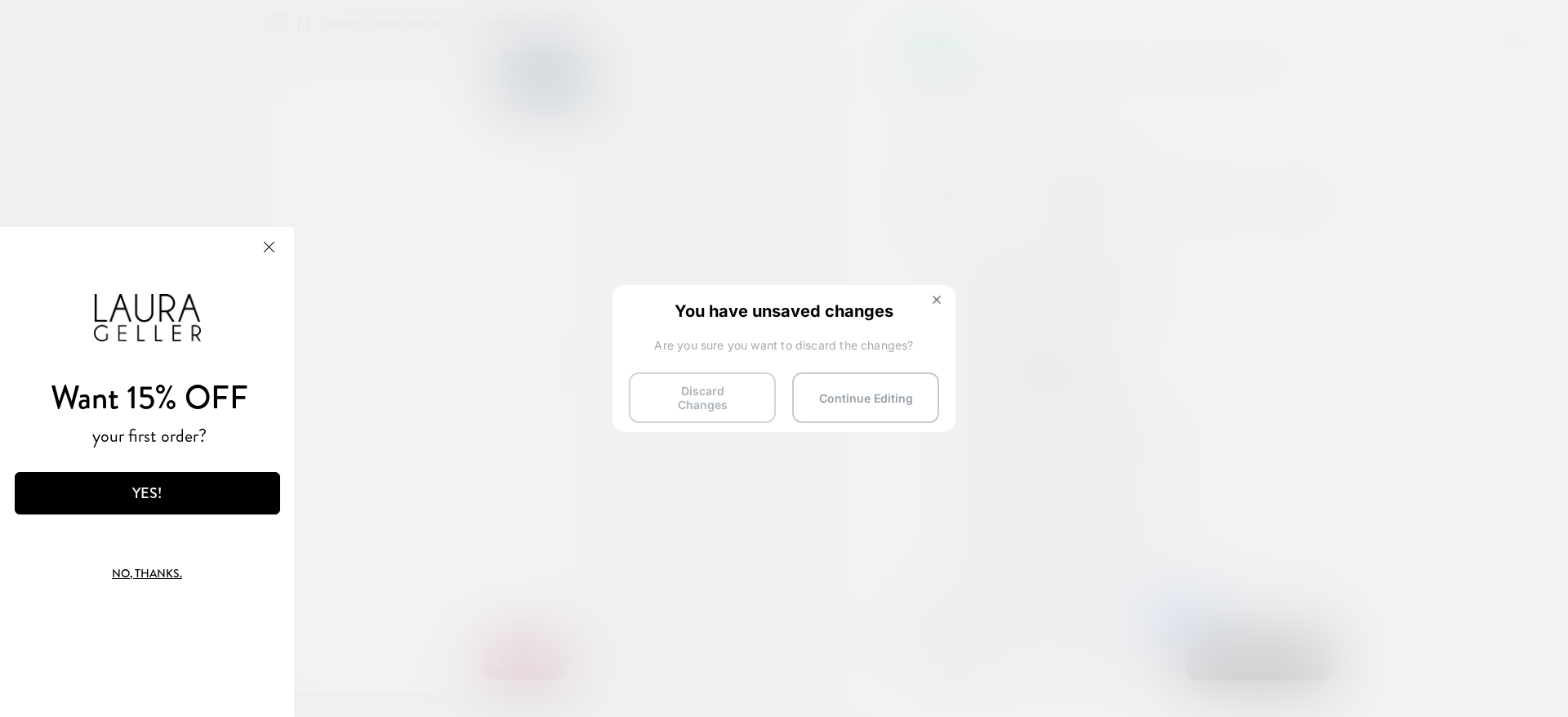
click at [692, 393] on button "Discard Changes" at bounding box center [702, 398] width 147 height 51
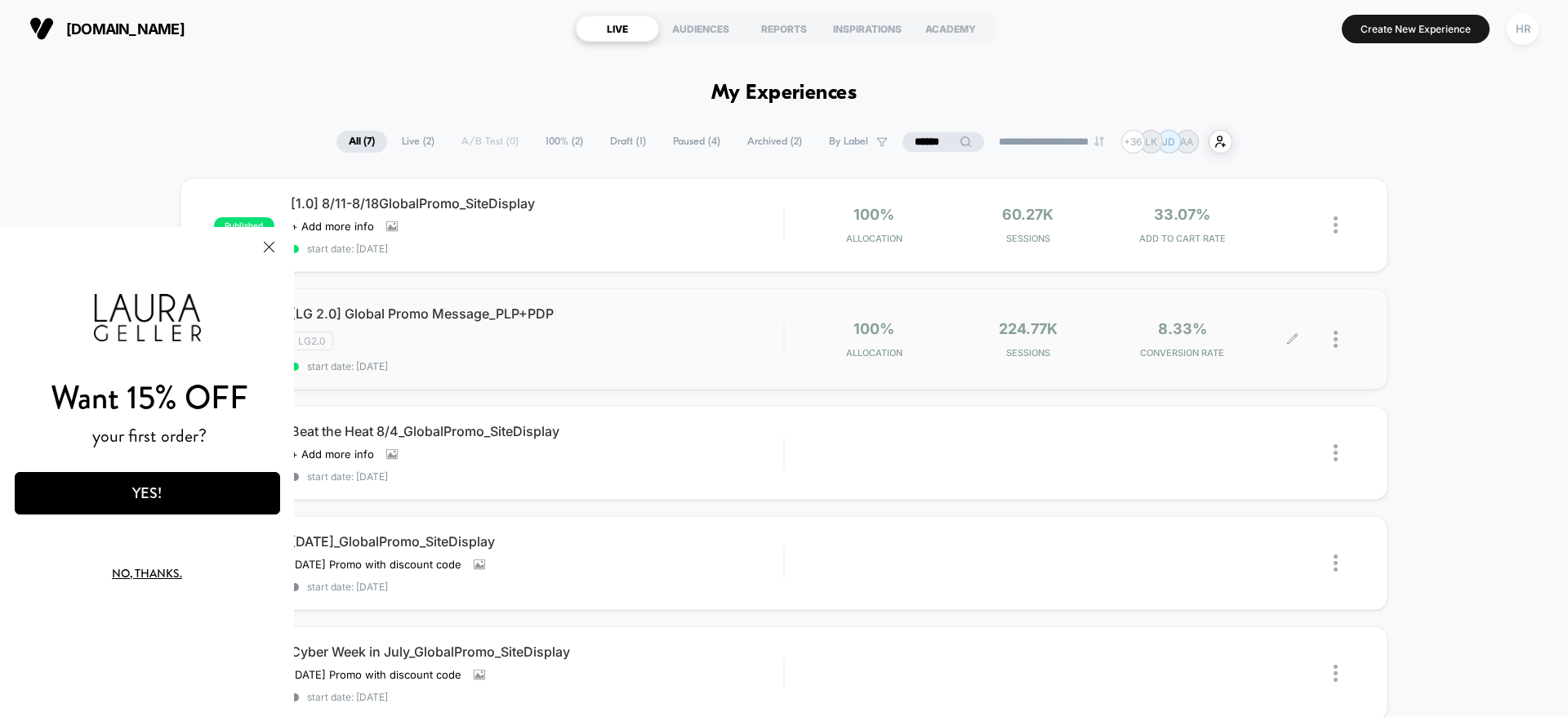
click at [1294, 337] on icon at bounding box center [1293, 339] width 12 height 12
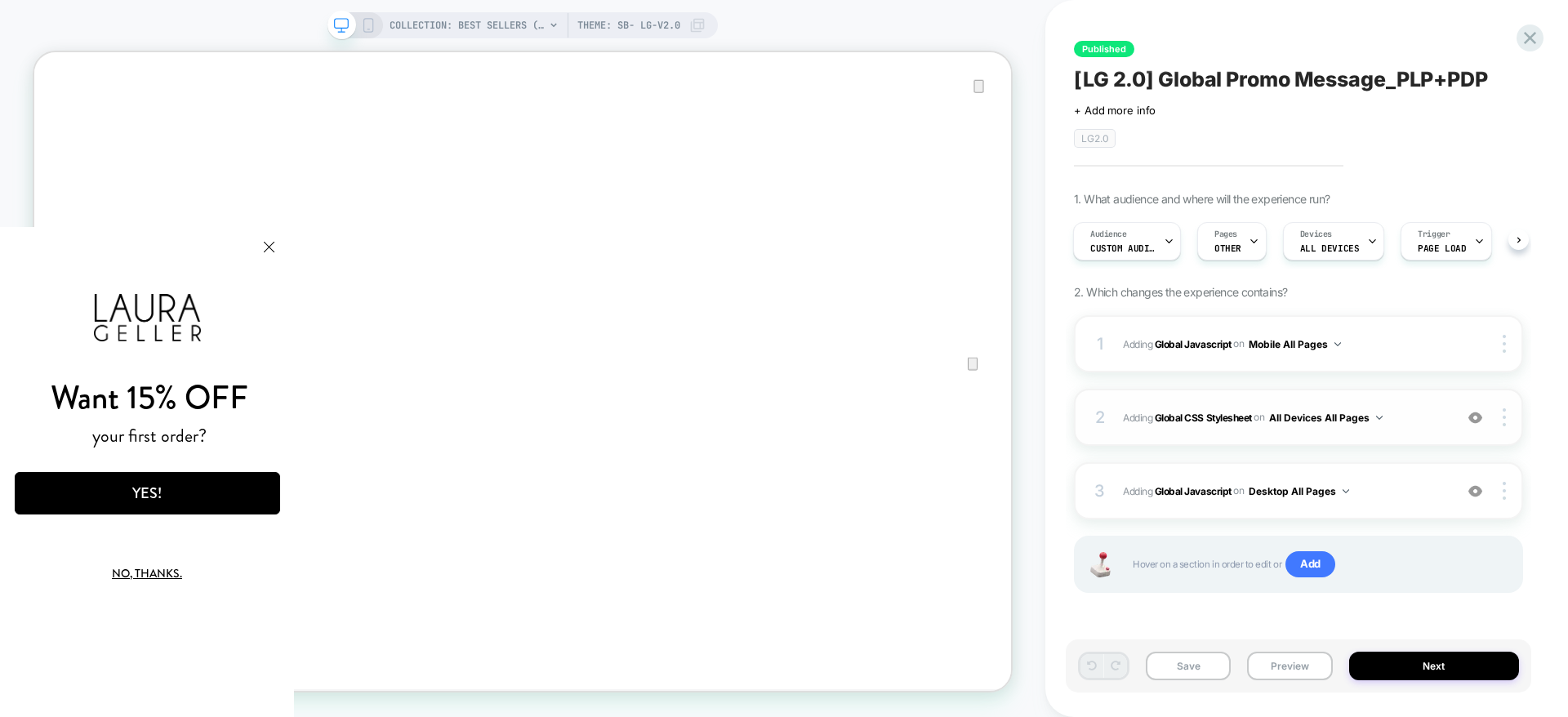
click at [1430, 418] on span "Adding Global CSS Stylesheet on All Devices All Pages" at bounding box center [1284, 418] width 323 height 21
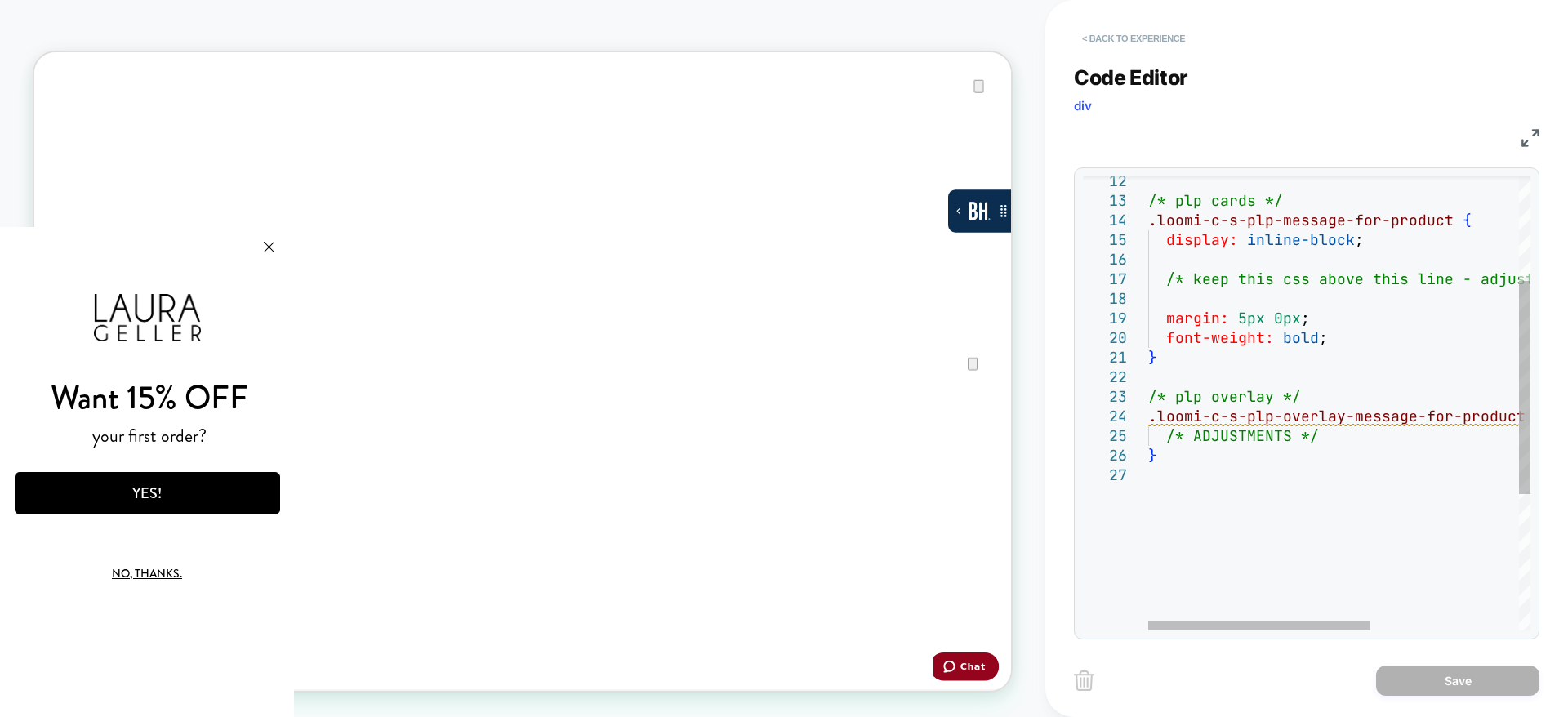
click at [1139, 34] on button "< Back to experience" at bounding box center [1134, 37] width 119 height 26
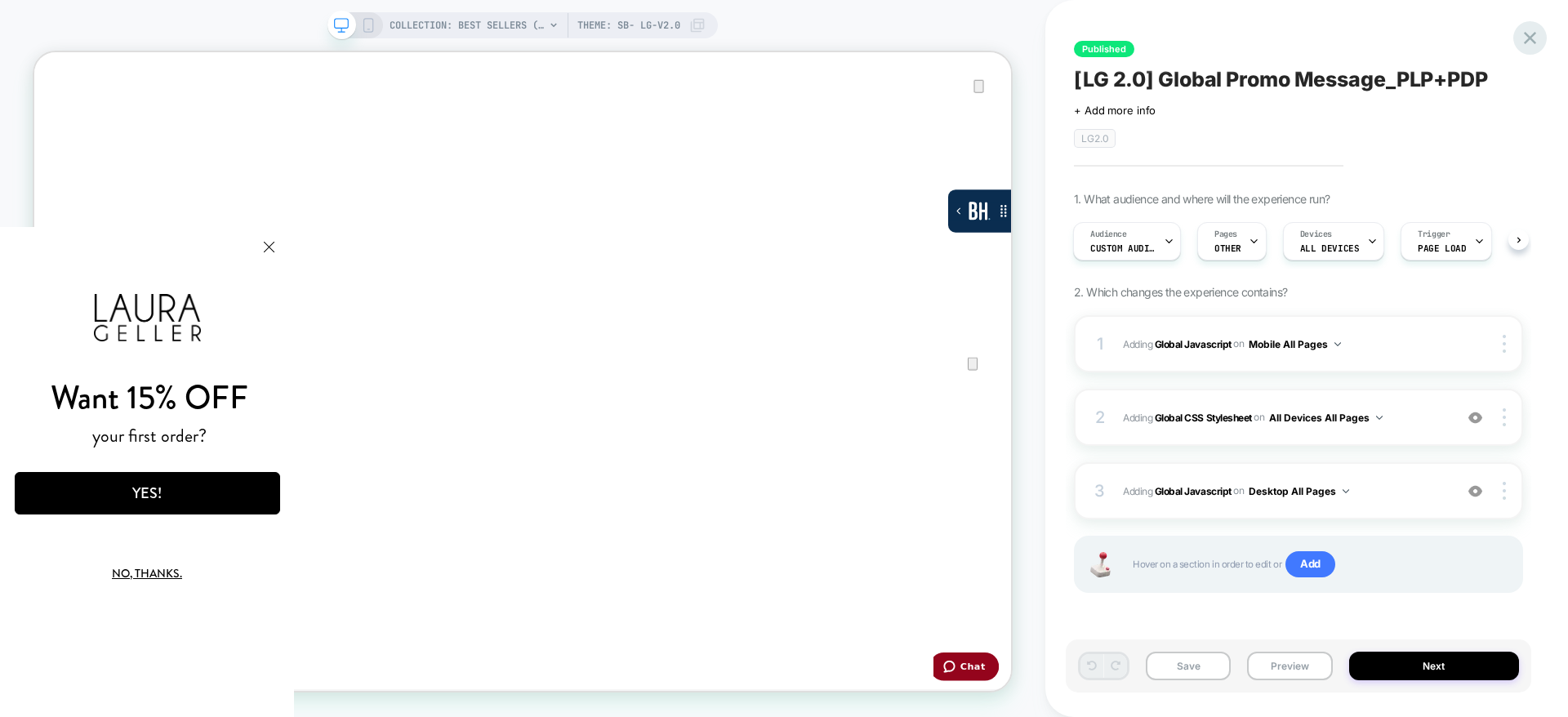
click at [1536, 34] on icon at bounding box center [1530, 37] width 22 height 22
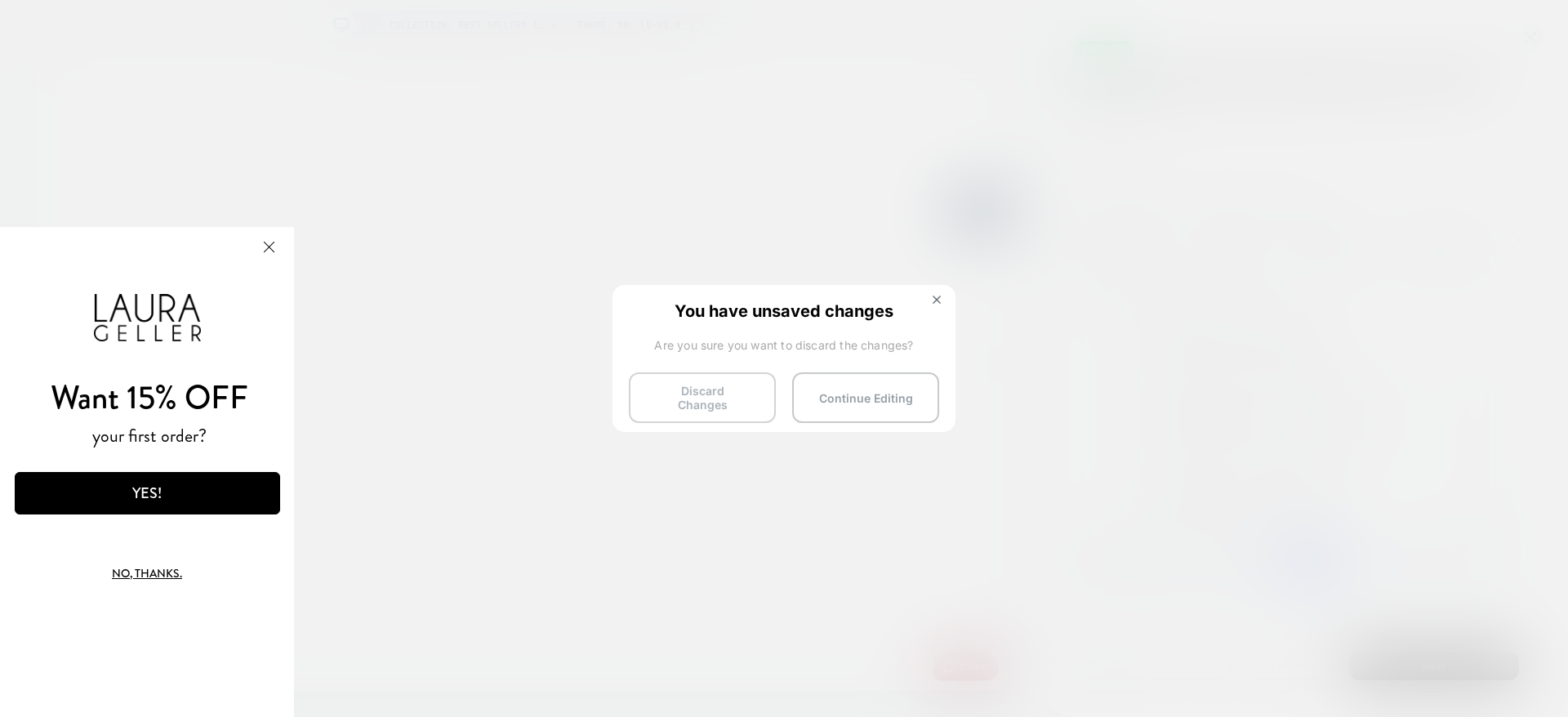
click at [684, 391] on button "Discard Changes" at bounding box center [702, 398] width 147 height 51
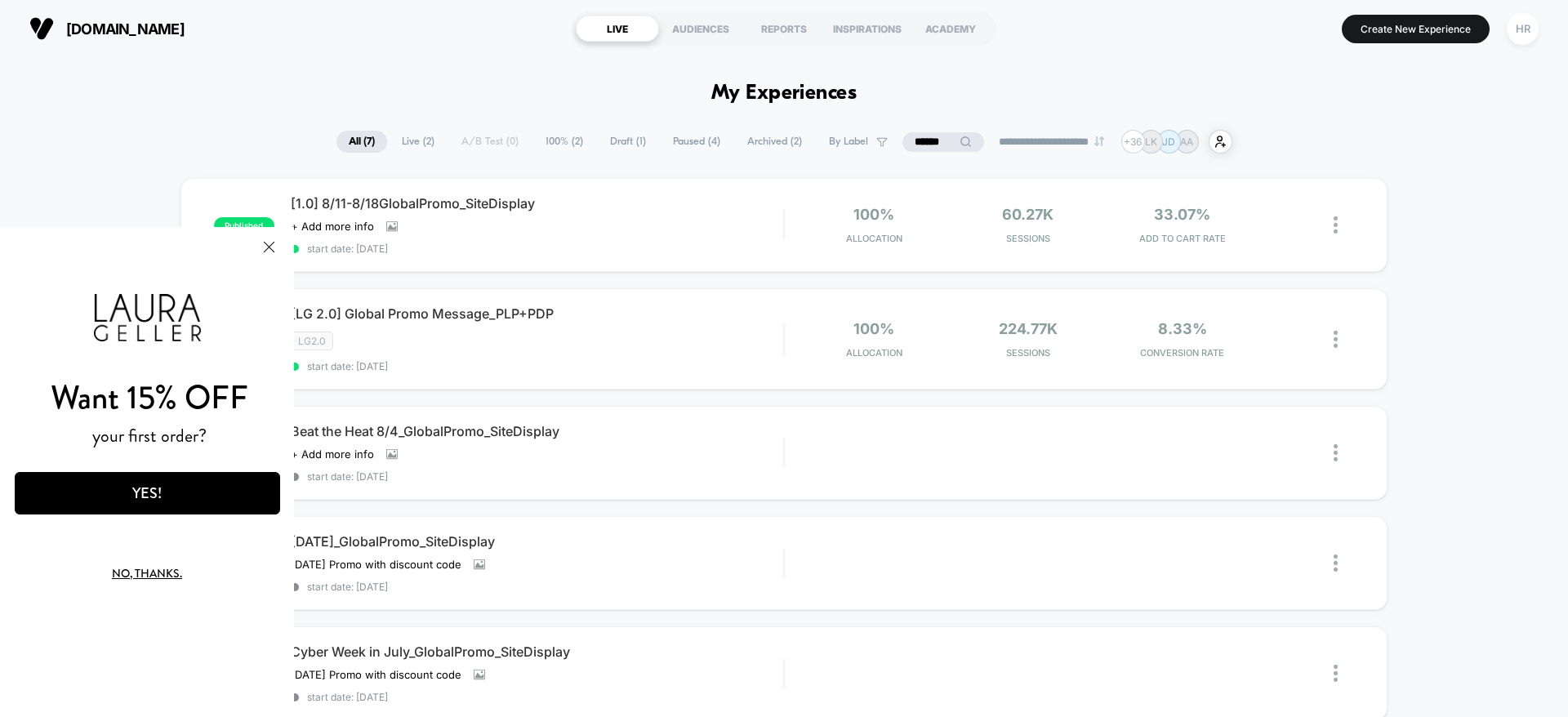
click at [915, 138] on input "******" at bounding box center [943, 142] width 82 height 20
click at [915, 138] on input "******" at bounding box center [943, 142] width 163 height 20
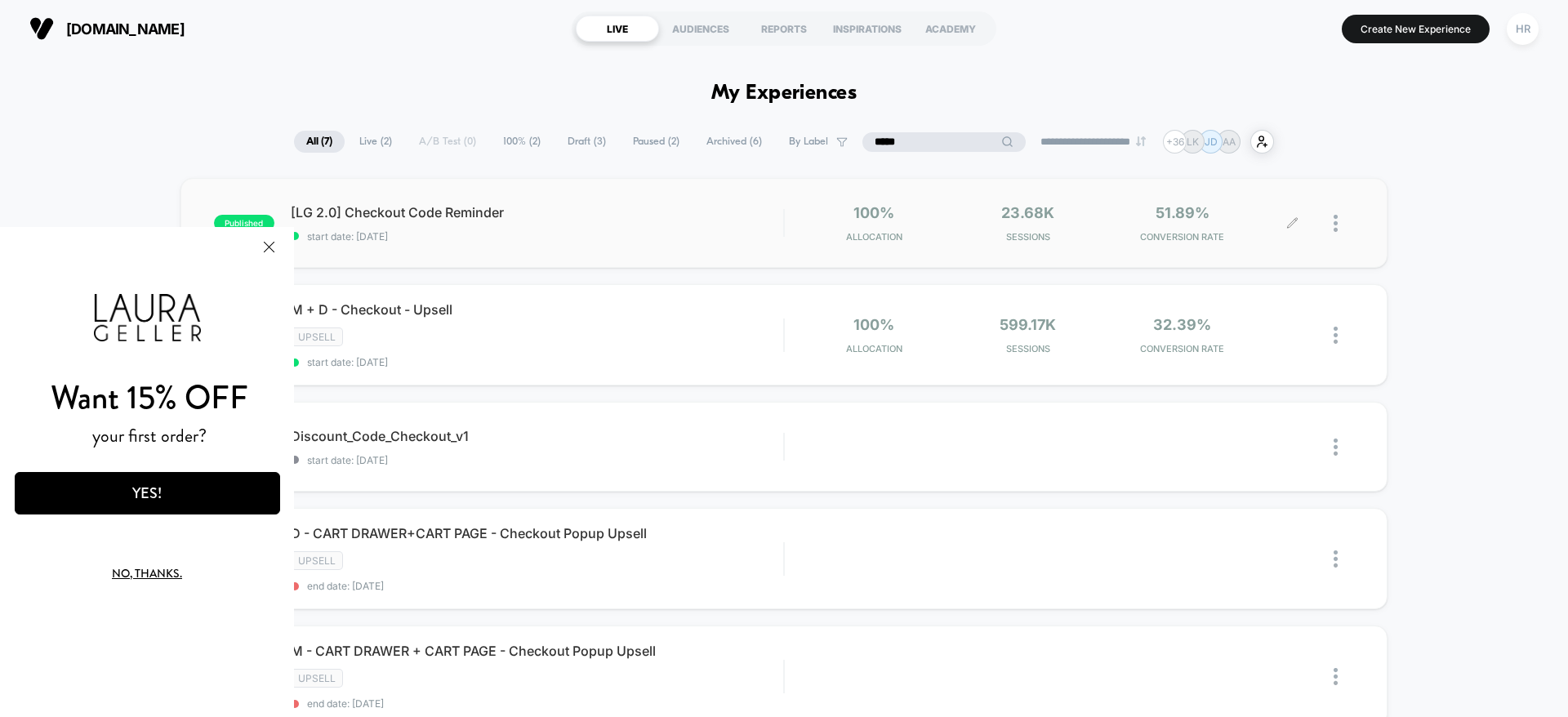
type input "*****"
click at [1298, 221] on icon at bounding box center [1293, 223] width 12 height 12
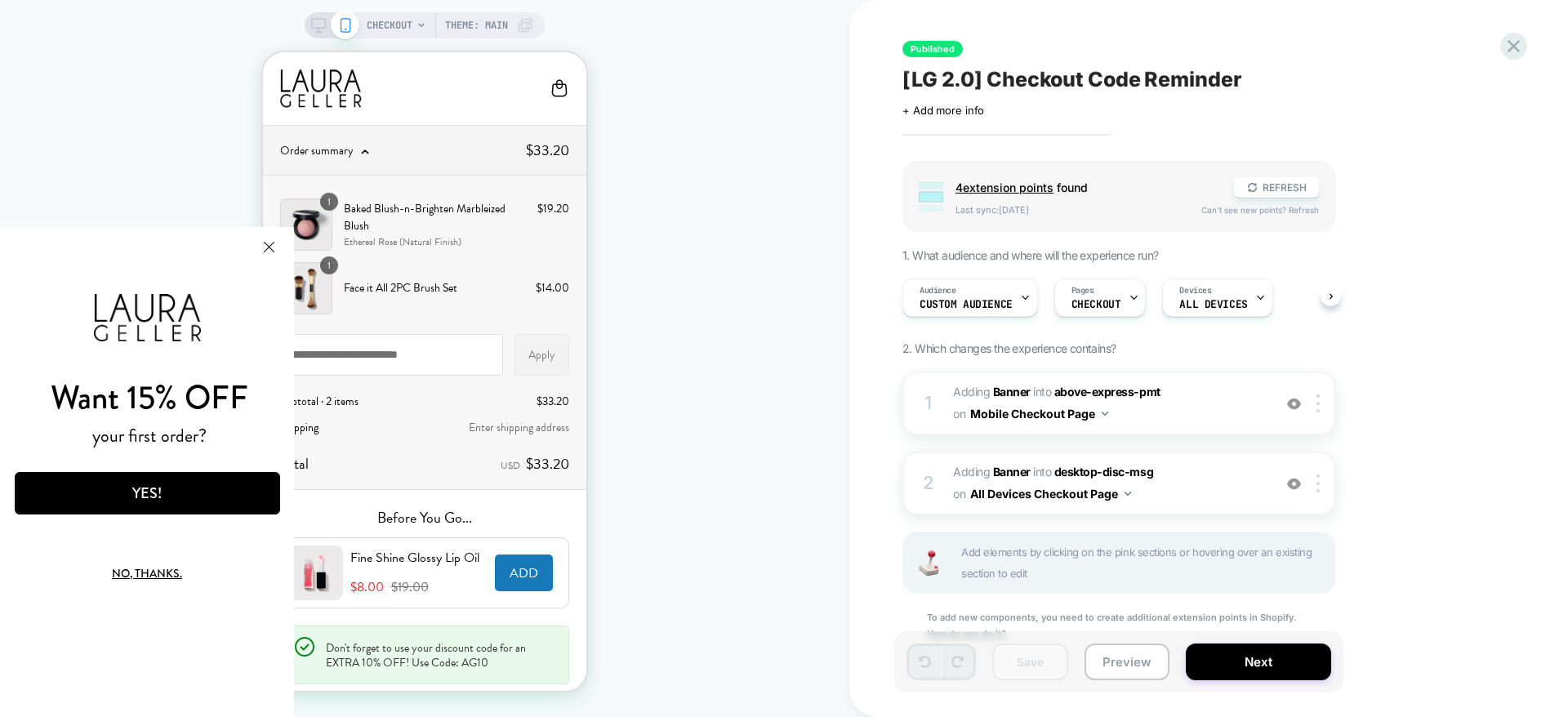
click at [270, 245] on button "Close Modal" at bounding box center [268, 246] width 44 height 39
click at [267, 246] on button "Close Modal" at bounding box center [268, 246] width 44 height 39
click at [1250, 666] on button "Next" at bounding box center [1258, 661] width 146 height 37
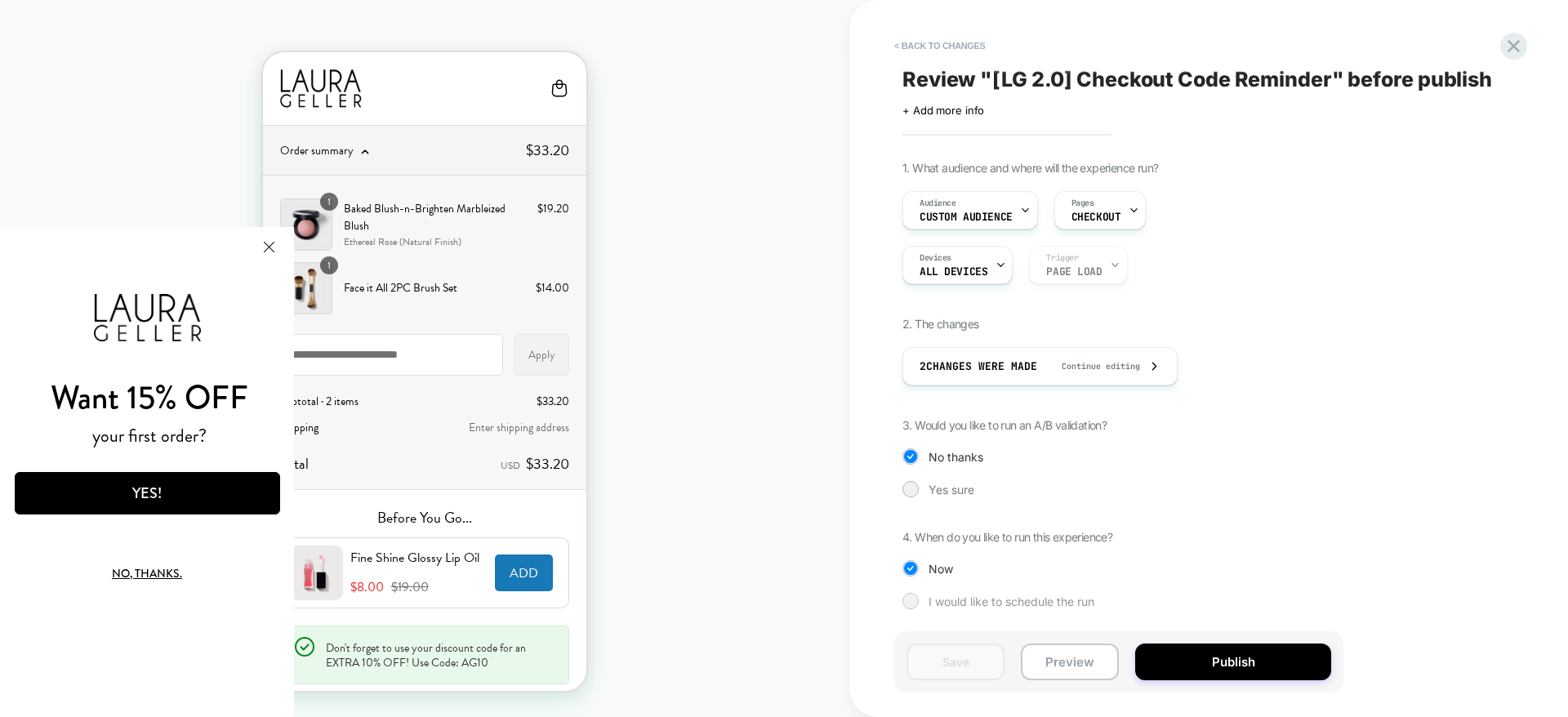
click at [1033, 601] on span "I would like to schedule the run" at bounding box center [1011, 601] width 166 height 14
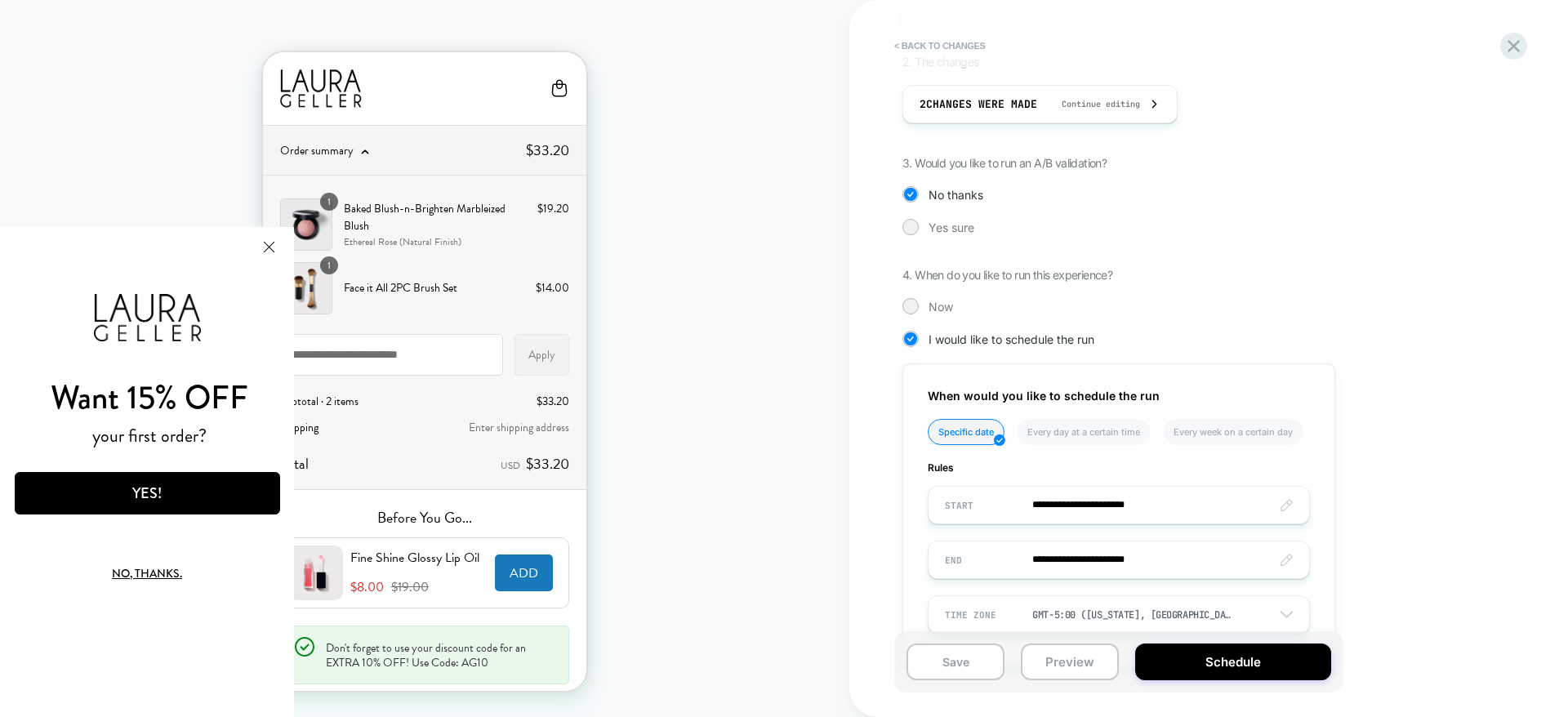
scroll to position [319, 0]
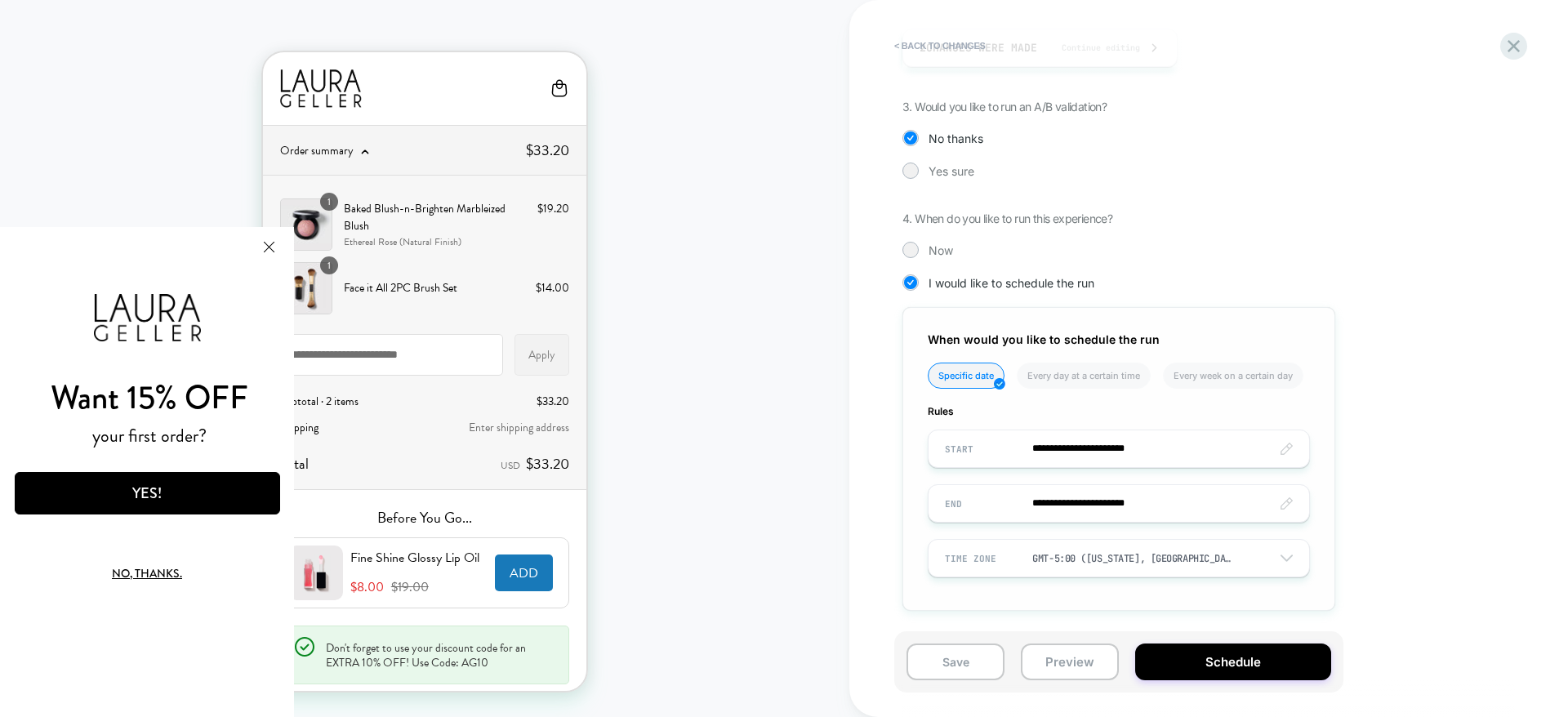
click at [1104, 439] on input "**********" at bounding box center [1119, 448] width 380 height 38
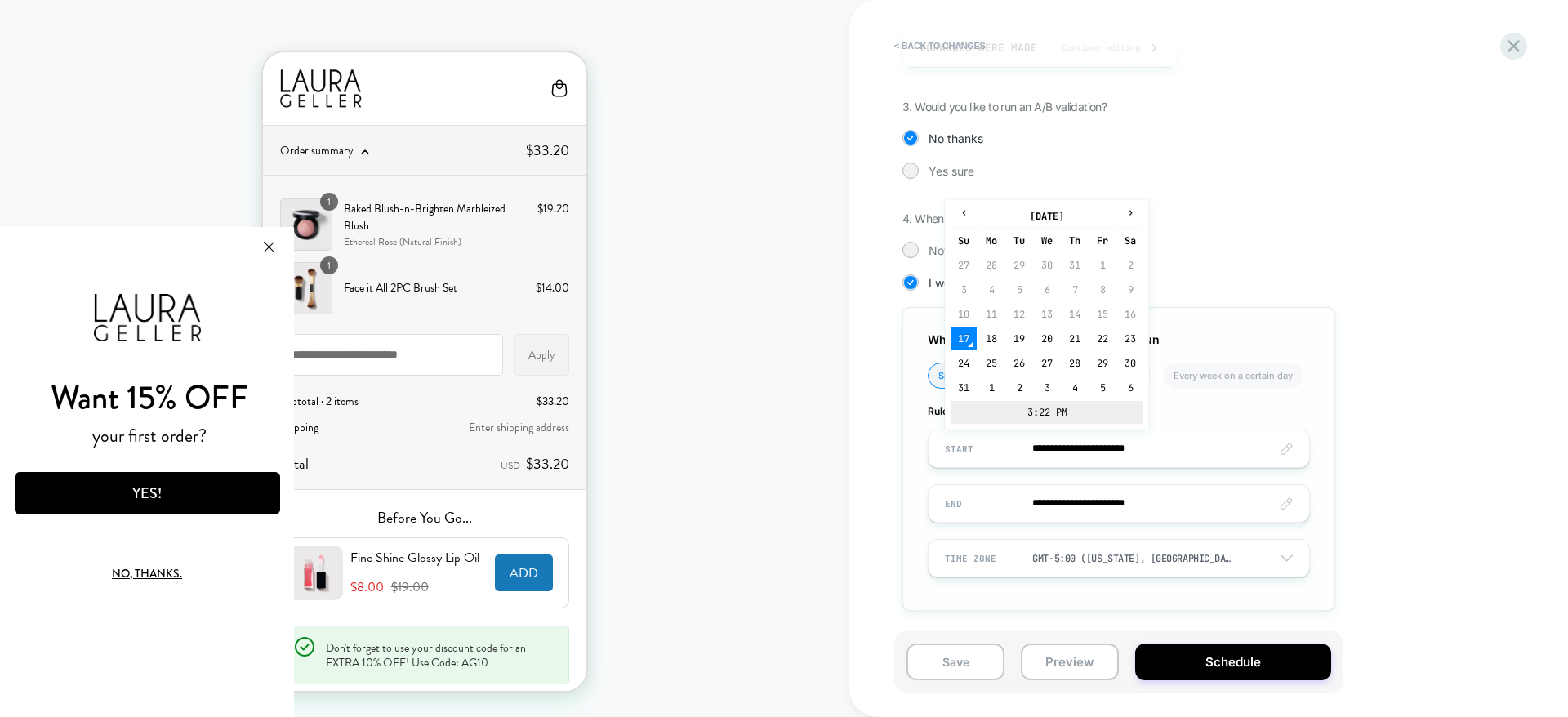
click at [1054, 418] on td "3:22 PM" at bounding box center [1047, 412] width 193 height 22
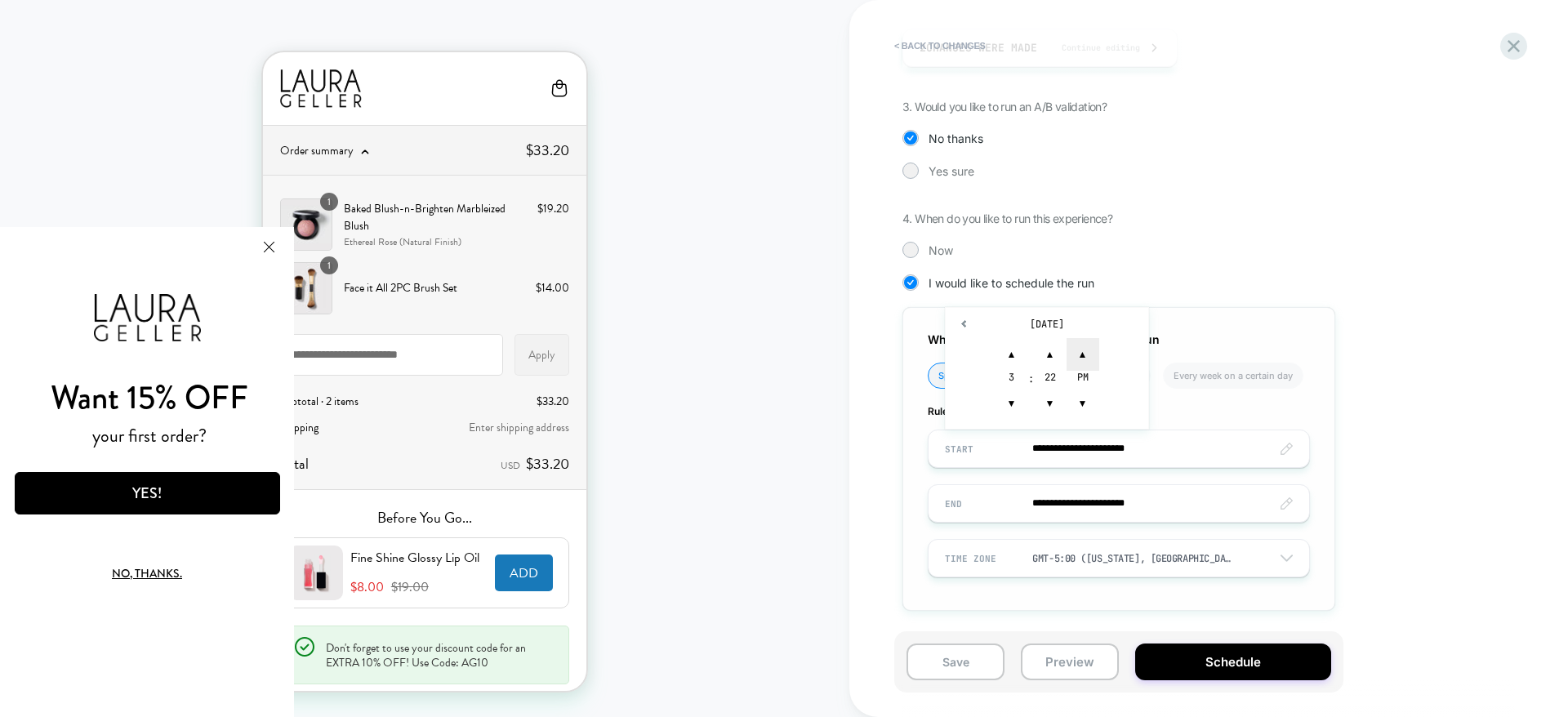
type input "**********"
click at [1080, 354] on span "▲" at bounding box center [1083, 354] width 32 height 32
click at [1271, 231] on div "**********" at bounding box center [1200, 239] width 596 height 793
click at [1154, 505] on input "**********" at bounding box center [1119, 503] width 380 height 38
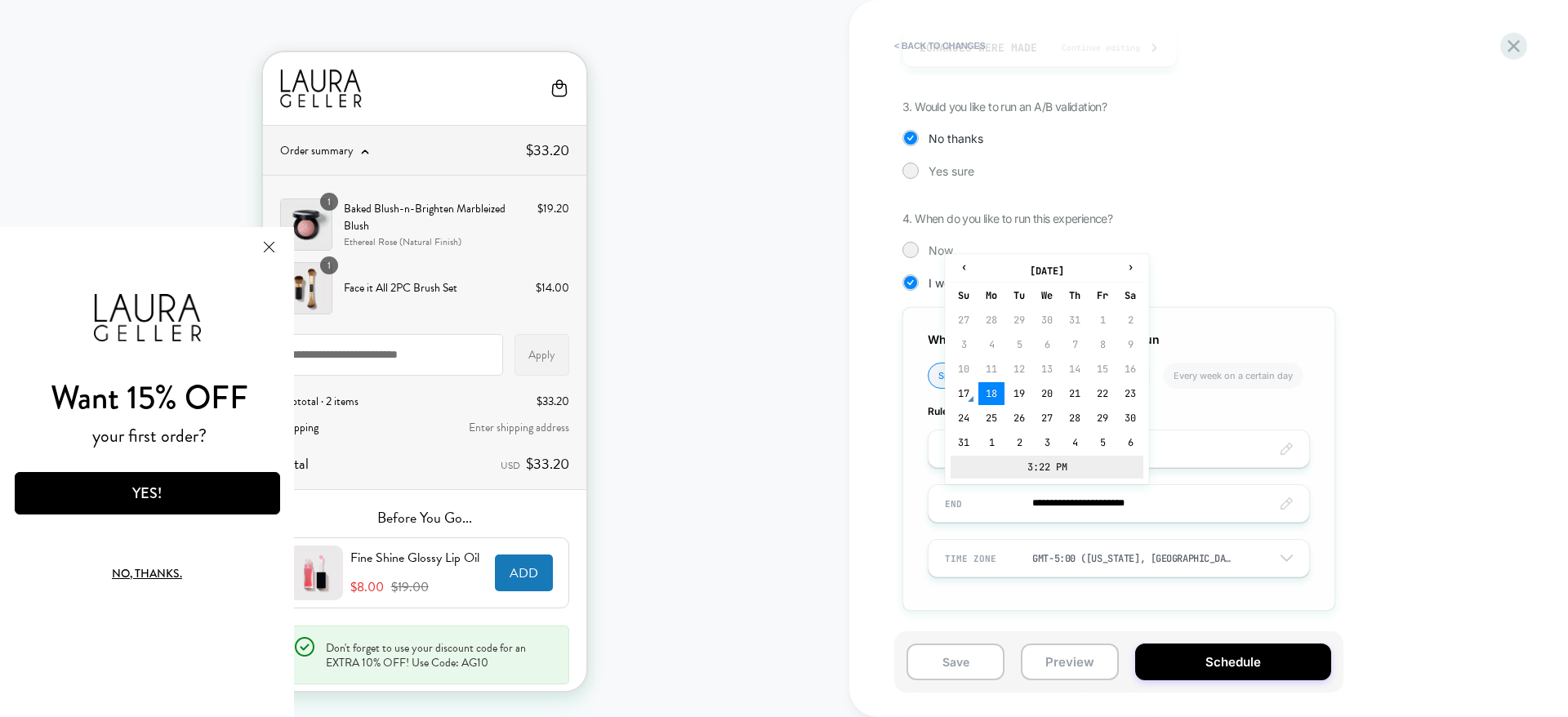
click at [1066, 471] on td "3:22 PM" at bounding box center [1047, 467] width 193 height 22
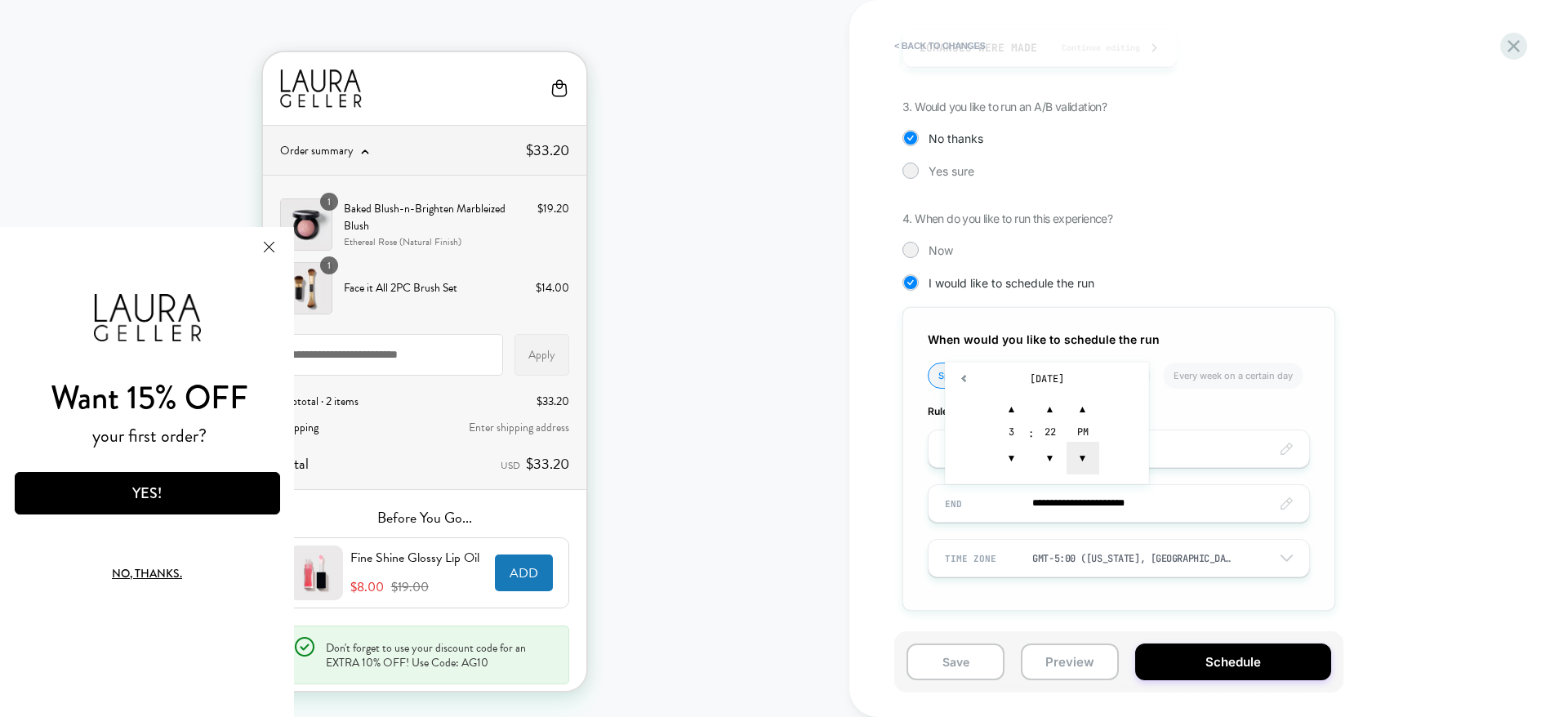
click at [1079, 461] on span "▼" at bounding box center [1083, 457] width 32 height 32
click at [1011, 403] on span "▲" at bounding box center [1011, 408] width 32 height 32
click at [1008, 453] on span "▼" at bounding box center [1011, 457] width 32 height 32
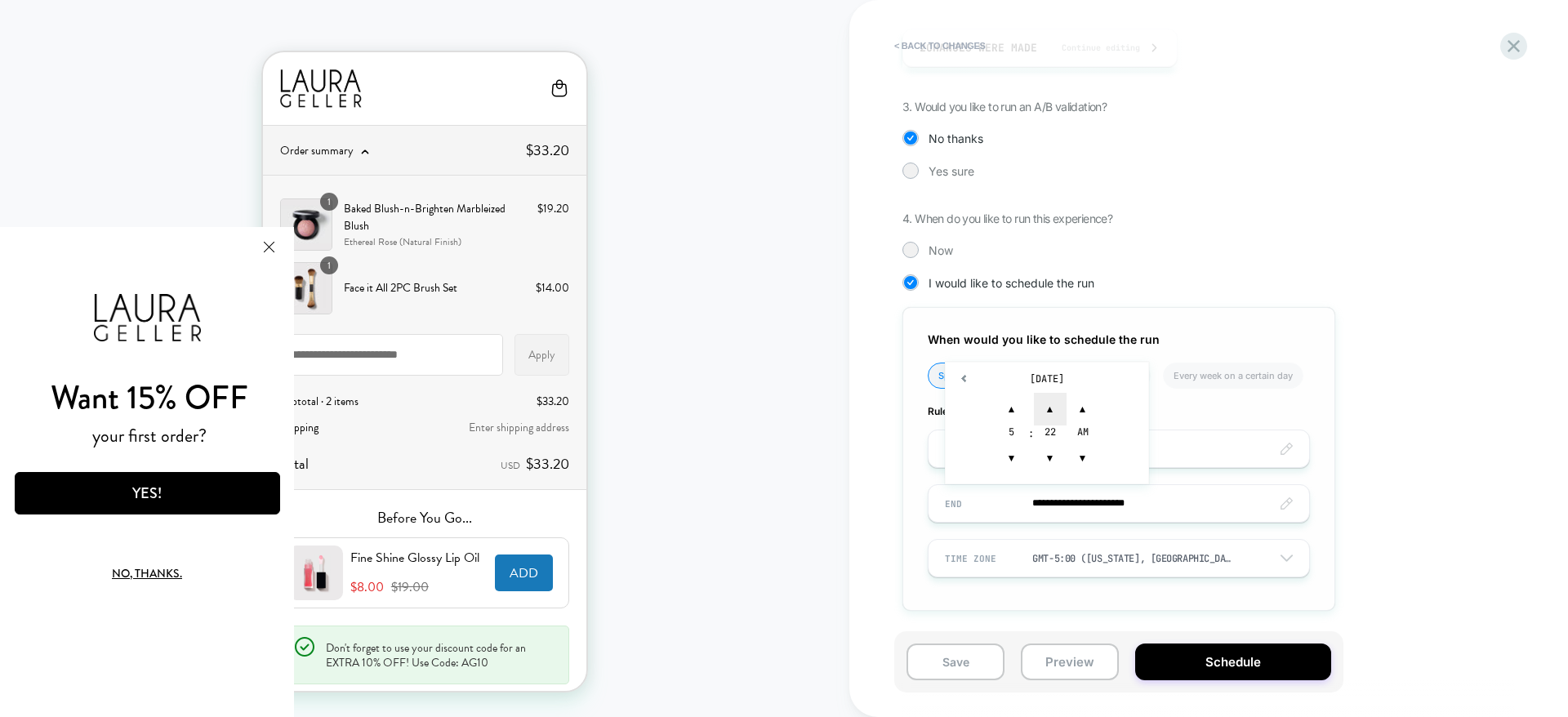
click at [1043, 398] on span "▲" at bounding box center [1049, 408] width 32 height 32
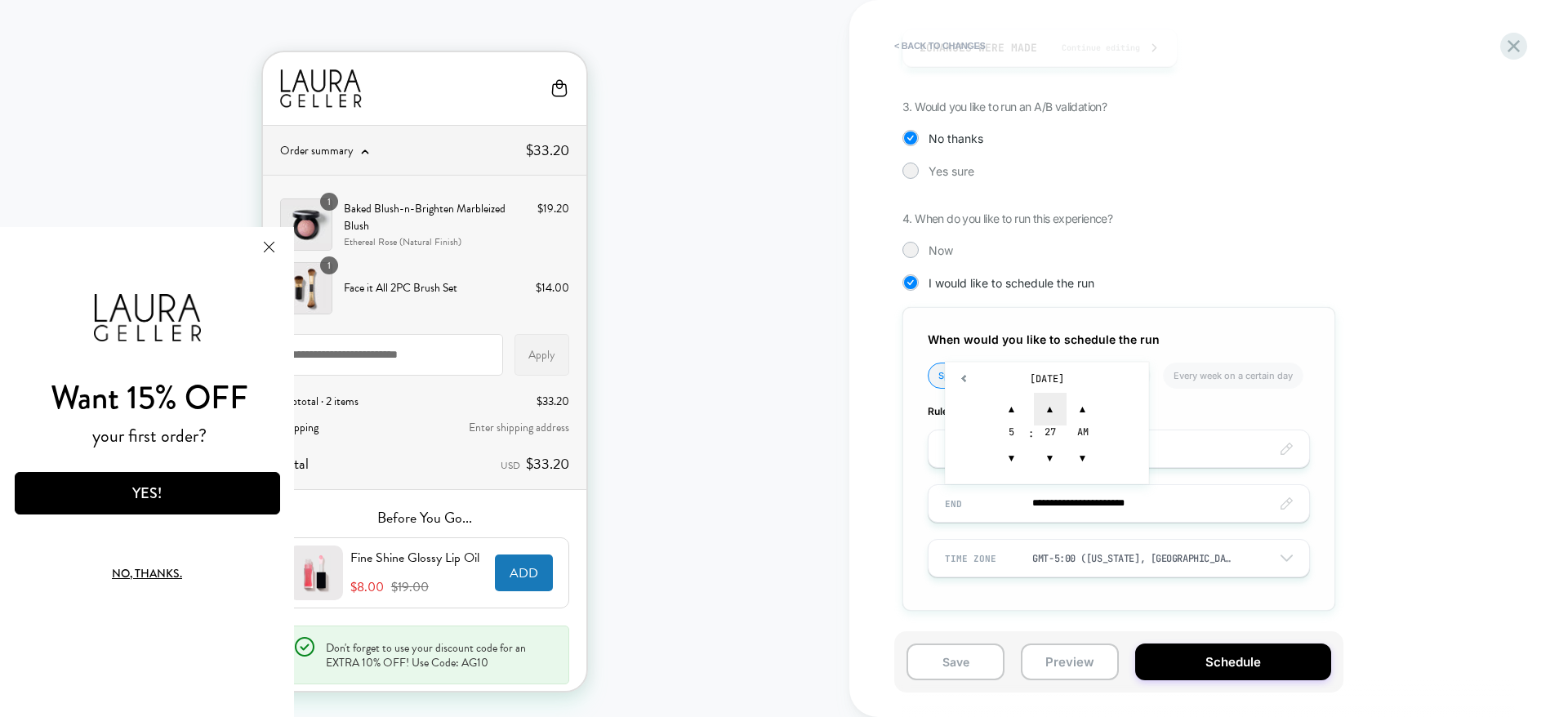
click at [1043, 398] on span "▲" at bounding box center [1049, 408] width 32 height 32
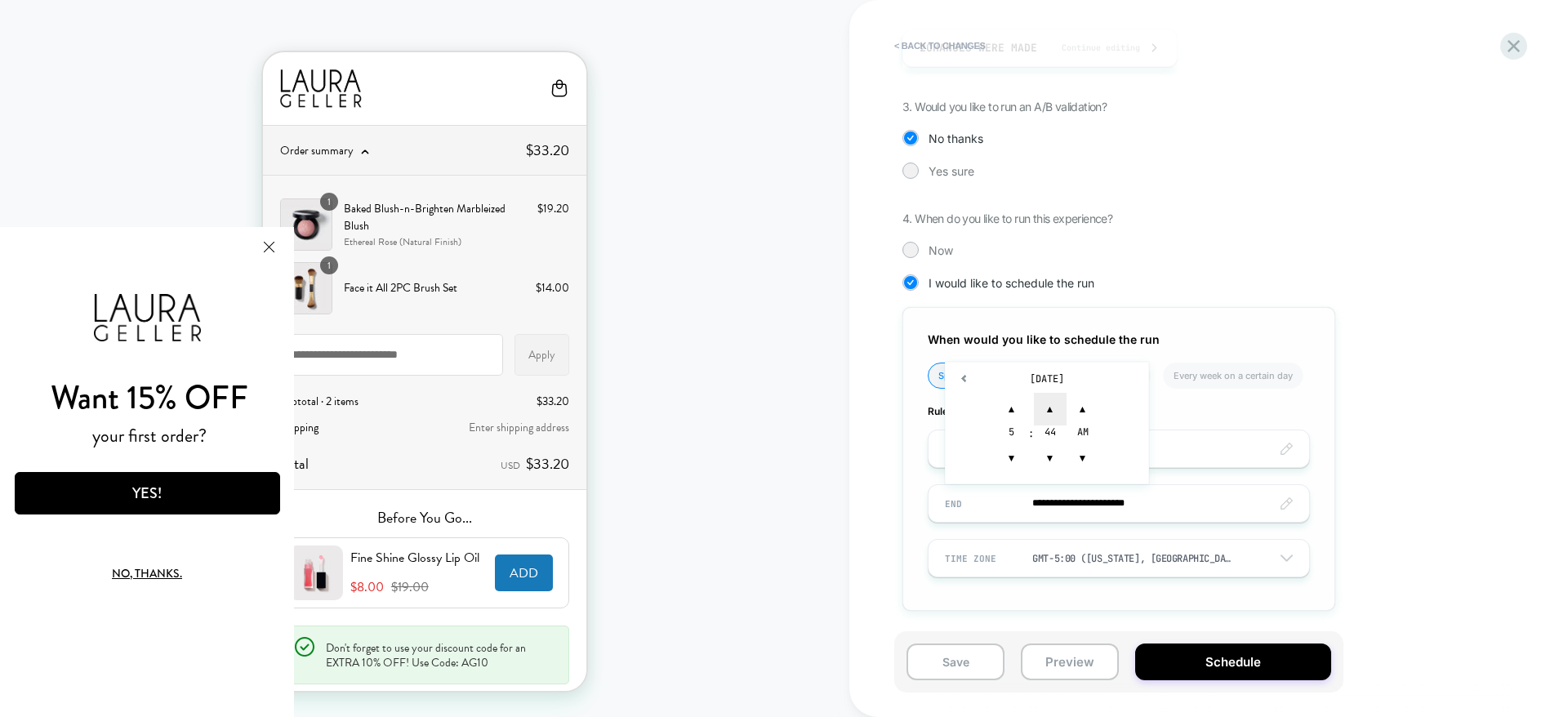
click at [1043, 398] on span "▲" at bounding box center [1049, 408] width 32 height 32
type input "**********"
click at [894, 569] on div "**********" at bounding box center [1209, 358] width 719 height 717
click at [931, 659] on button "Save" at bounding box center [955, 661] width 98 height 37
click at [957, 667] on button "Save" at bounding box center [955, 661] width 98 height 37
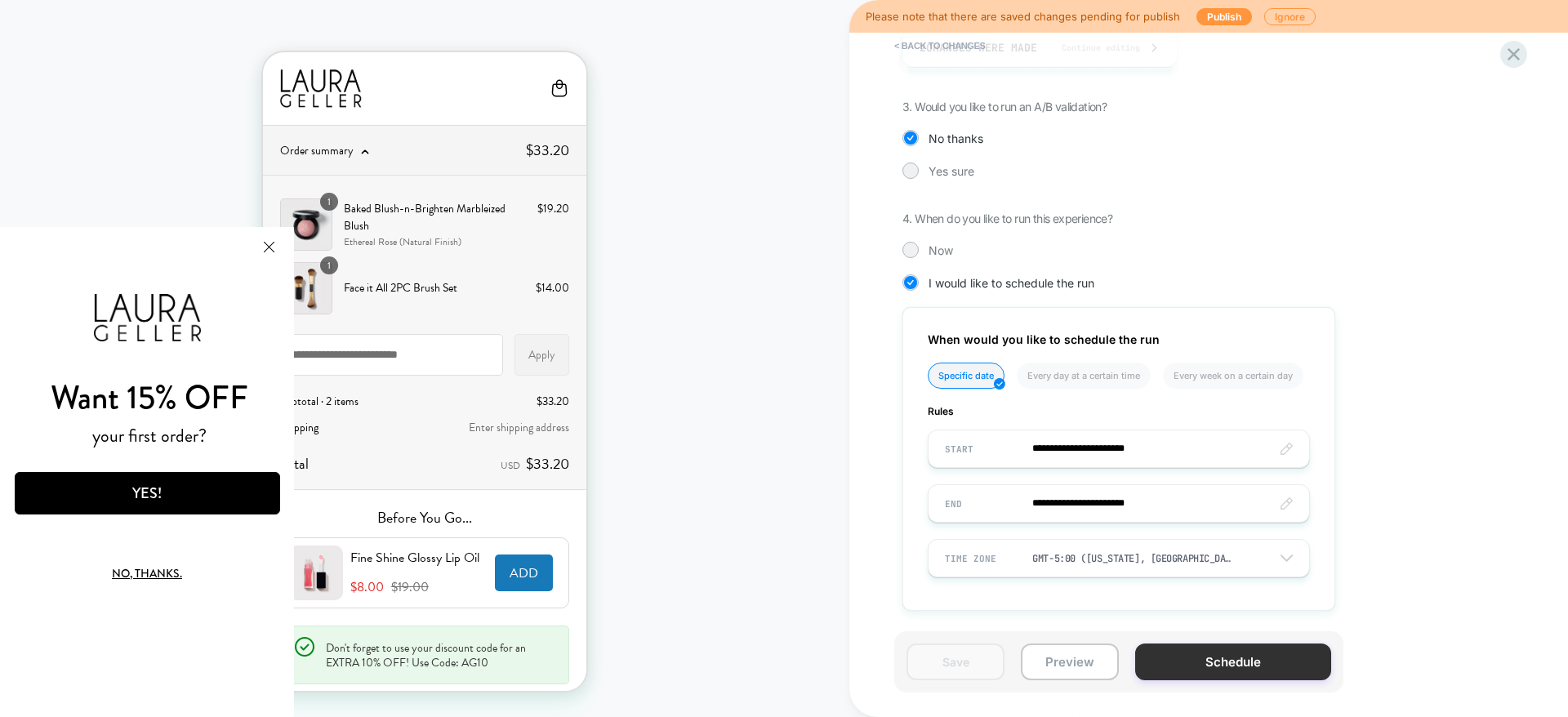
click at [1169, 660] on button "Schedule" at bounding box center [1233, 661] width 196 height 37
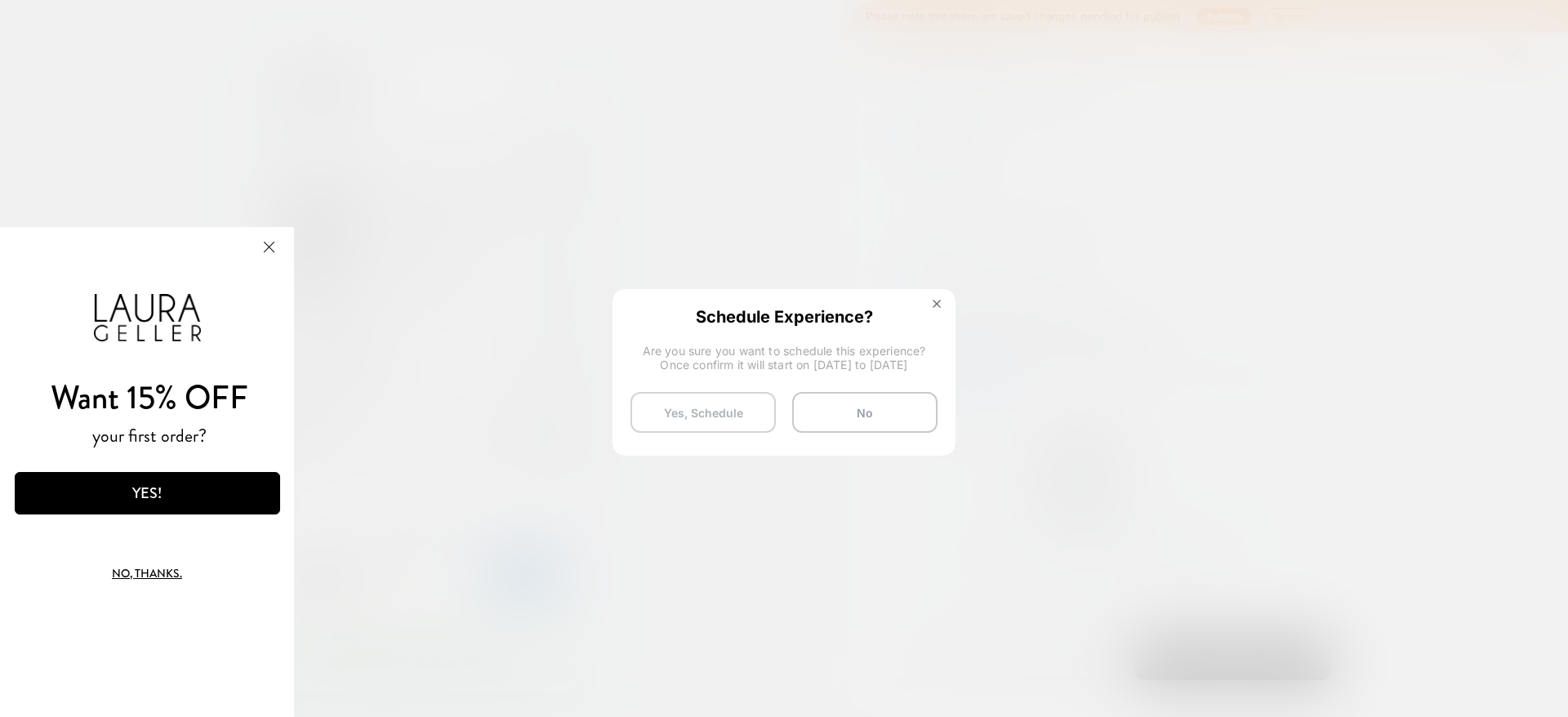
click at [682, 408] on button "Yes, Schedule" at bounding box center [703, 412] width 146 height 41
